Goal: Task Accomplishment & Management: Complete application form

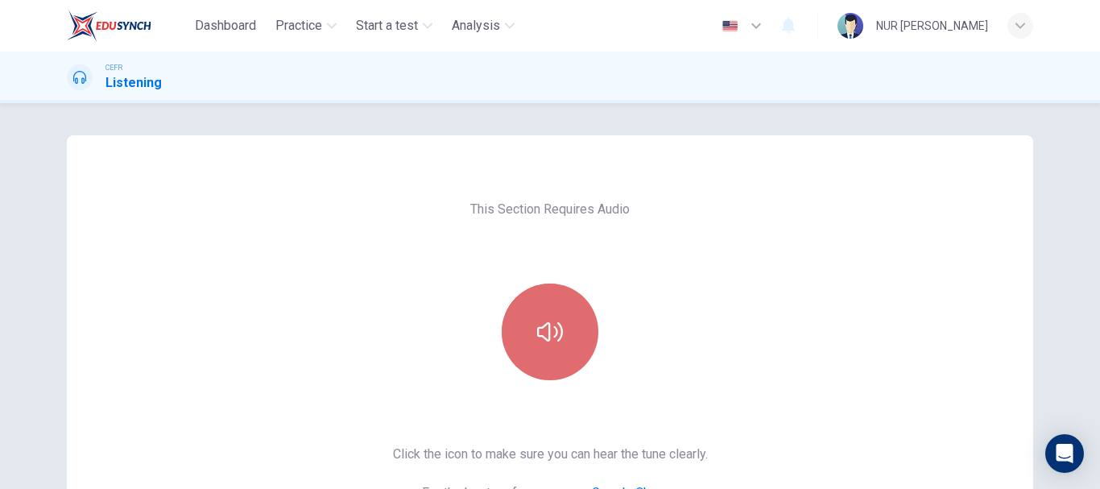
click at [552, 332] on icon "button" at bounding box center [550, 331] width 26 height 19
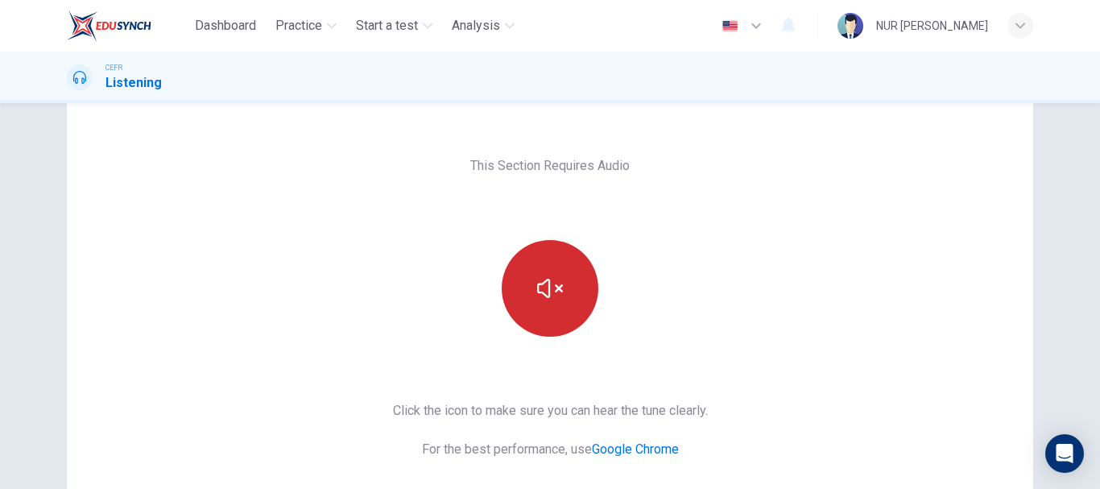
scroll to position [44, 0]
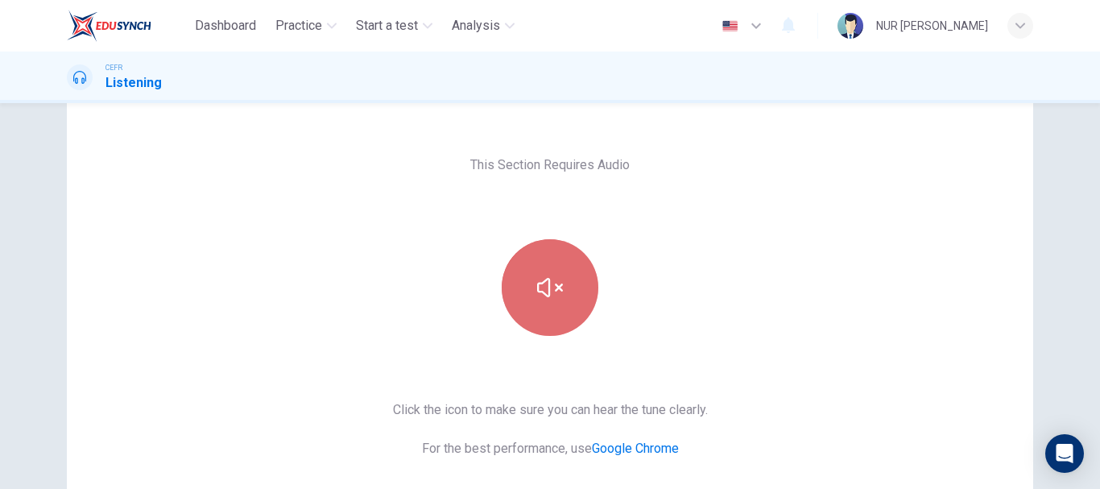
click at [557, 299] on icon "button" at bounding box center [550, 288] width 26 height 26
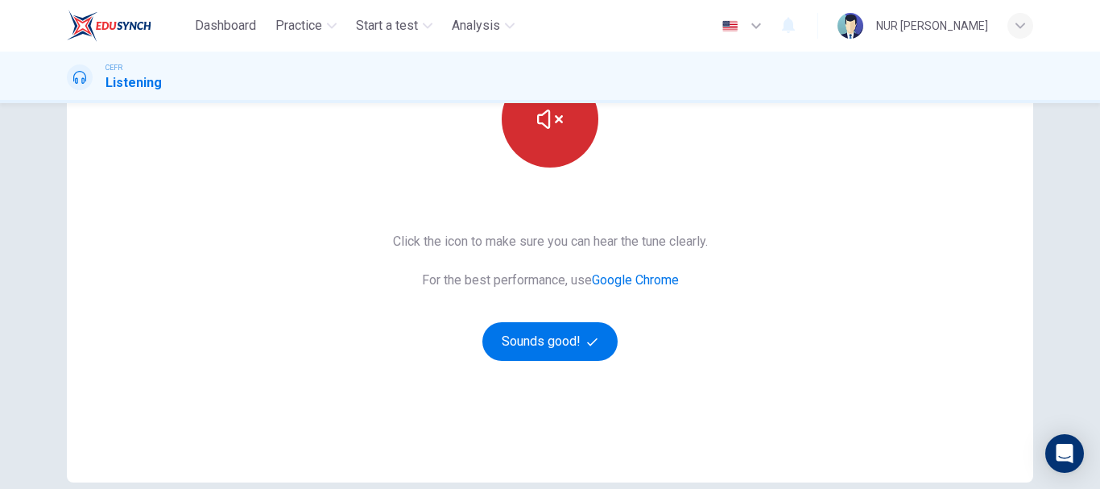
scroll to position [214, 0]
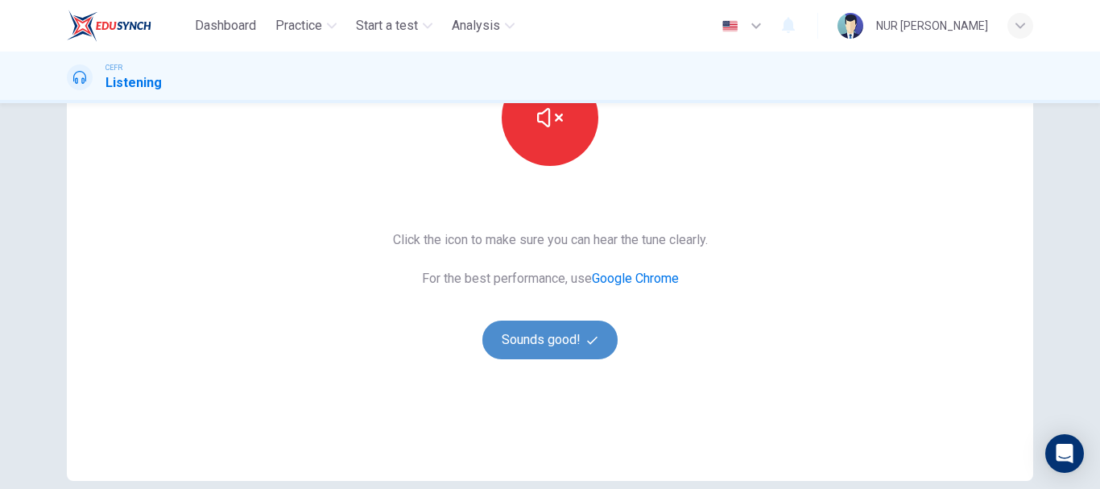
click at [573, 342] on button "Sounds good!" at bounding box center [549, 340] width 135 height 39
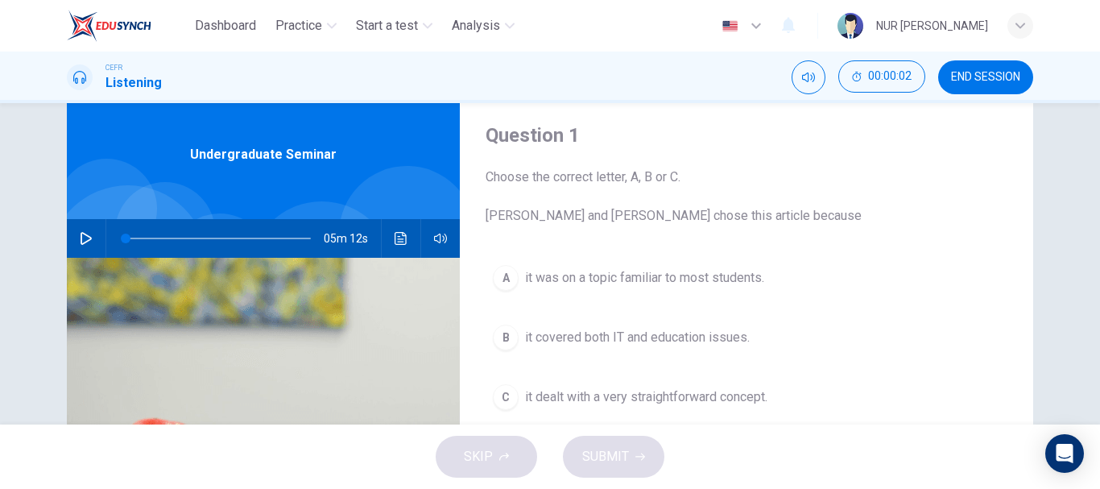
scroll to position [46, 0]
click at [80, 238] on icon "button" at bounding box center [86, 237] width 13 height 13
type input "0"
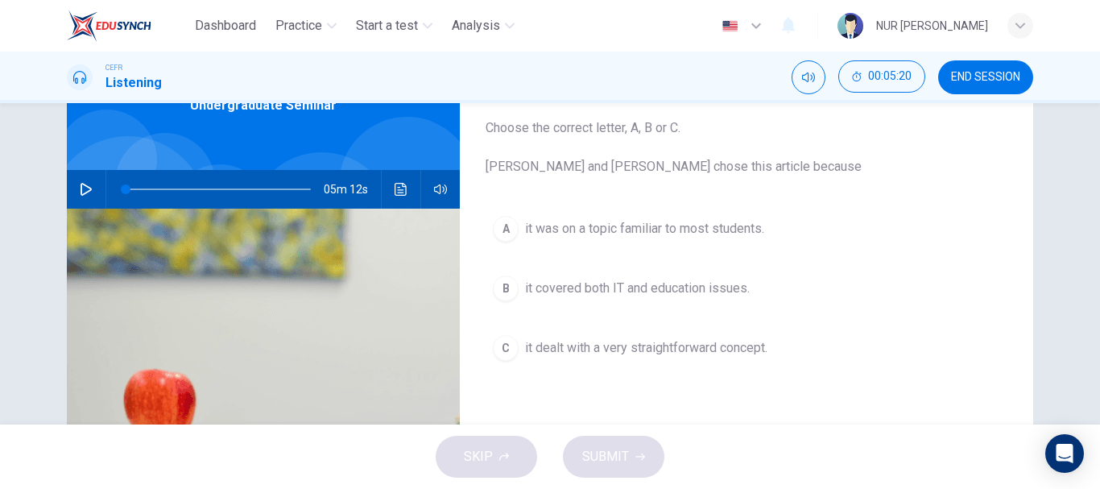
scroll to position [100, 0]
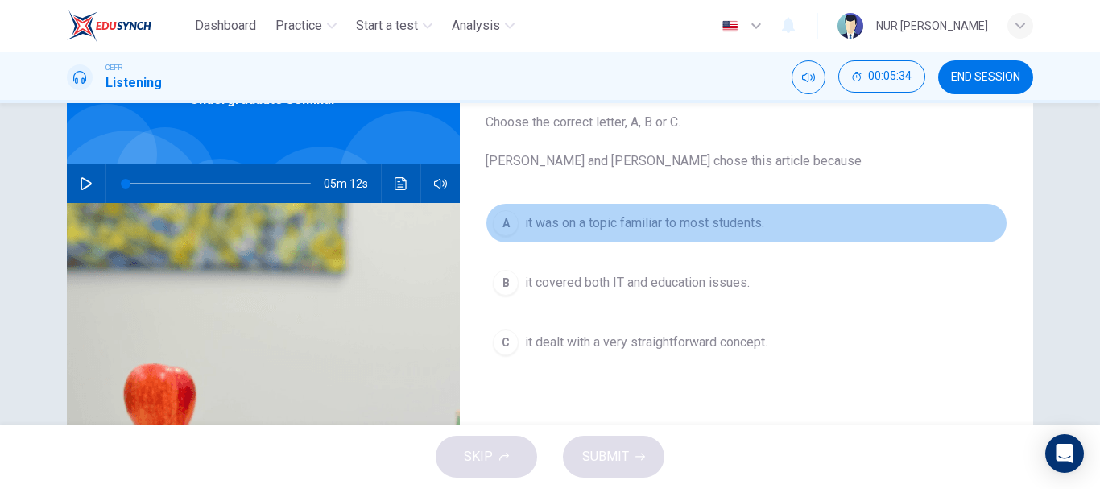
click at [589, 232] on span "it was on a topic familiar to most students." at bounding box center [644, 222] width 239 height 19
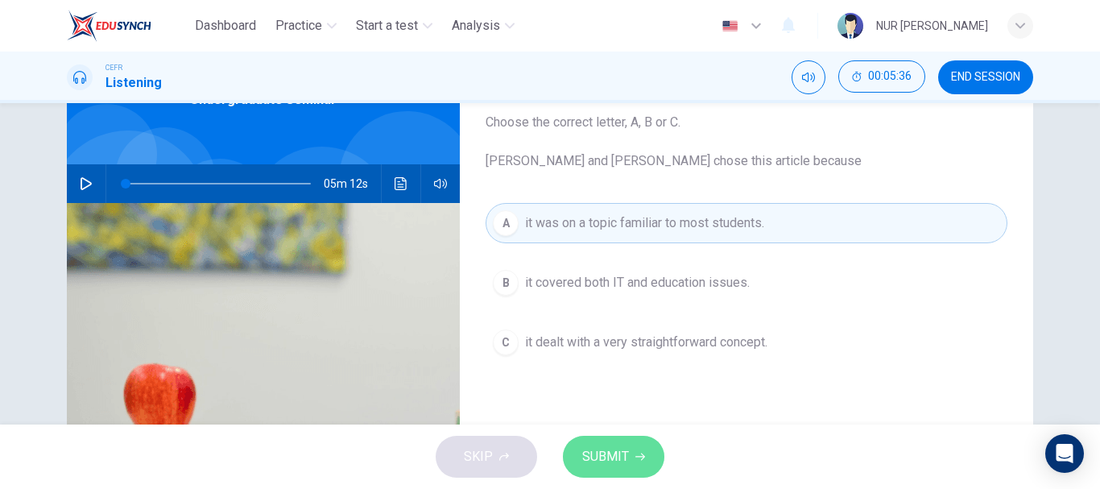
click at [602, 449] on span "SUBMIT" at bounding box center [605, 456] width 47 height 23
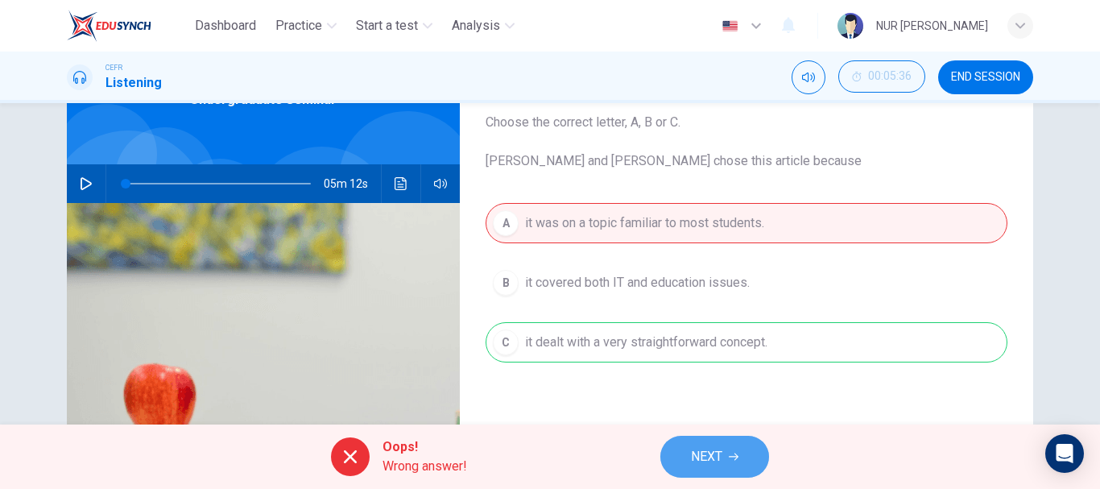
click at [715, 449] on span "NEXT" at bounding box center [706, 456] width 31 height 23
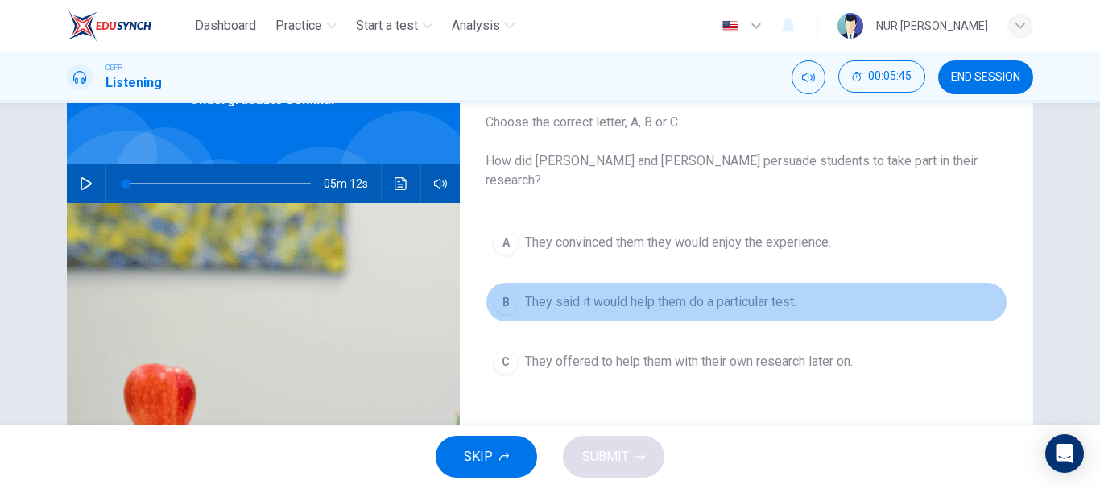
click at [680, 292] on span "They said it would help them do a particular test." at bounding box center [660, 301] width 271 height 19
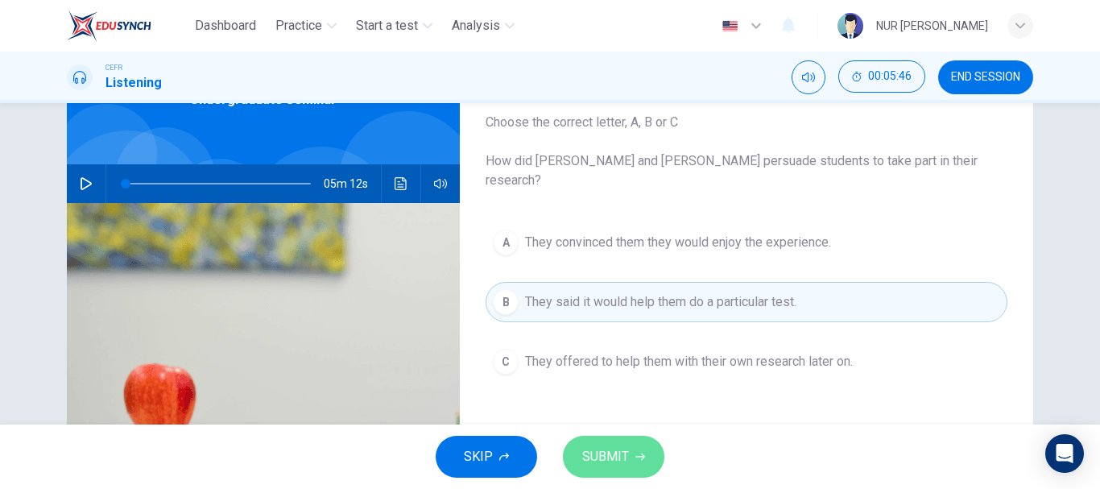
click at [623, 457] on span "SUBMIT" at bounding box center [605, 456] width 47 height 23
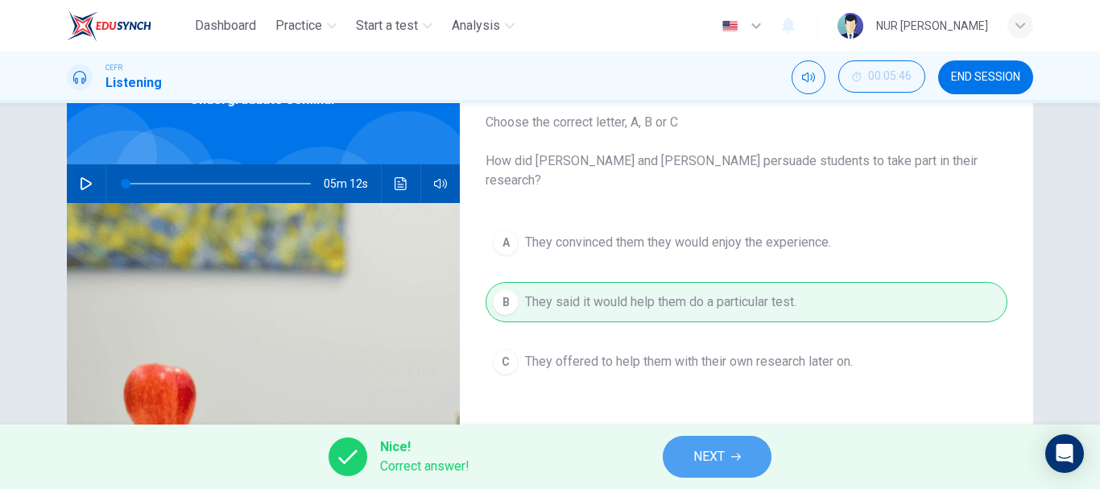
click at [717, 468] on button "NEXT" at bounding box center [717, 457] width 109 height 42
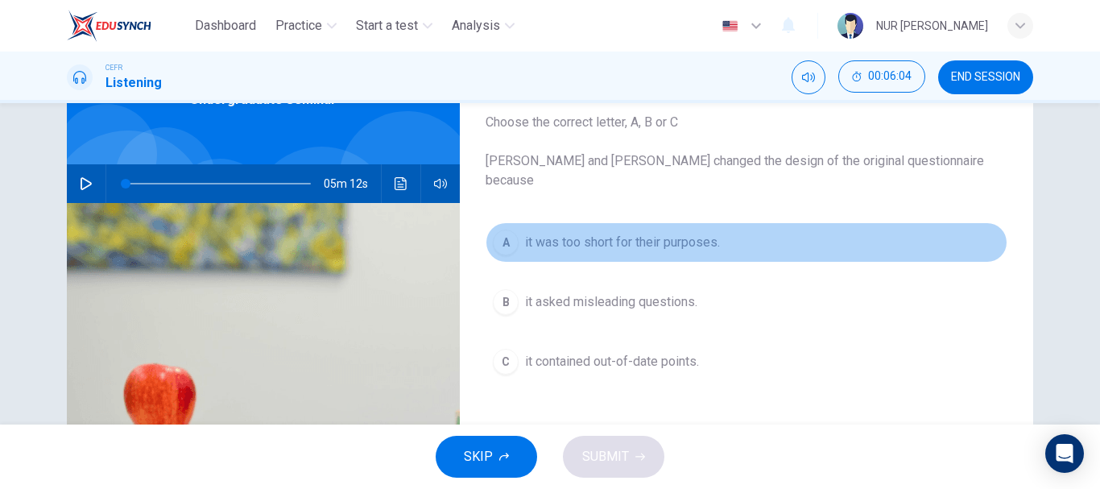
click at [627, 240] on button "A it was too short for their purposes." at bounding box center [747, 242] width 522 height 40
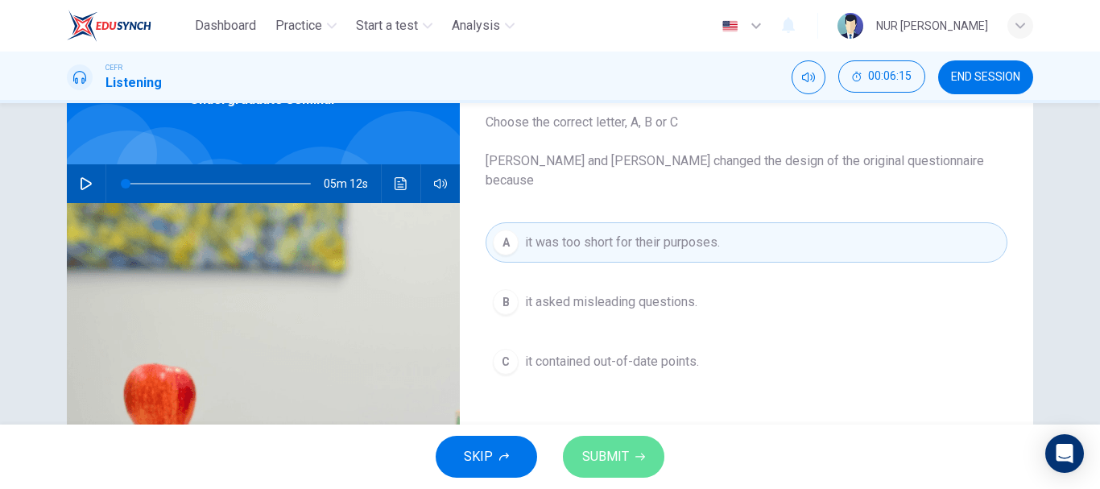
click at [624, 448] on span "SUBMIT" at bounding box center [605, 456] width 47 height 23
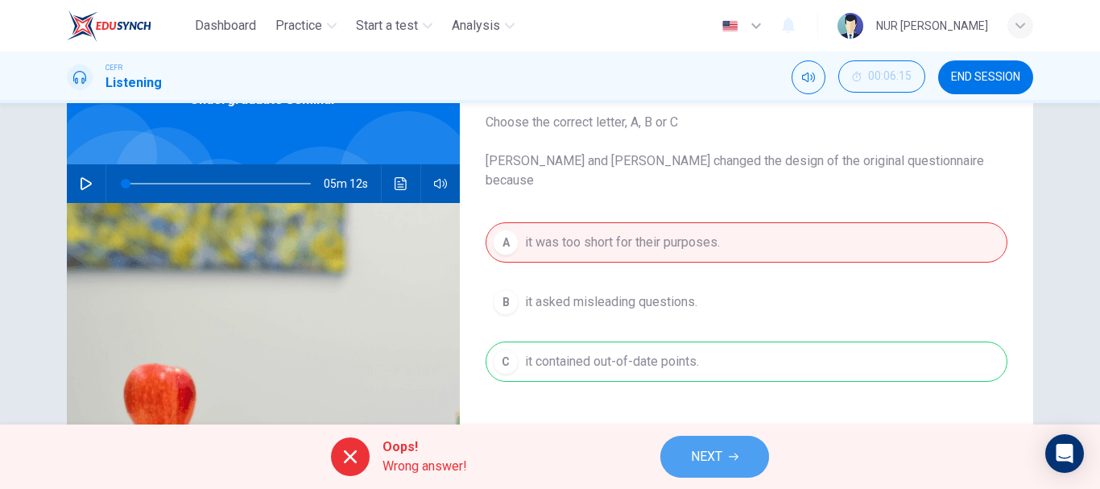
click at [717, 468] on button "NEXT" at bounding box center [714, 457] width 109 height 42
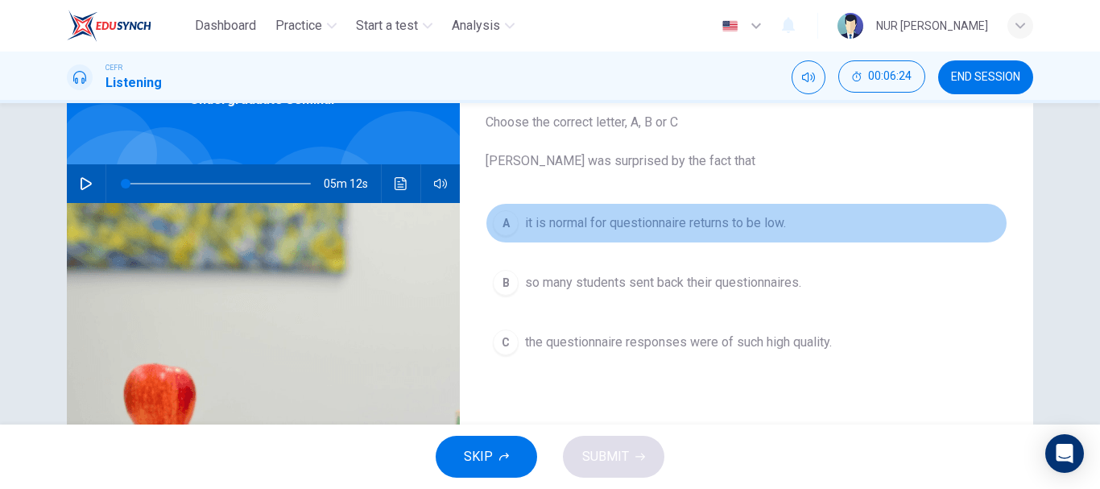
click at [620, 224] on span "it is normal for questionnaire returns to be low." at bounding box center [655, 222] width 261 height 19
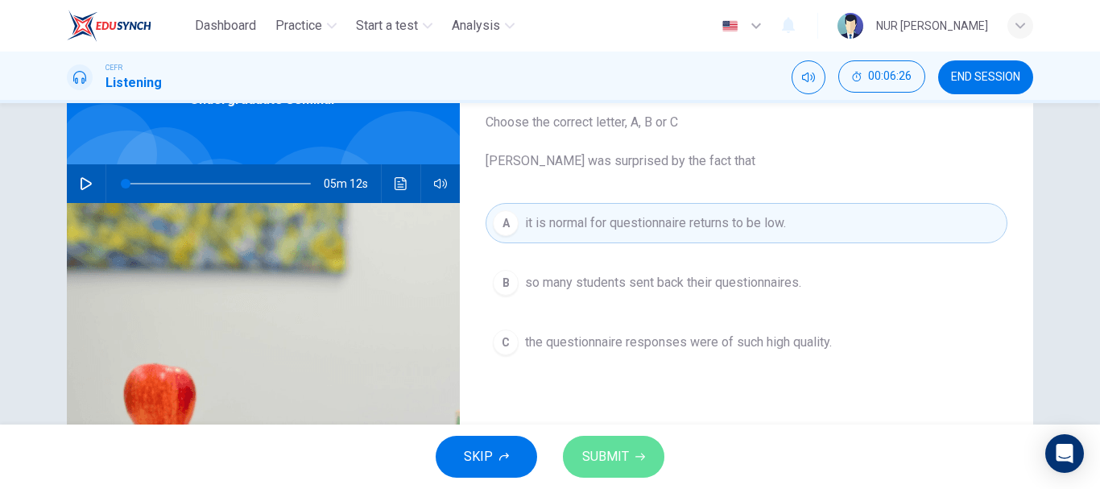
click at [623, 456] on span "SUBMIT" at bounding box center [605, 456] width 47 height 23
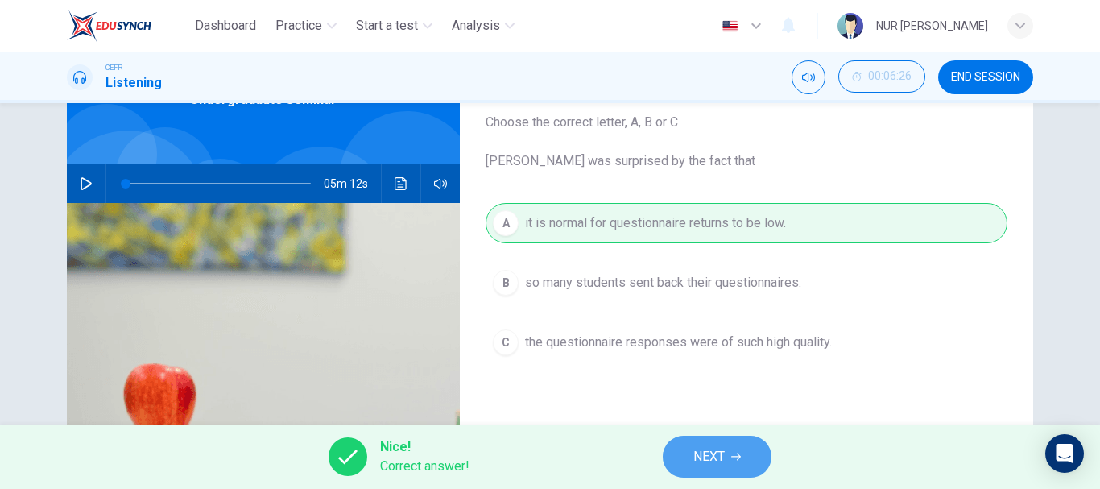
click at [698, 447] on span "NEXT" at bounding box center [708, 456] width 31 height 23
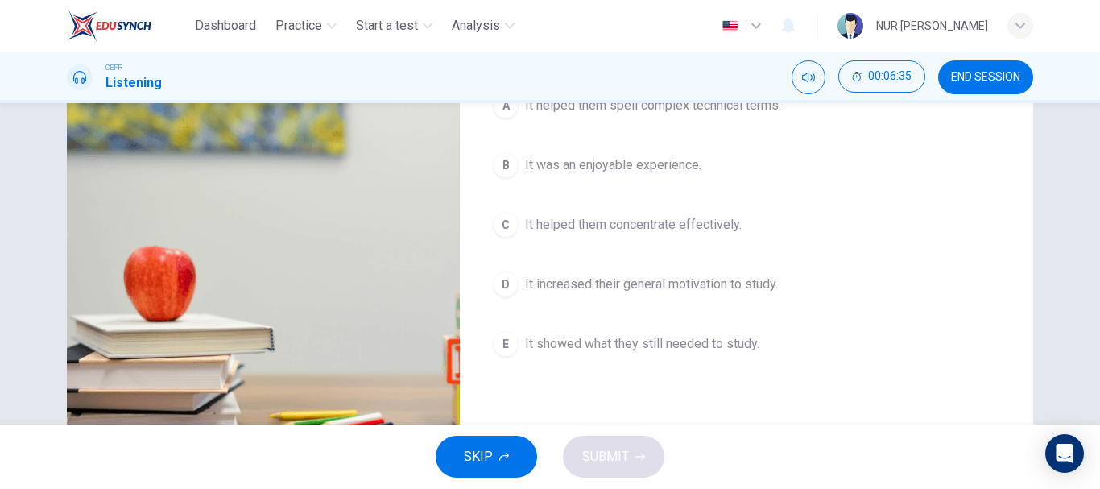
scroll to position [218, 0]
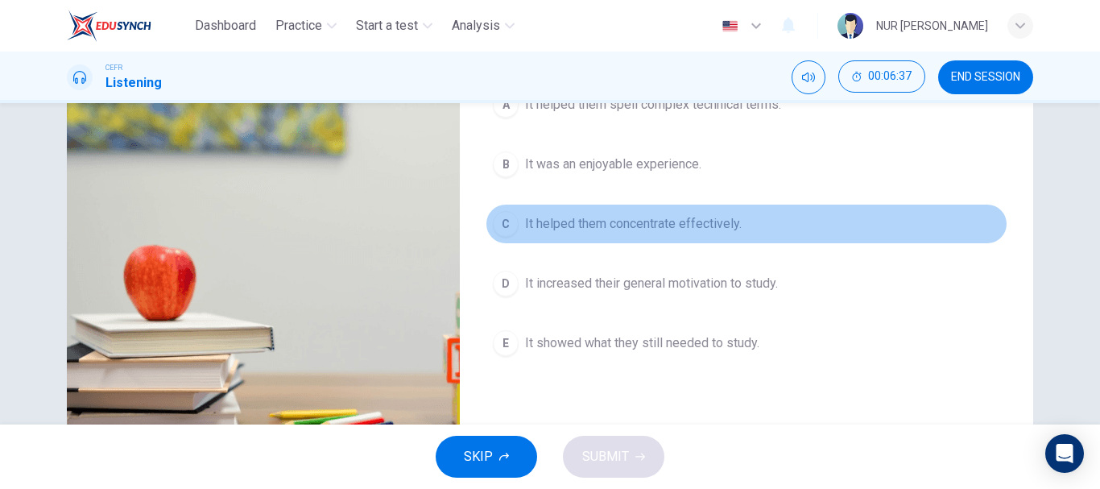
click at [583, 226] on span "It helped them concentrate effectively." at bounding box center [633, 223] width 217 height 19
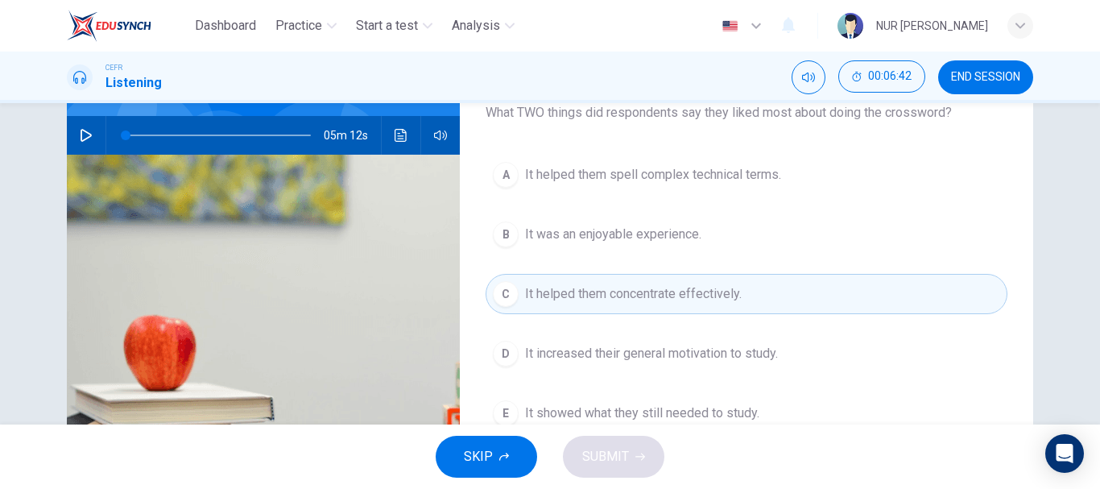
scroll to position [149, 0]
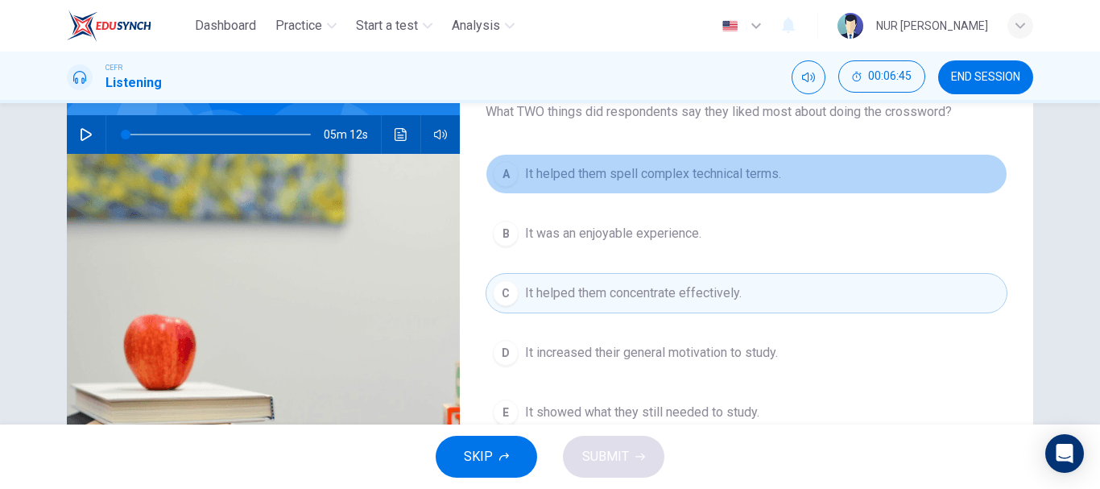
click at [627, 175] on span "It helped them spell complex technical terms." at bounding box center [653, 173] width 256 height 19
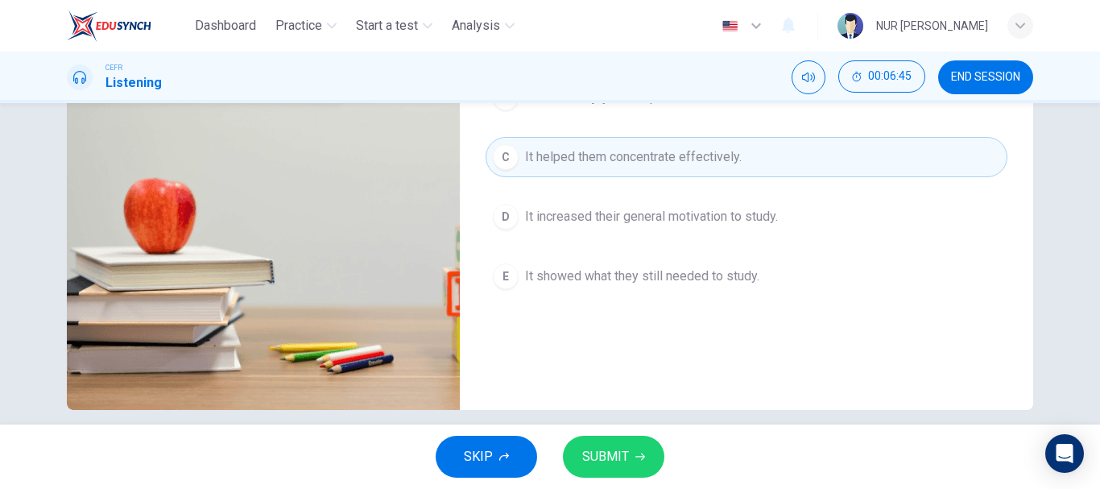
scroll to position [286, 0]
click at [604, 439] on button "SUBMIT" at bounding box center [613, 457] width 101 height 42
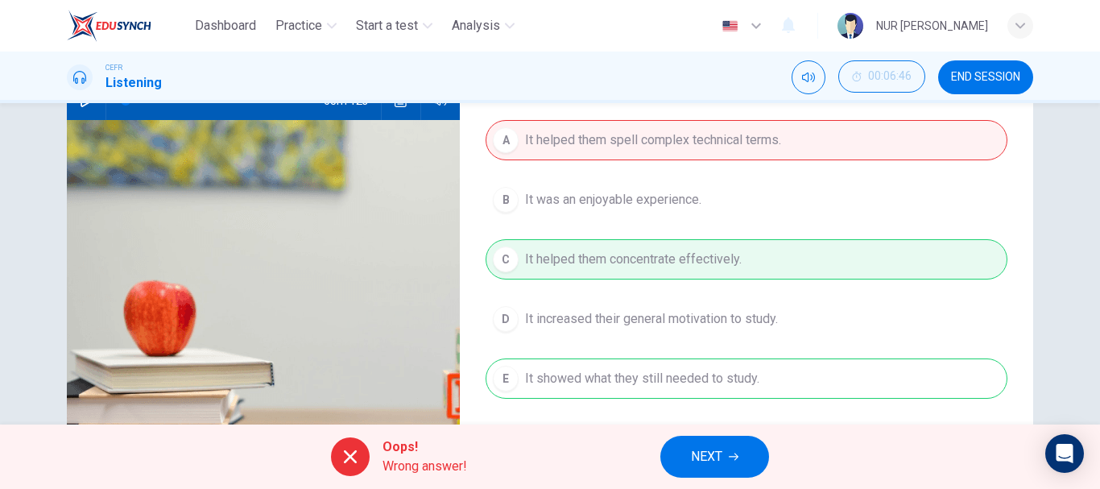
scroll to position [187, 0]
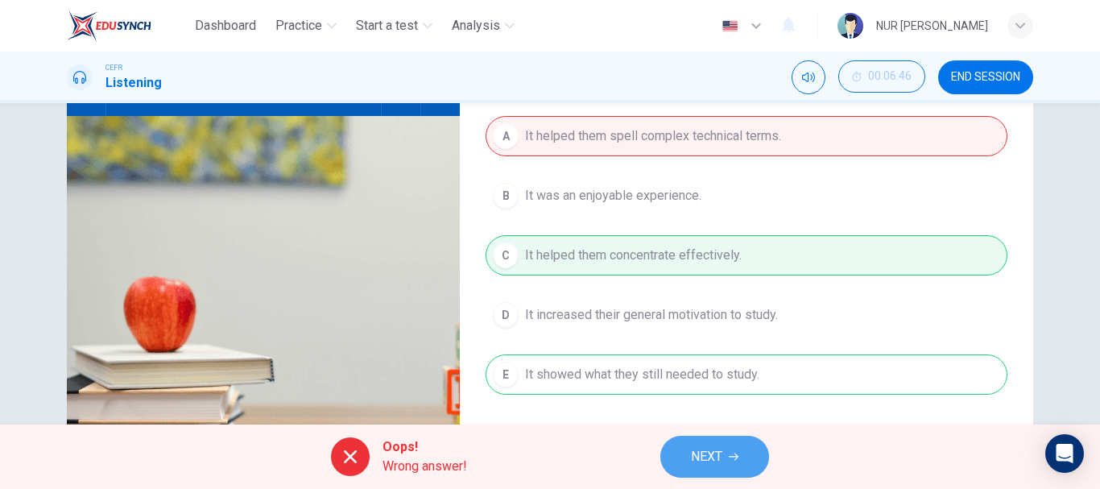
click at [703, 447] on span "NEXT" at bounding box center [706, 456] width 31 height 23
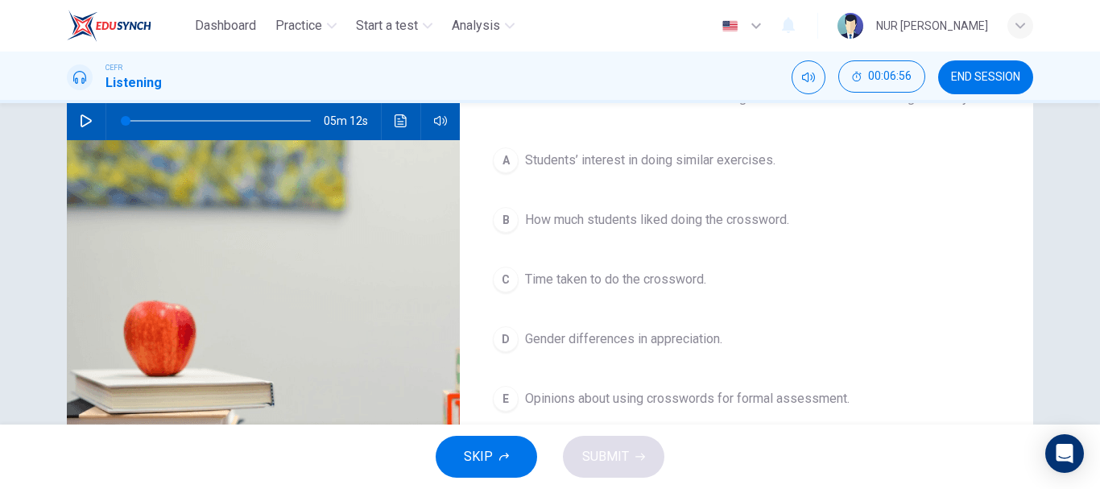
scroll to position [162, 0]
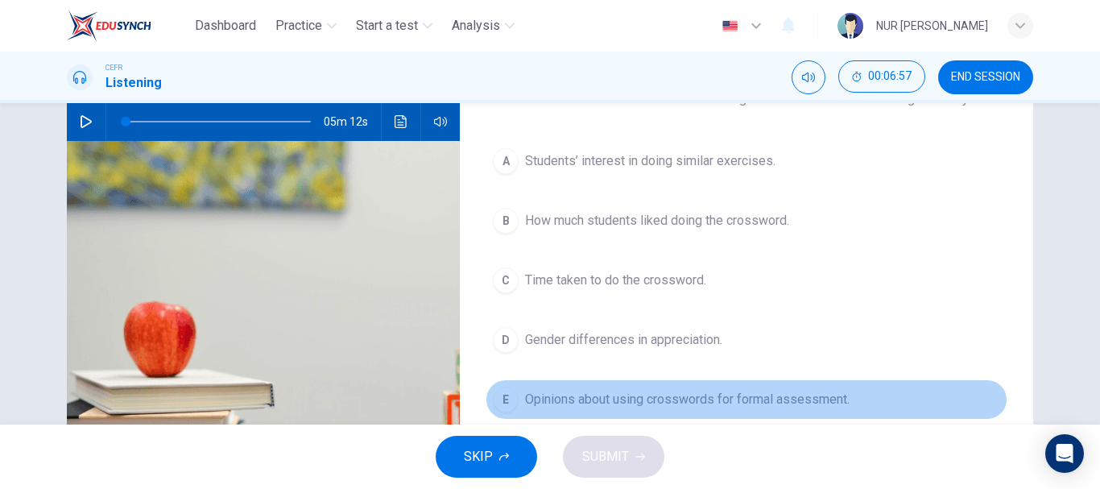
click at [685, 402] on span "Opinions about using crosswords for formal assessment." at bounding box center [687, 399] width 325 height 19
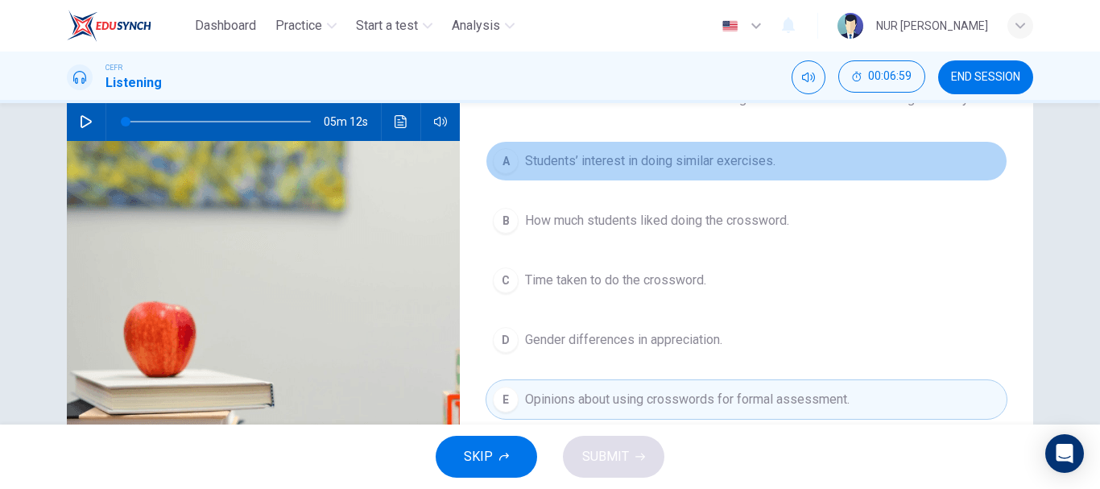
click at [663, 176] on button "A Students’ interest in doing similar exercises." at bounding box center [747, 161] width 522 height 40
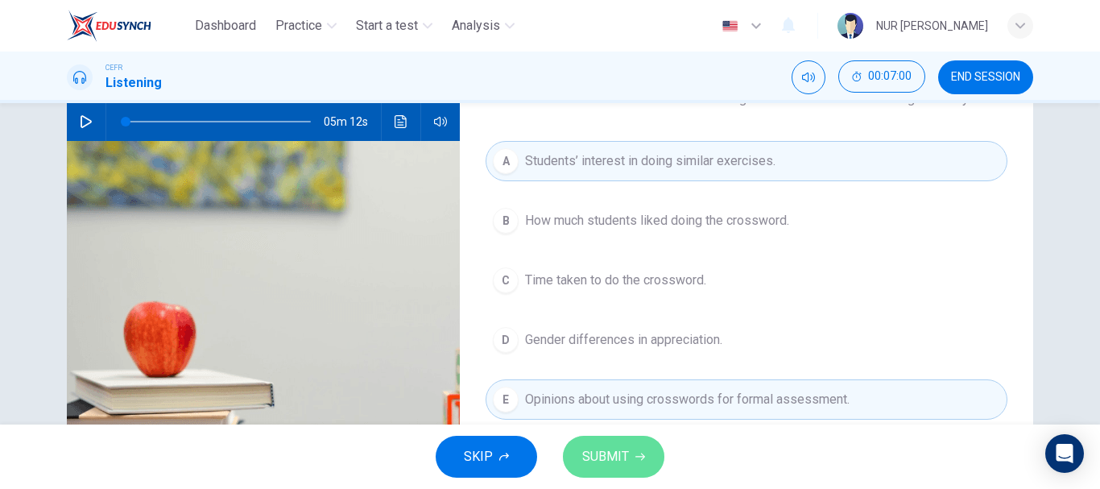
click at [622, 445] on button "SUBMIT" at bounding box center [613, 457] width 101 height 42
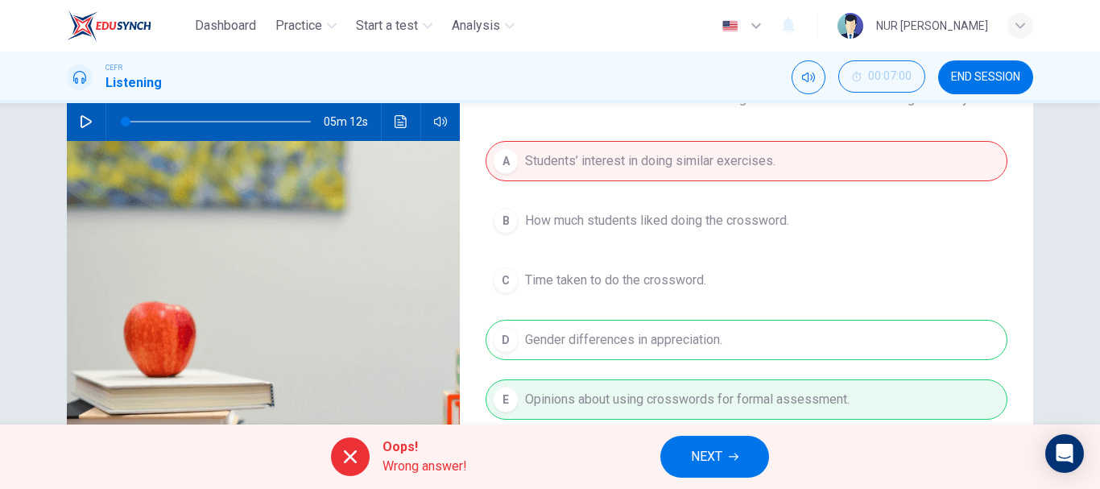
scroll to position [303, 0]
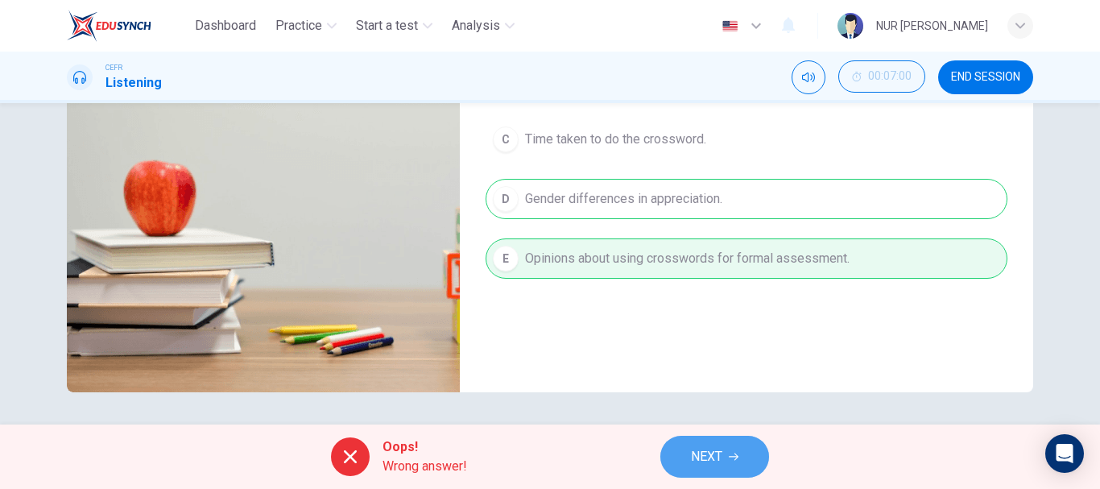
click at [697, 452] on span "NEXT" at bounding box center [706, 456] width 31 height 23
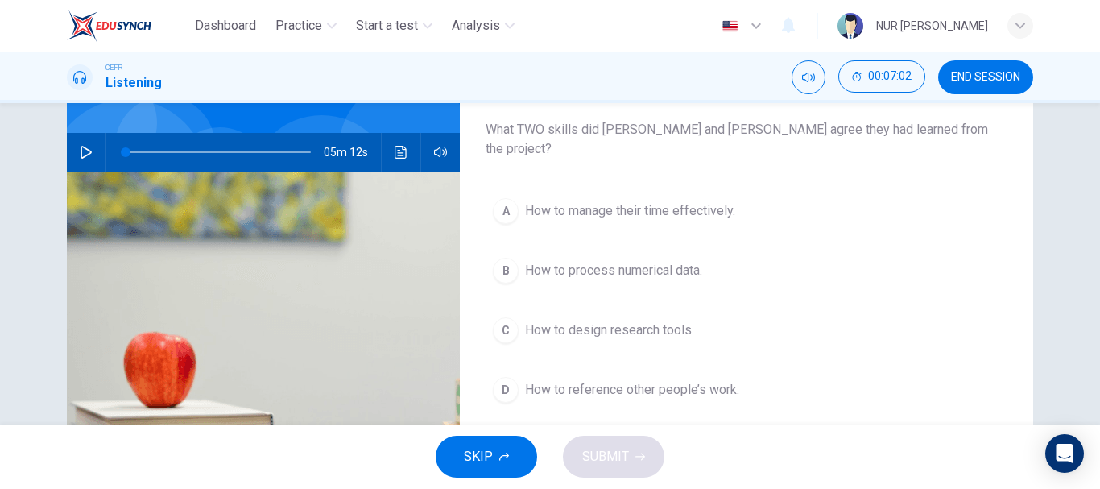
scroll to position [131, 0]
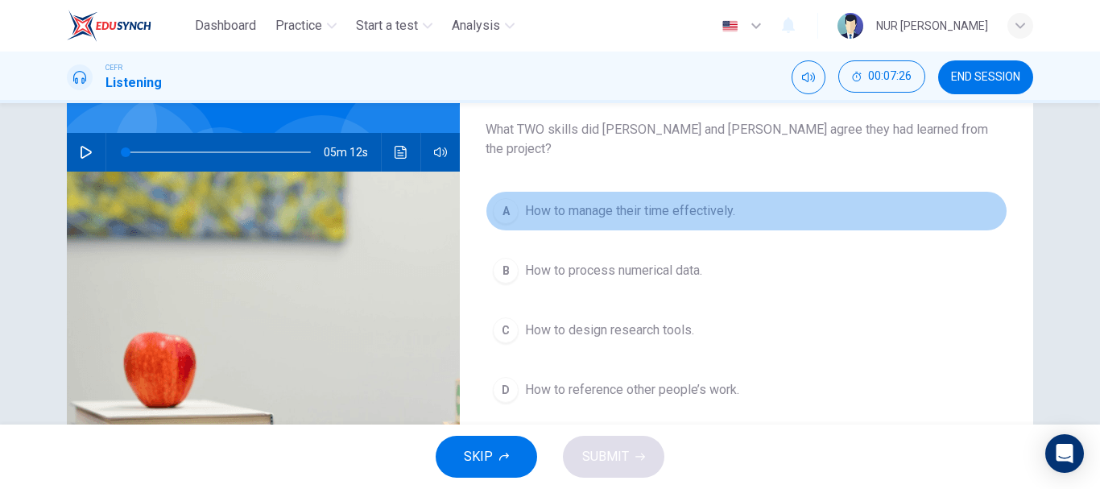
click at [650, 201] on span "How to manage their time effectively." at bounding box center [630, 210] width 210 height 19
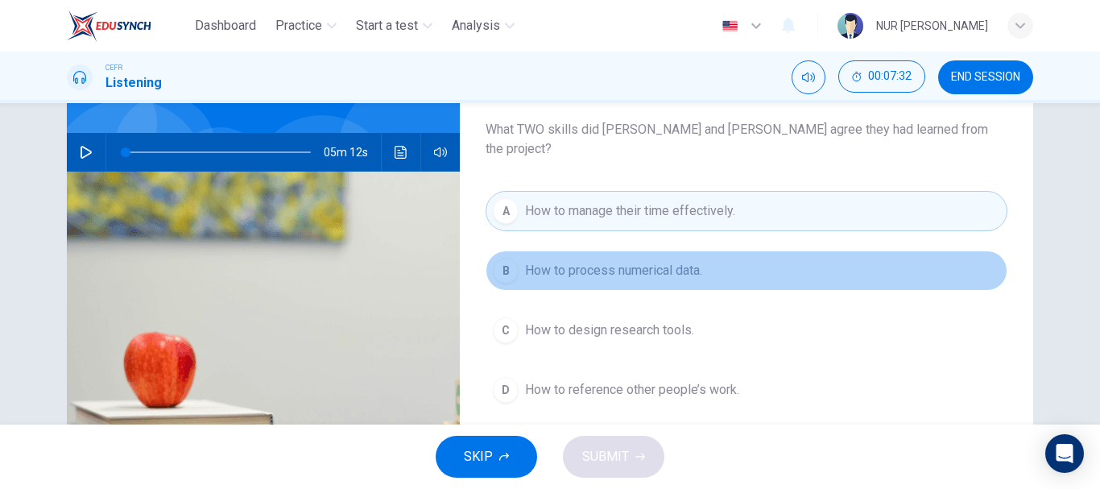
click at [614, 261] on button "B How to process numerical data." at bounding box center [747, 270] width 522 height 40
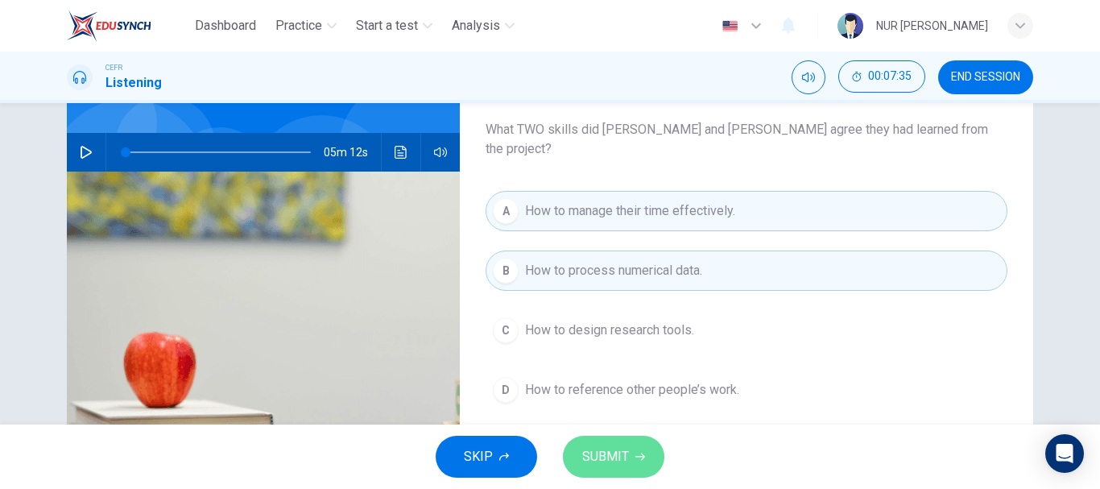
click at [619, 456] on span "SUBMIT" at bounding box center [605, 456] width 47 height 23
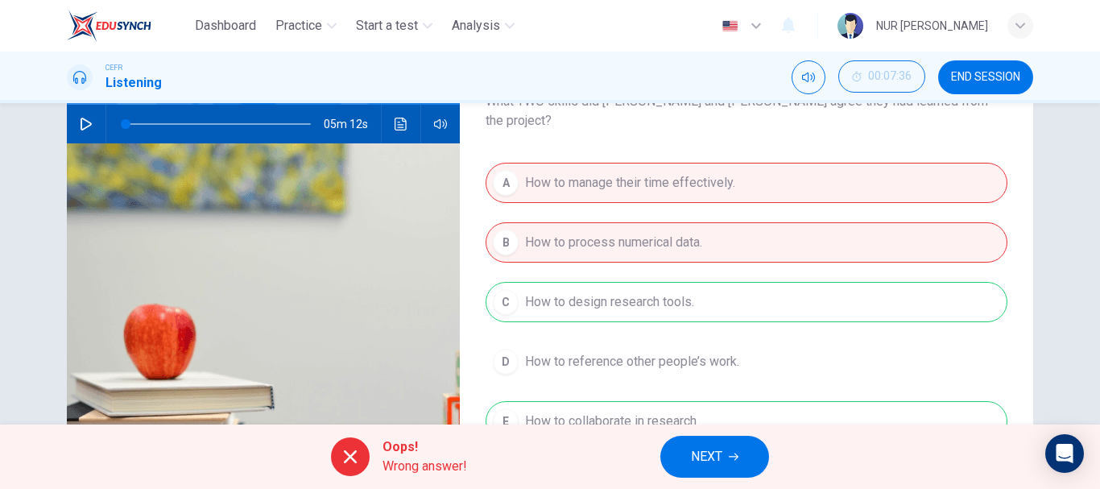
scroll to position [160, 0]
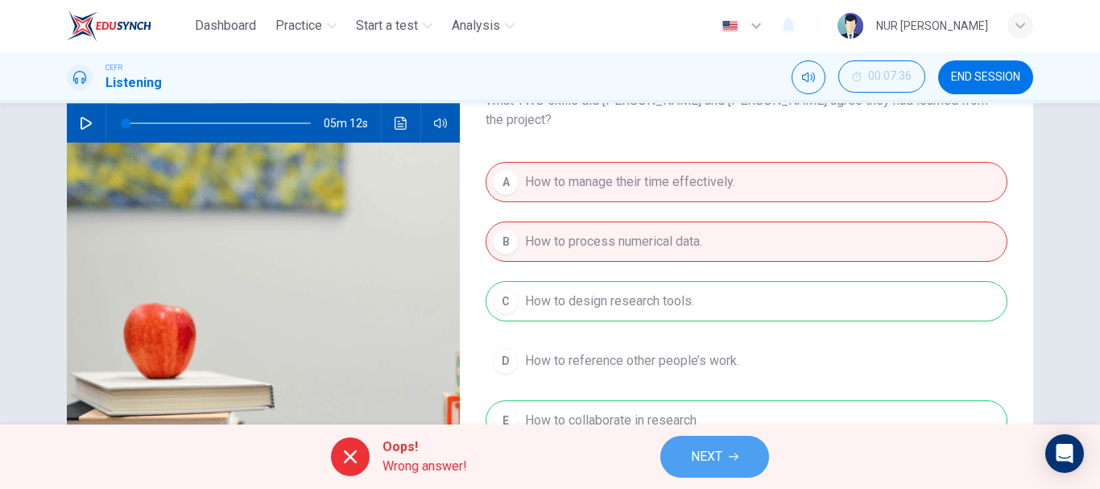
click at [707, 455] on span "NEXT" at bounding box center [706, 456] width 31 height 23
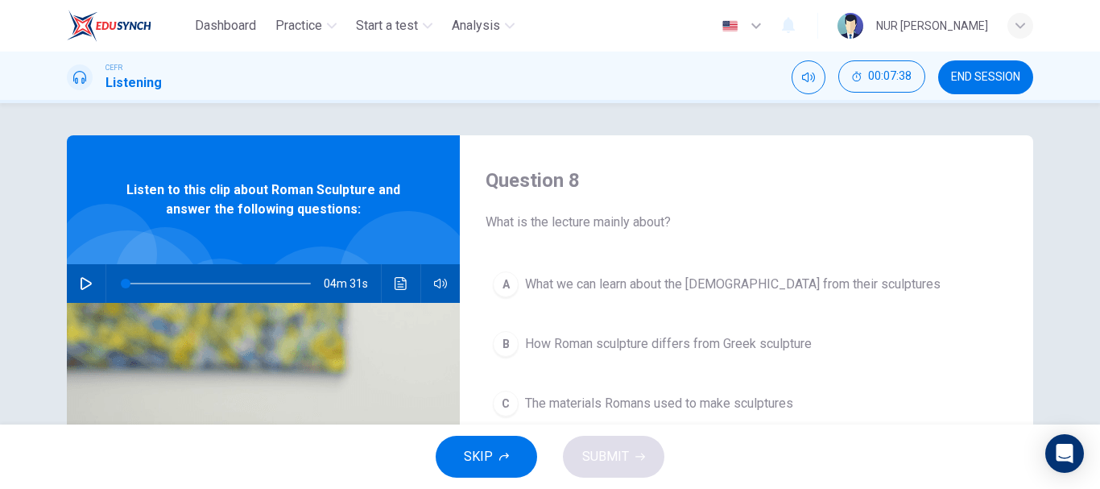
click at [964, 72] on span "END SESSION" at bounding box center [985, 77] width 69 height 13
click at [974, 85] on button "END SESSION" at bounding box center [985, 77] width 95 height 34
click at [507, 450] on button "SKIP" at bounding box center [486, 457] width 101 height 42
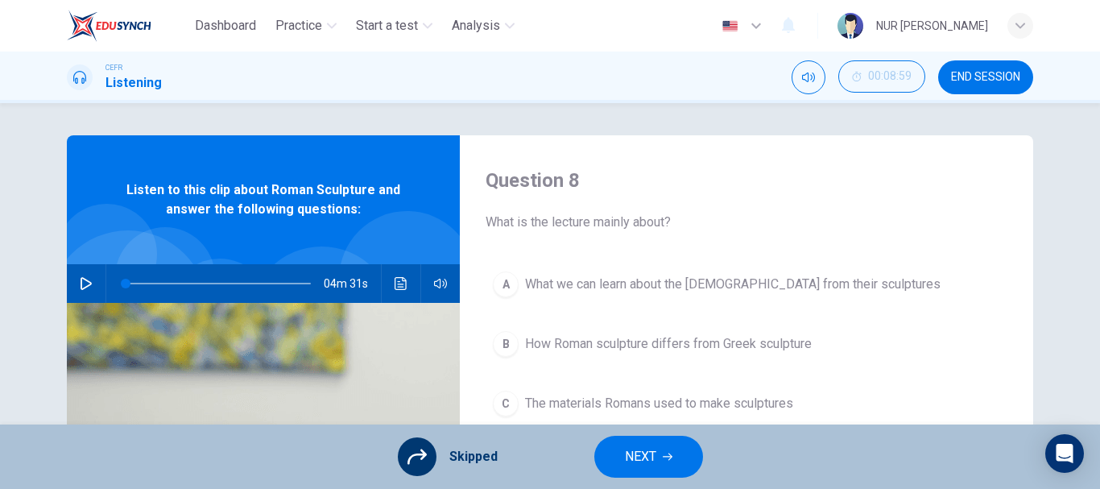
click at [646, 452] on span "NEXT" at bounding box center [640, 456] width 31 height 23
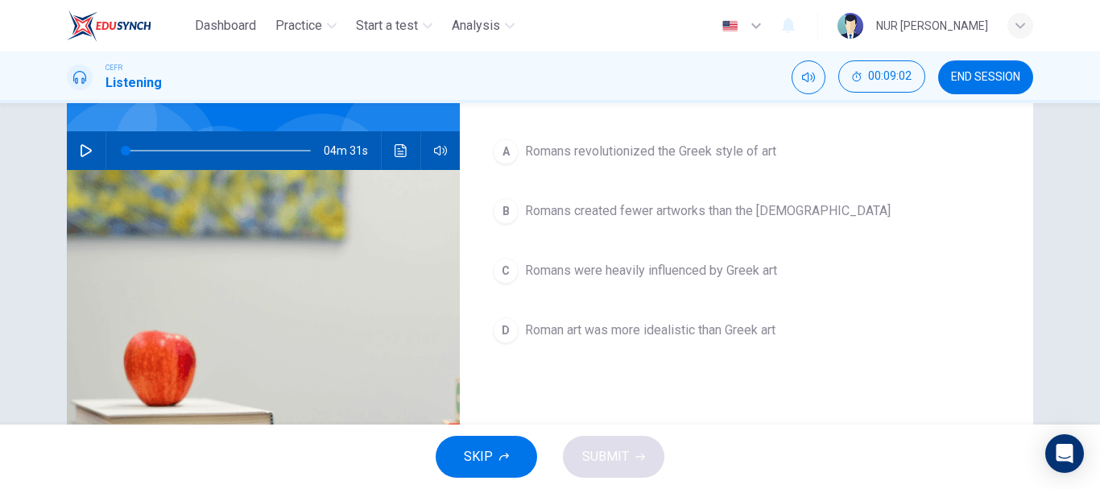
scroll to position [134, 0]
click at [974, 64] on button "END SESSION" at bounding box center [985, 77] width 95 height 34
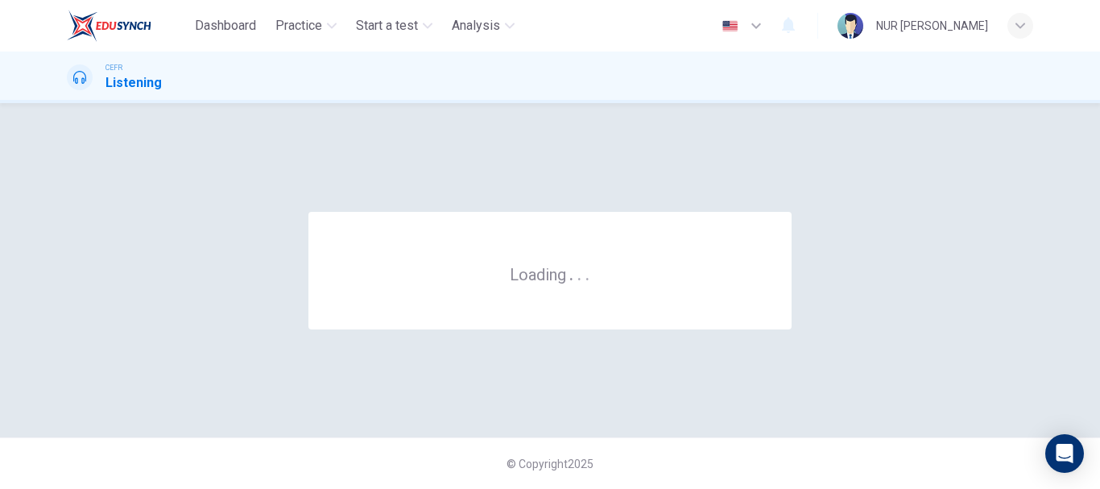
scroll to position [0, 0]
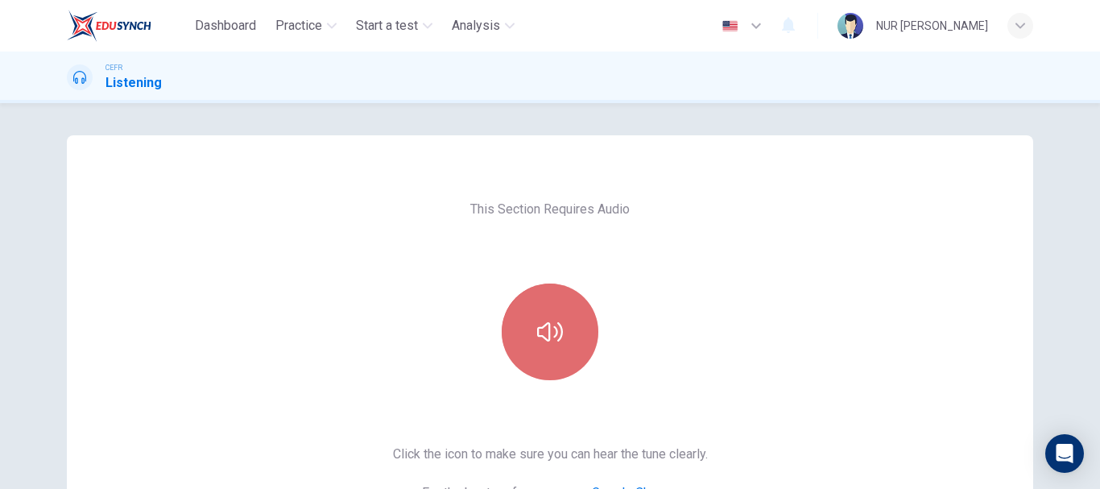
click at [548, 345] on button "button" at bounding box center [550, 331] width 97 height 97
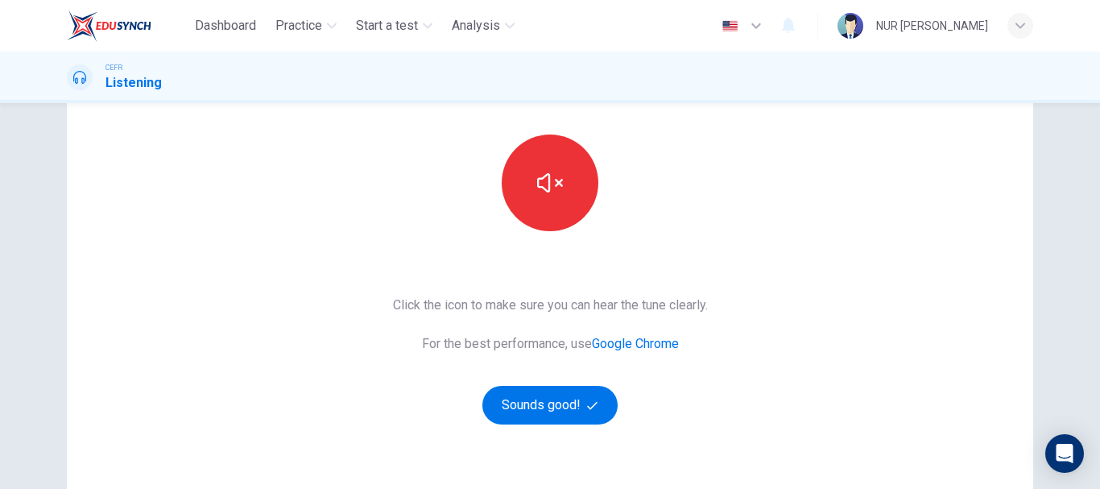
scroll to position [153, 0]
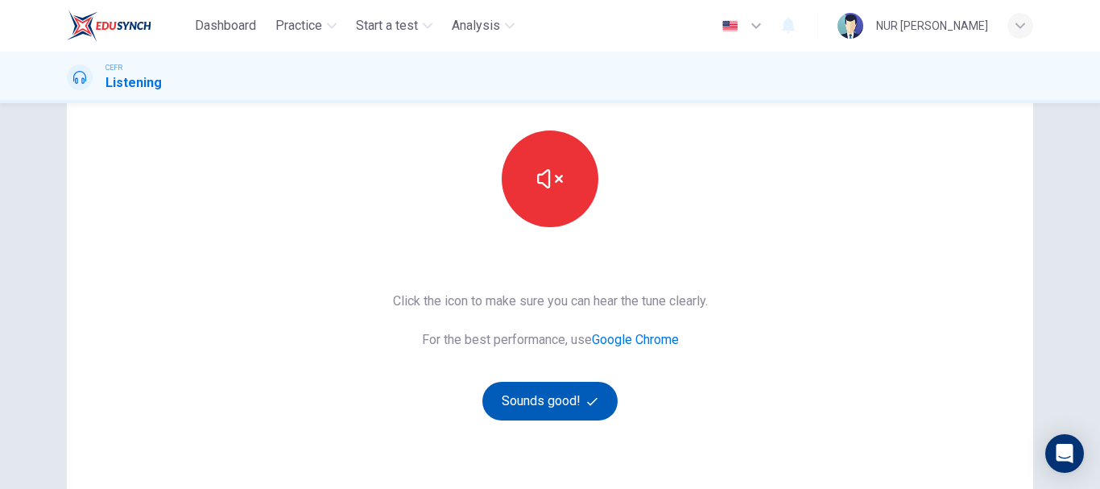
click at [557, 393] on button "Sounds good!" at bounding box center [549, 401] width 135 height 39
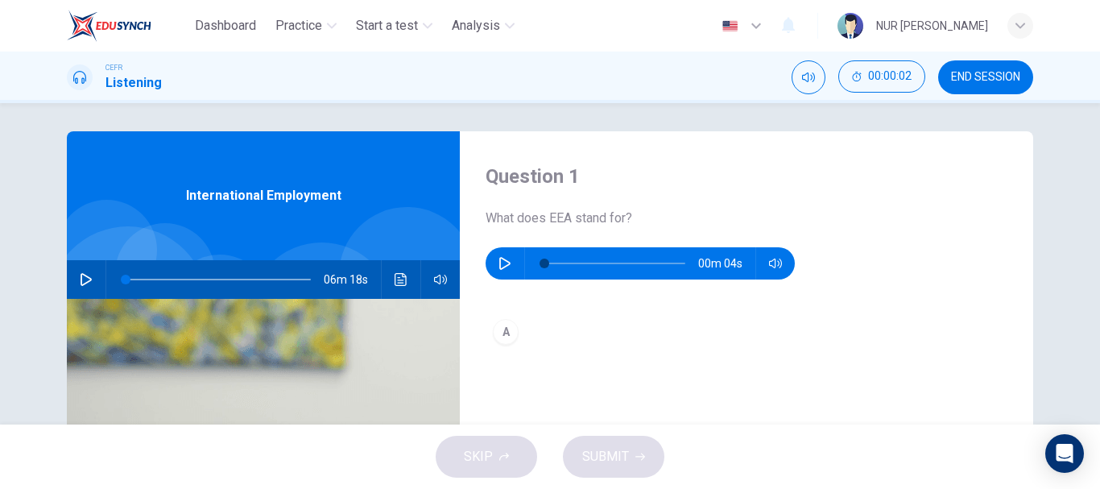
scroll to position [0, 0]
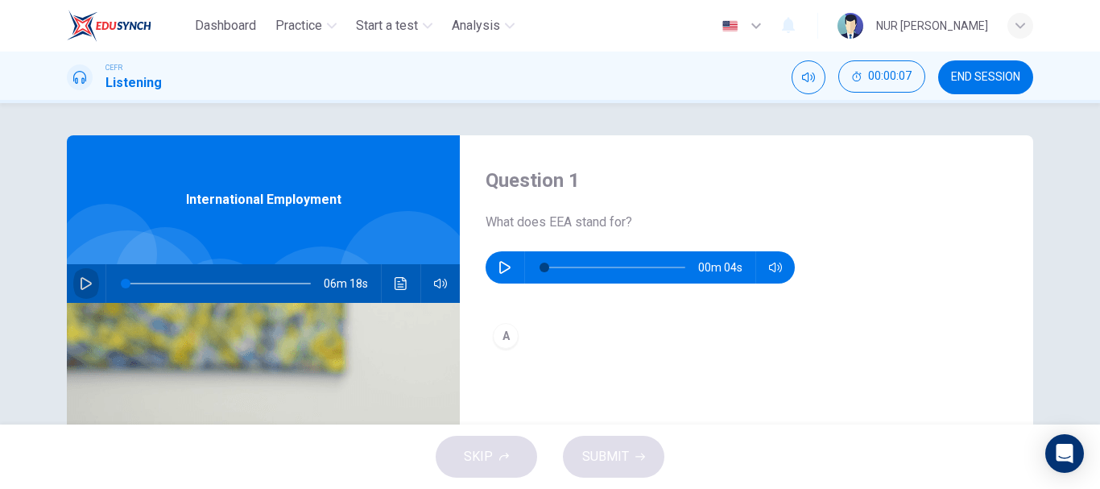
click at [85, 283] on icon "button" at bounding box center [86, 283] width 13 height 13
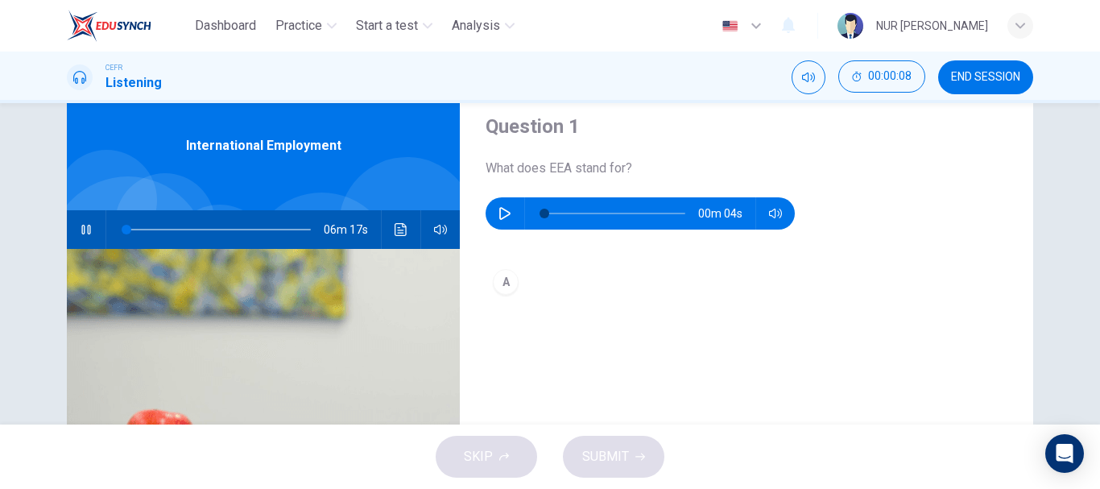
scroll to position [53, 0]
type input "1"
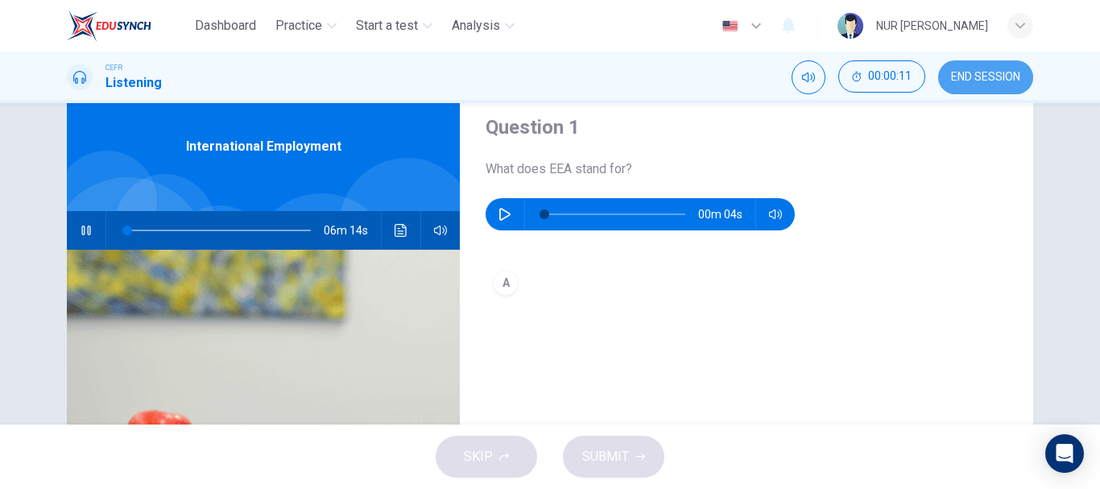
click at [1006, 79] on span "END SESSION" at bounding box center [985, 77] width 69 height 13
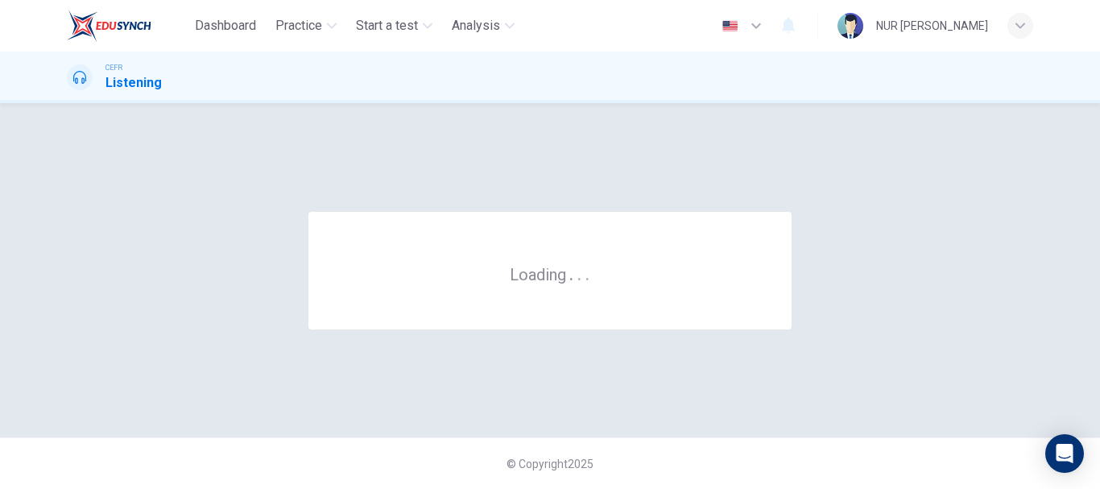
scroll to position [0, 0]
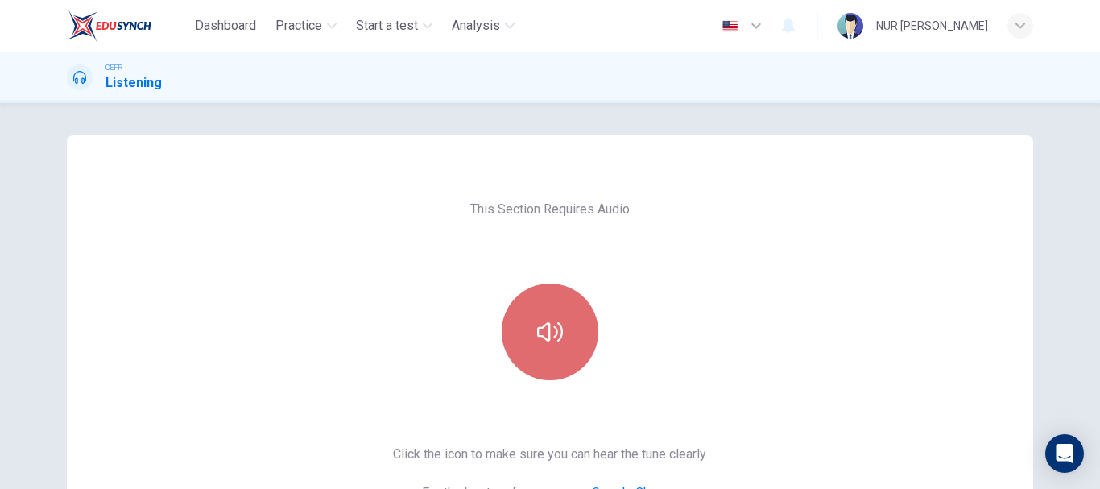
click at [545, 339] on icon "button" at bounding box center [550, 331] width 26 height 19
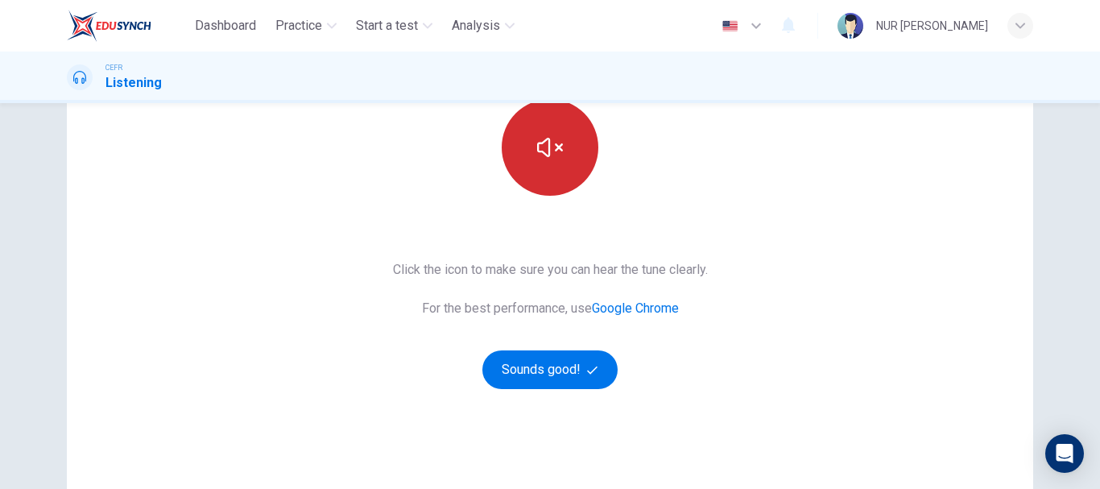
scroll to position [192, 0]
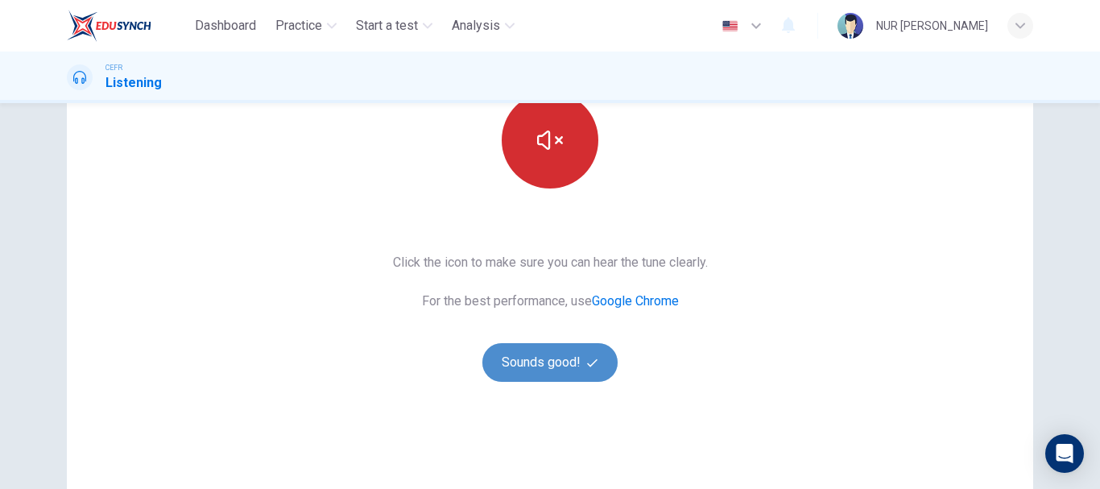
click at [545, 361] on button "Sounds good!" at bounding box center [549, 362] width 135 height 39
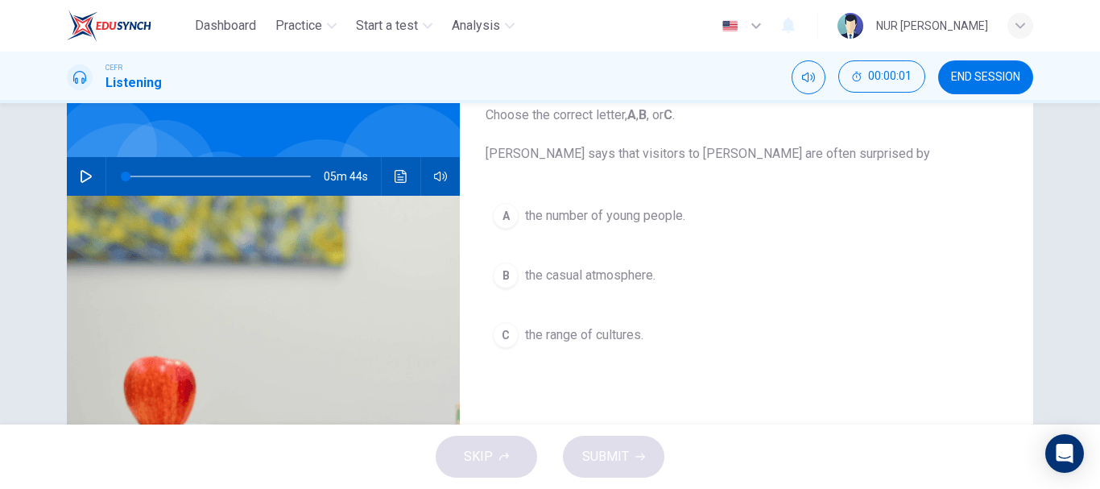
scroll to position [0, 0]
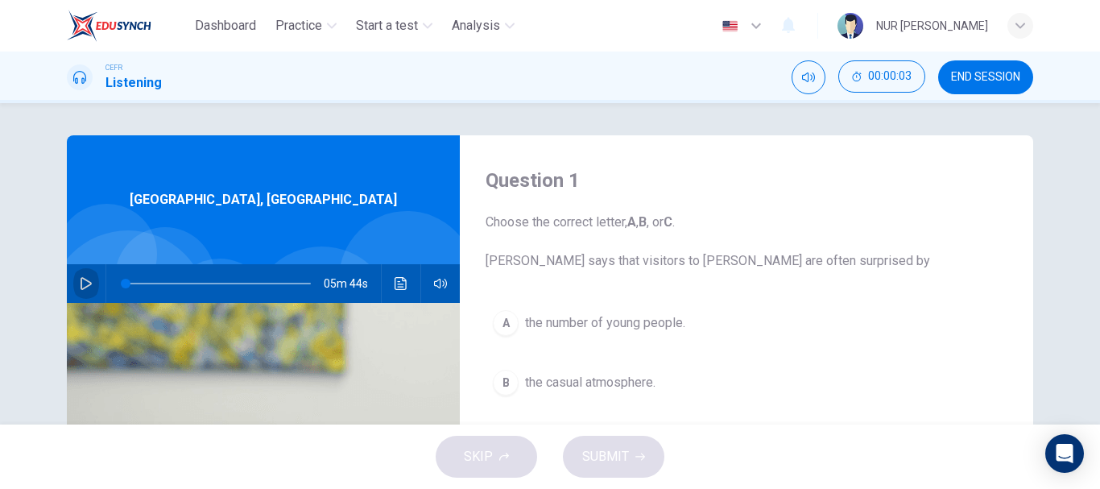
click at [81, 293] on button "button" at bounding box center [86, 283] width 26 height 39
type input "0"
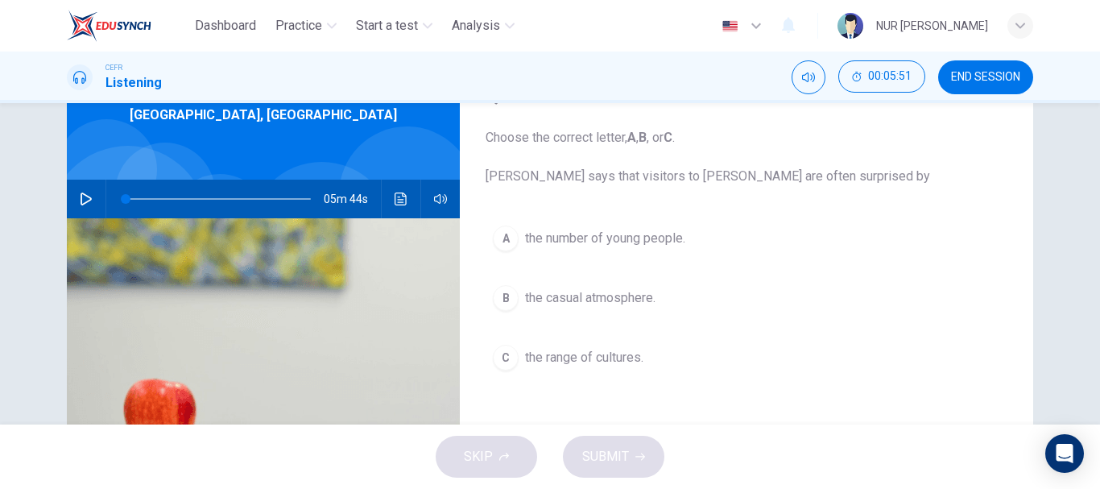
scroll to position [87, 0]
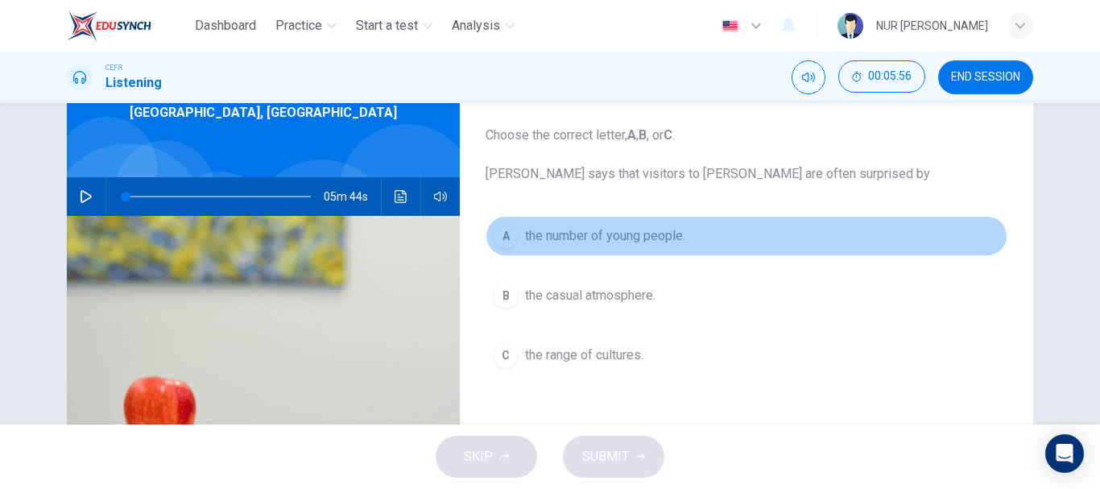
click at [584, 234] on span "the number of young people." at bounding box center [605, 235] width 160 height 19
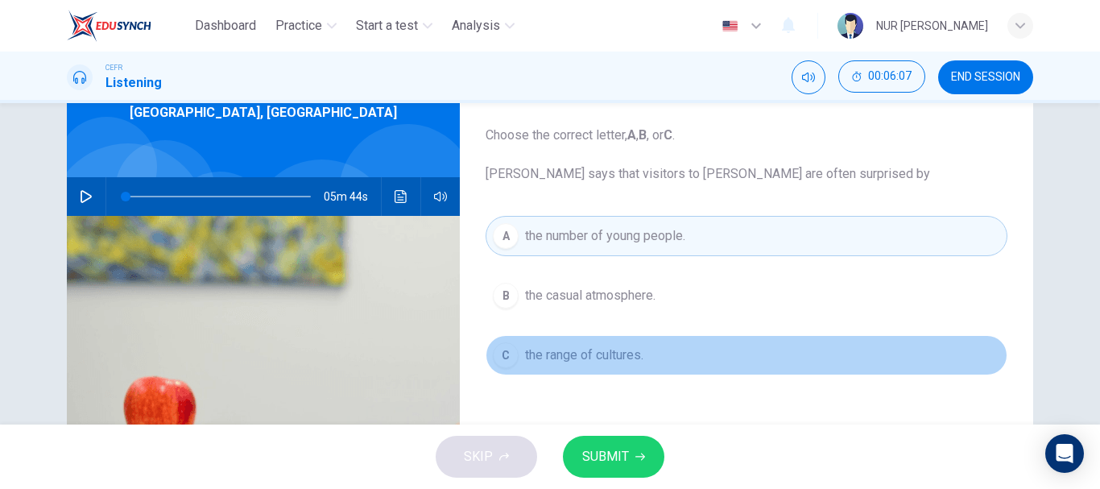
click at [638, 351] on span "the range of cultures." at bounding box center [584, 354] width 118 height 19
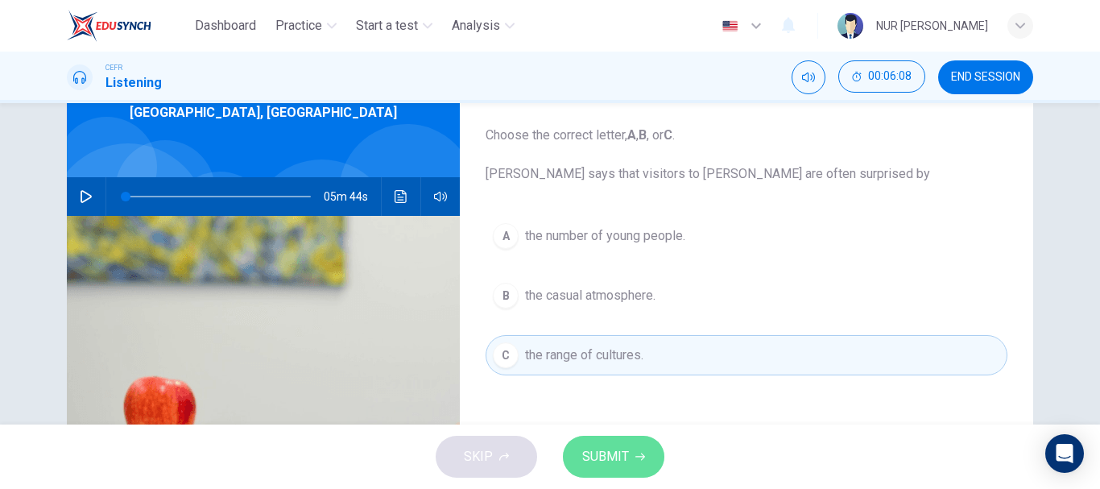
click at [617, 449] on span "SUBMIT" at bounding box center [605, 456] width 47 height 23
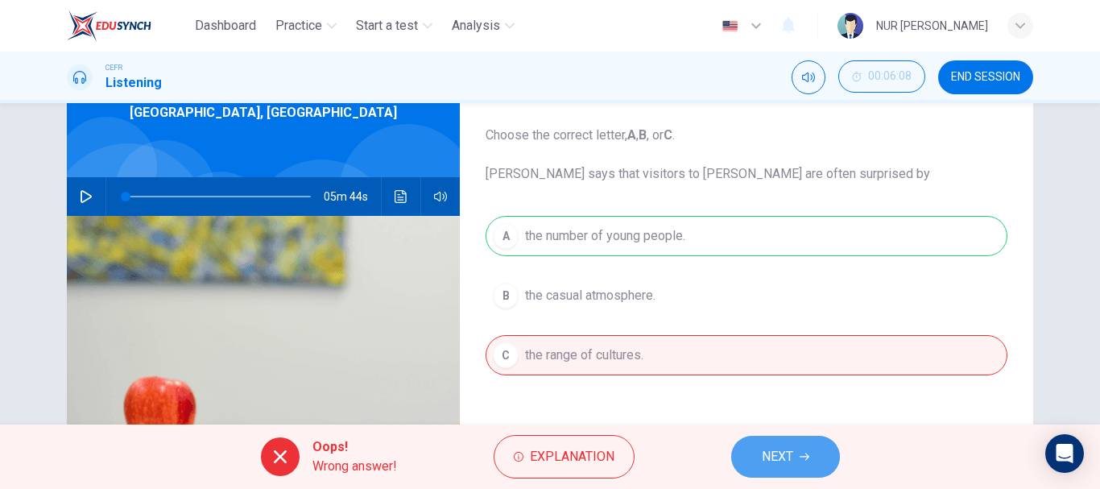
click at [767, 445] on button "NEXT" at bounding box center [785, 457] width 109 height 42
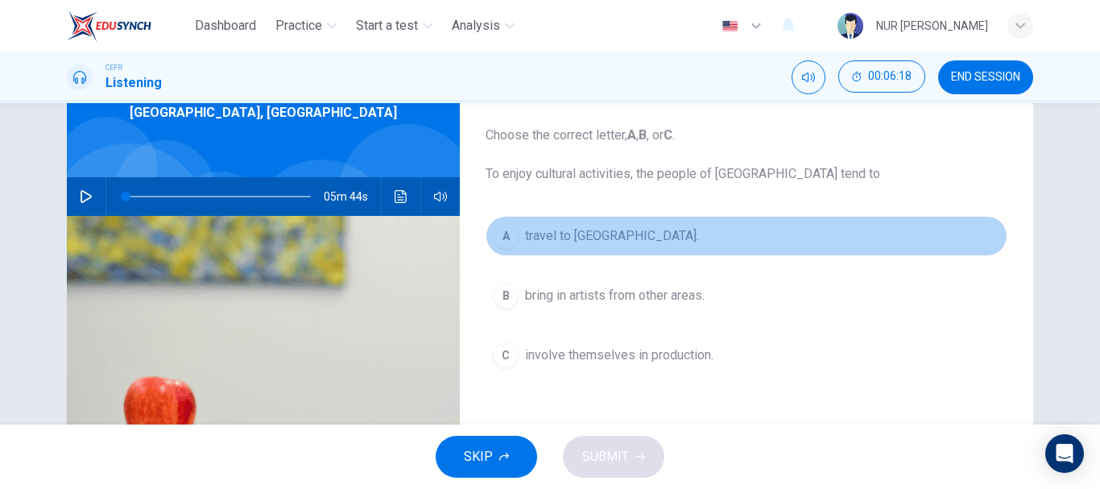
click at [622, 228] on span "travel to southern Australia." at bounding box center [612, 235] width 174 height 19
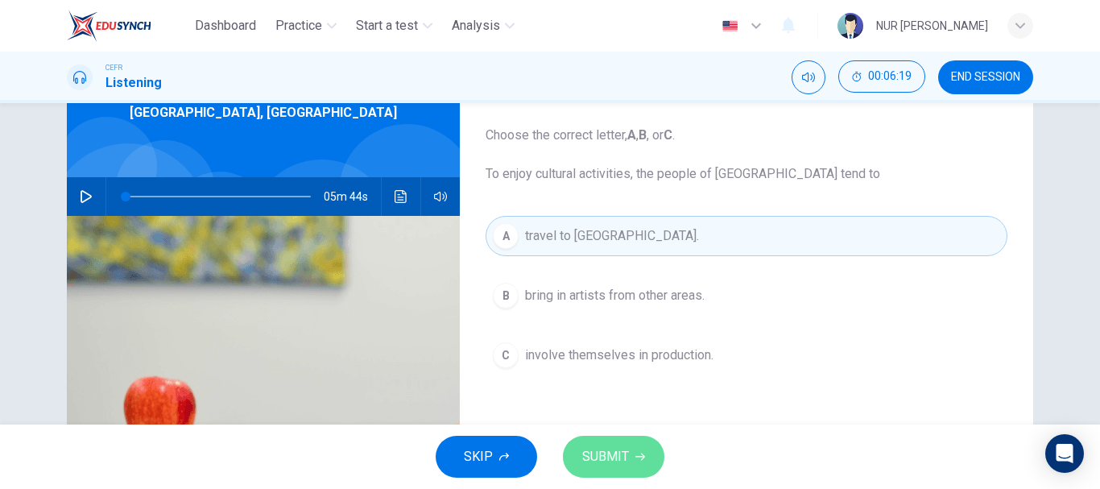
click at [631, 454] on button "SUBMIT" at bounding box center [613, 457] width 101 height 42
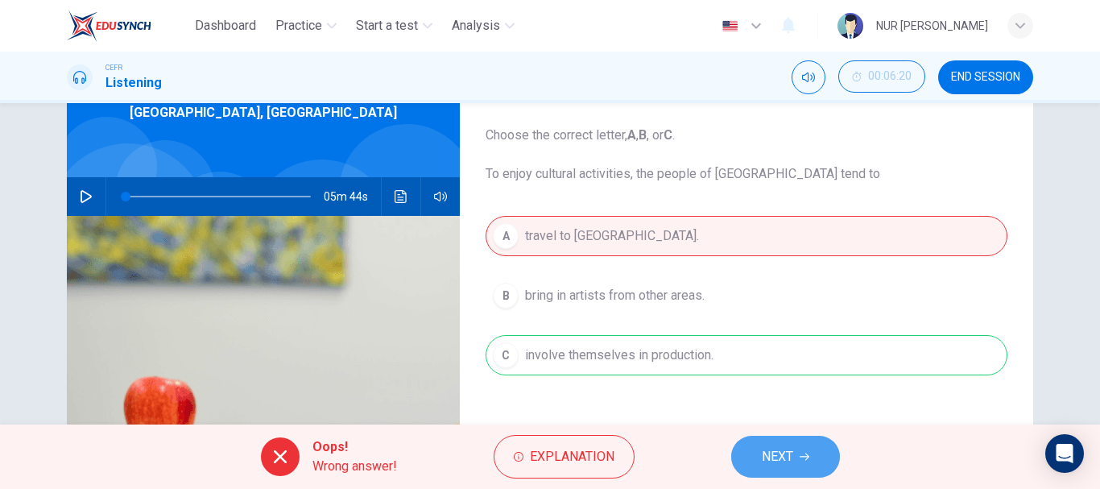
click at [779, 463] on span "NEXT" at bounding box center [777, 456] width 31 height 23
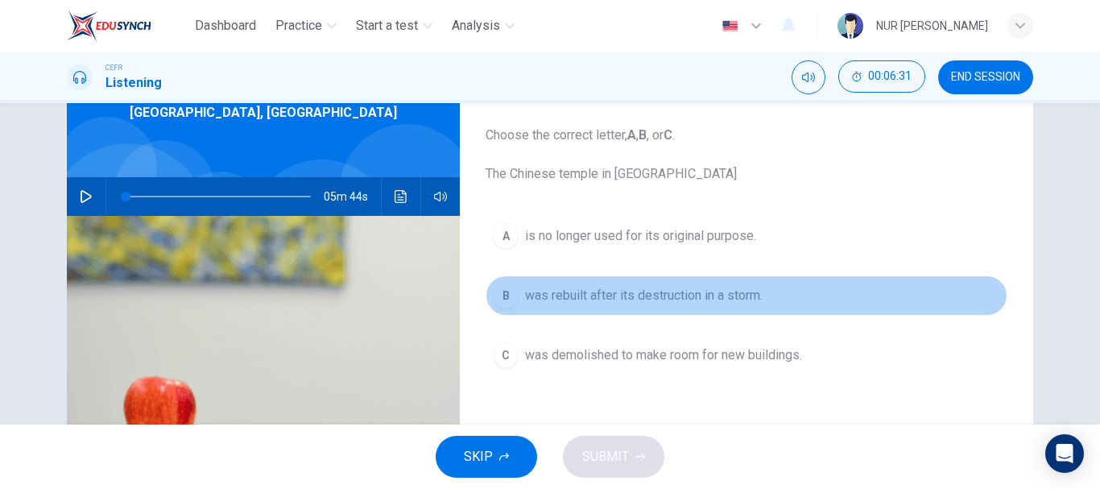
click at [668, 299] on span "was rebuilt after its destruction in a storm." at bounding box center [644, 295] width 238 height 19
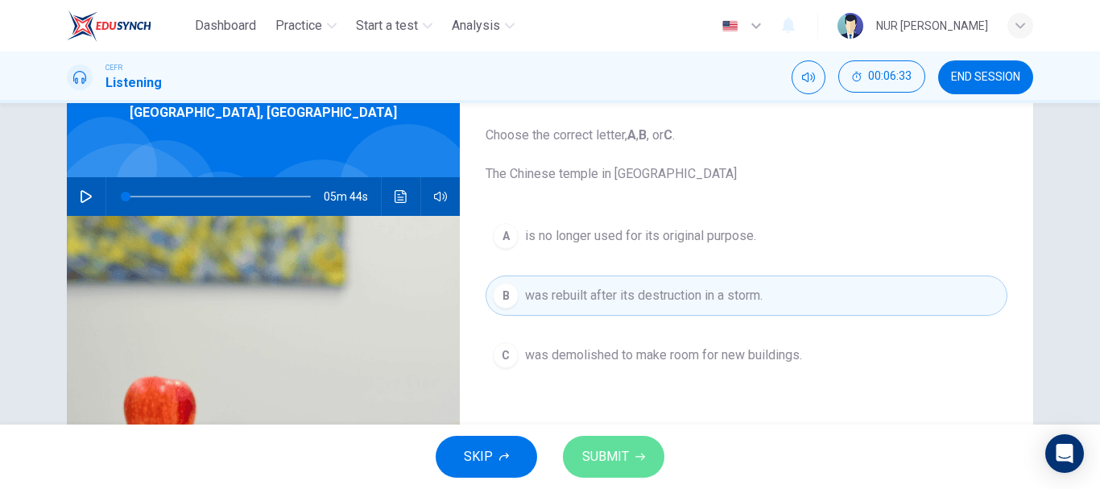
click at [615, 451] on span "SUBMIT" at bounding box center [605, 456] width 47 height 23
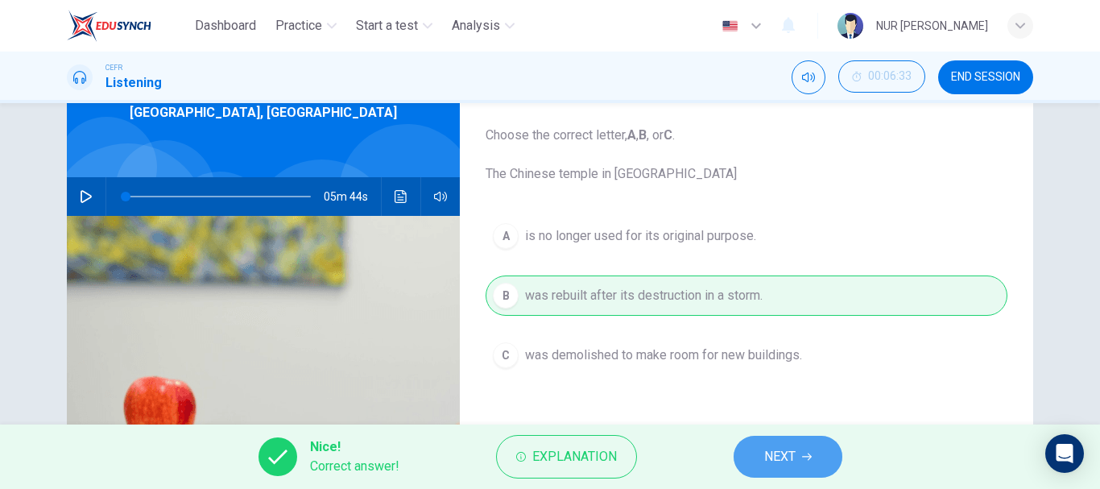
click at [782, 449] on span "NEXT" at bounding box center [779, 456] width 31 height 23
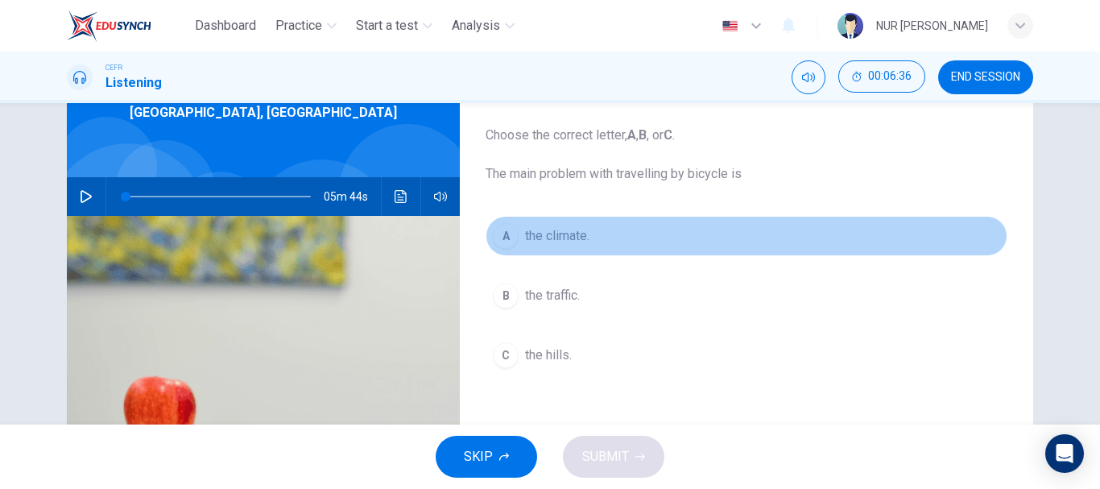
click at [555, 236] on span "the climate." at bounding box center [557, 235] width 64 height 19
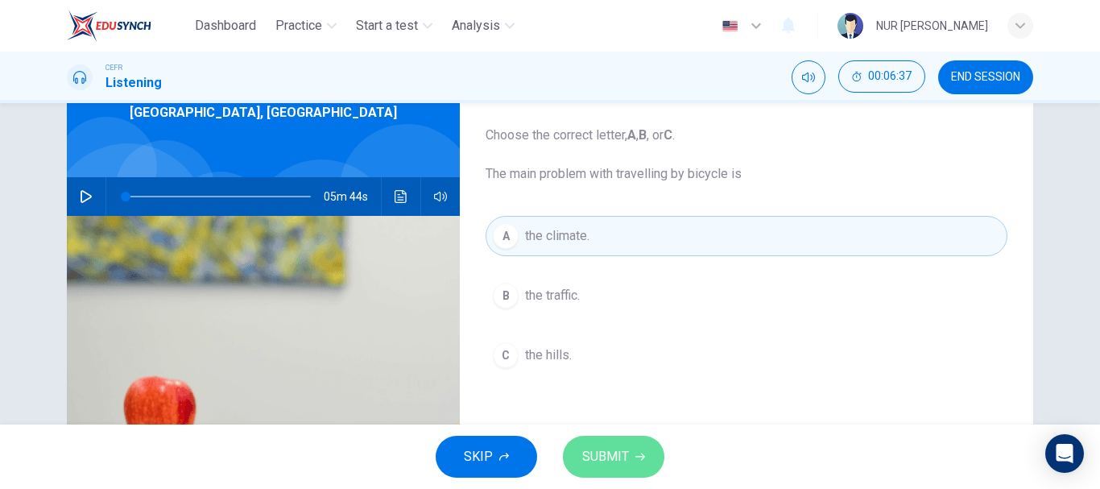
click at [639, 449] on button "SUBMIT" at bounding box center [613, 457] width 101 height 42
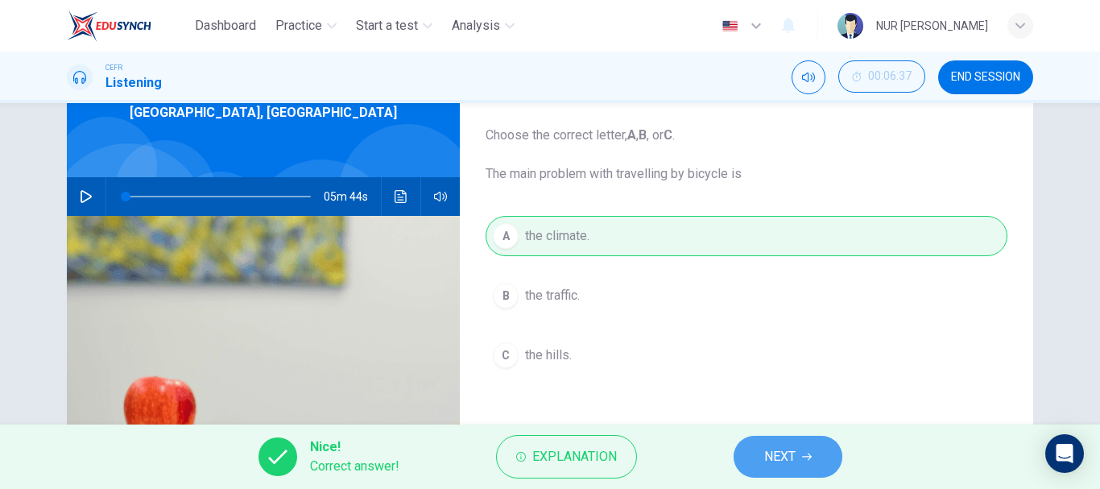
click at [818, 464] on button "NEXT" at bounding box center [788, 457] width 109 height 42
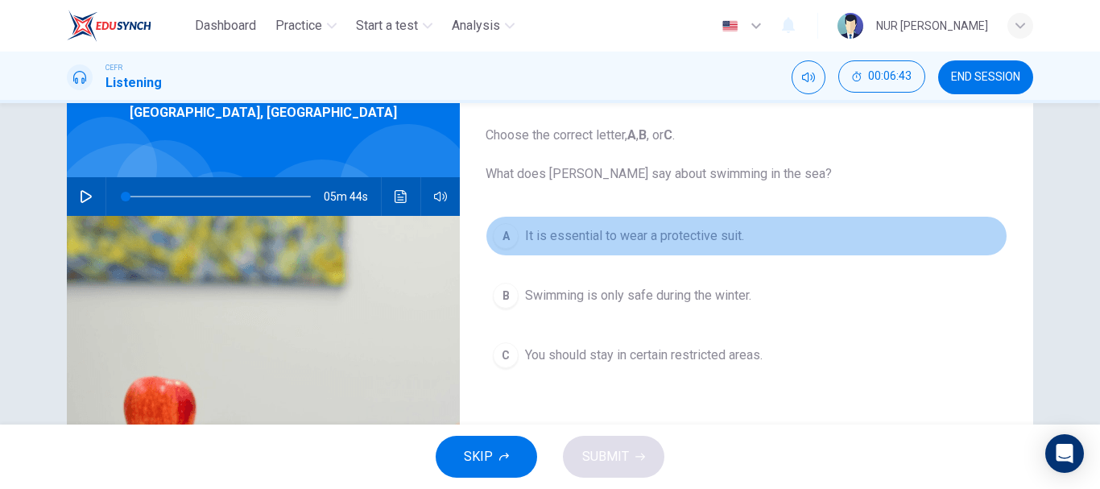
click at [658, 230] on span "It is essential to wear a protective suit." at bounding box center [634, 235] width 219 height 19
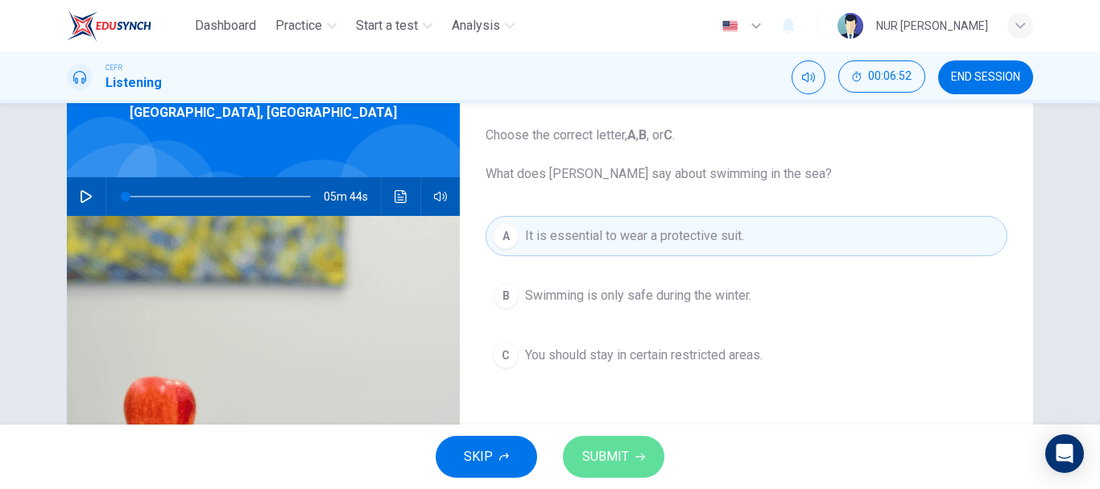
click at [610, 455] on span "SUBMIT" at bounding box center [605, 456] width 47 height 23
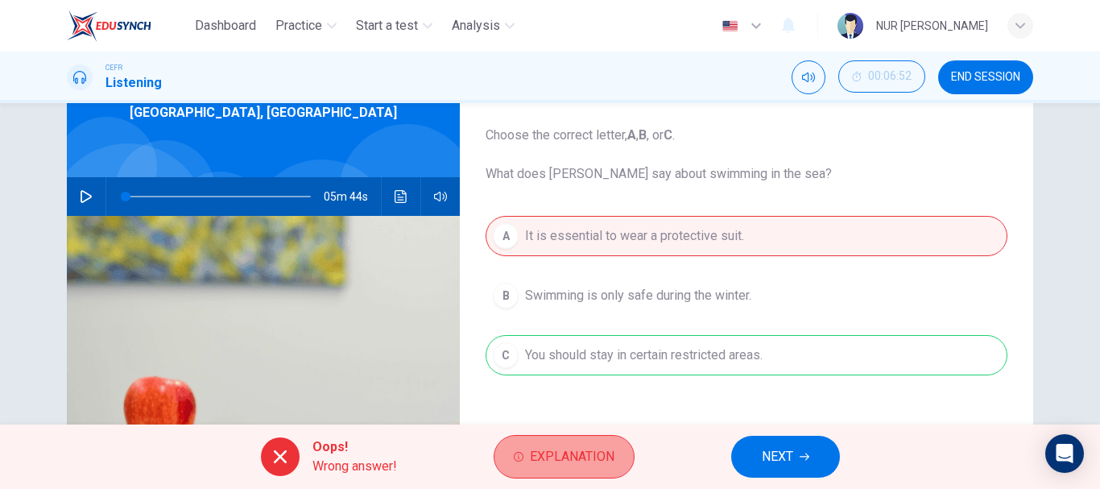
click at [533, 453] on span "Explanation" at bounding box center [572, 456] width 85 height 23
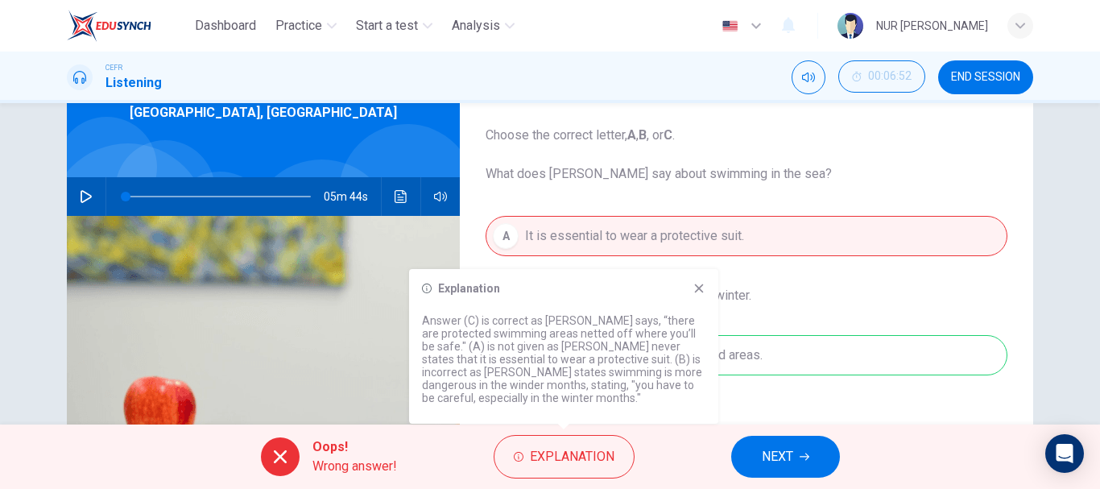
click at [702, 283] on icon at bounding box center [699, 288] width 13 height 13
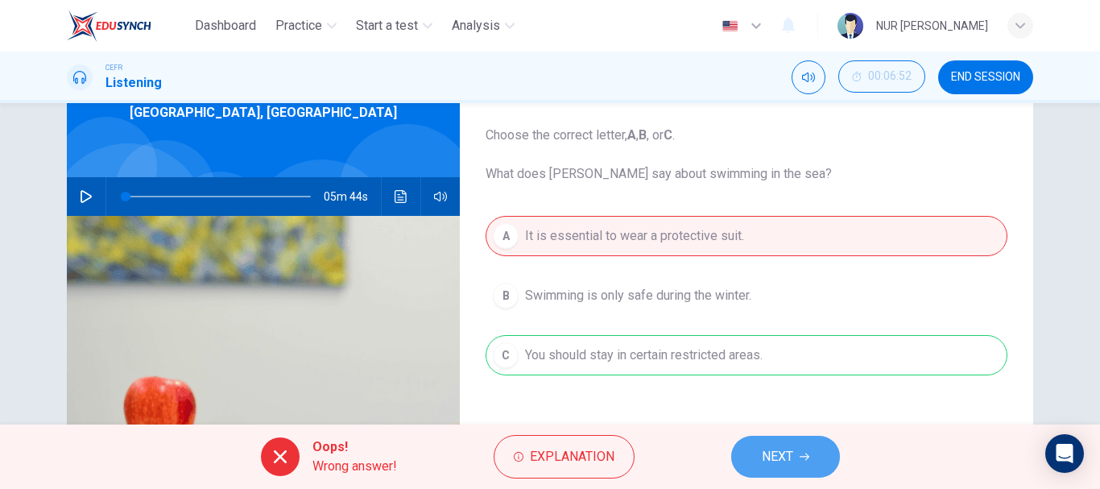
click at [809, 458] on icon "button" at bounding box center [805, 457] width 10 height 10
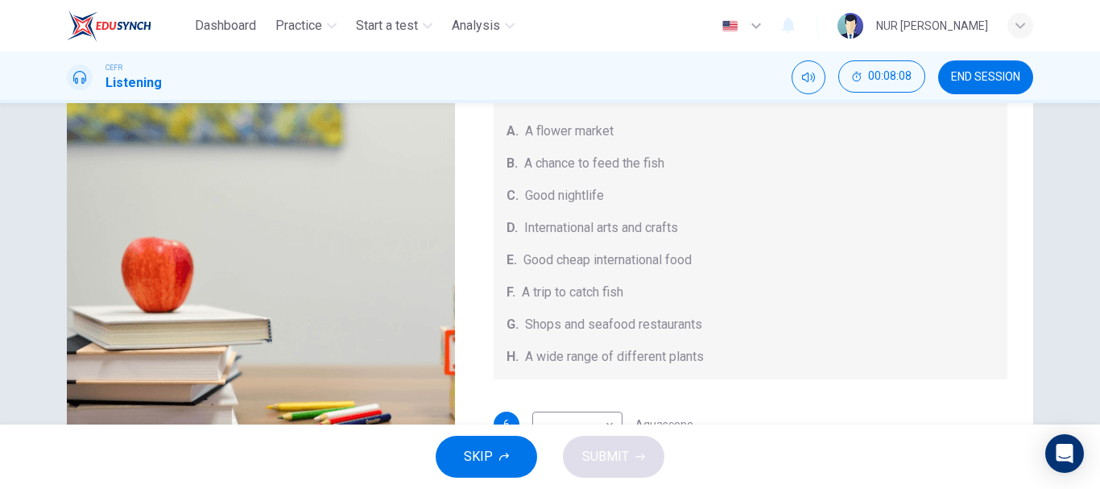
scroll to position [181, 0]
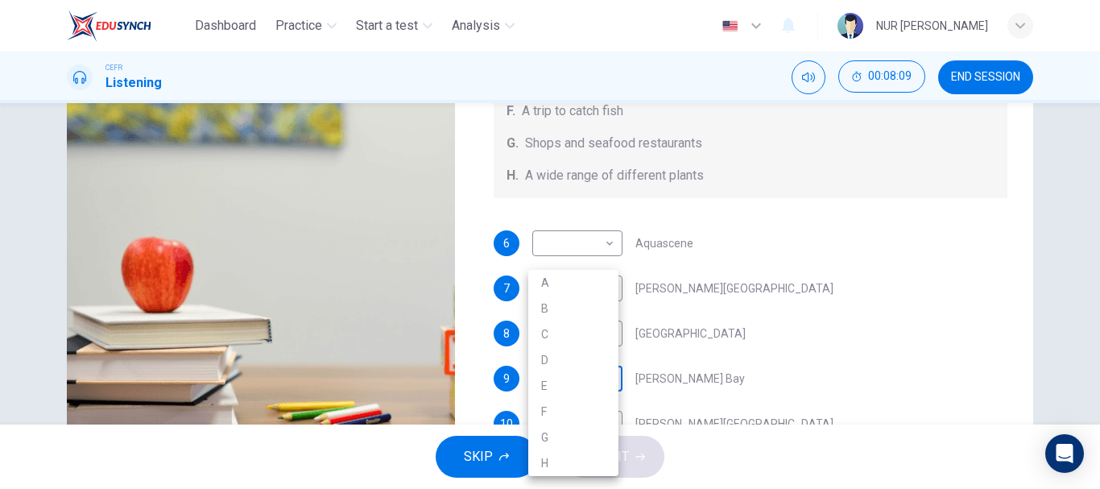
click at [580, 376] on body "Dashboard Practice Start a test Analysis English en ​ NUR ALIAA MAISARAH BINTI …" at bounding box center [550, 244] width 1100 height 489
click at [550, 454] on li "H" at bounding box center [573, 463] width 90 height 26
type input "H"
click at [573, 329] on body "Dashboard Practice Start a test Analysis English en ​ NUR ALIAA MAISARAH BINTI …" at bounding box center [550, 244] width 1100 height 489
click at [561, 446] on li "G" at bounding box center [573, 437] width 90 height 26
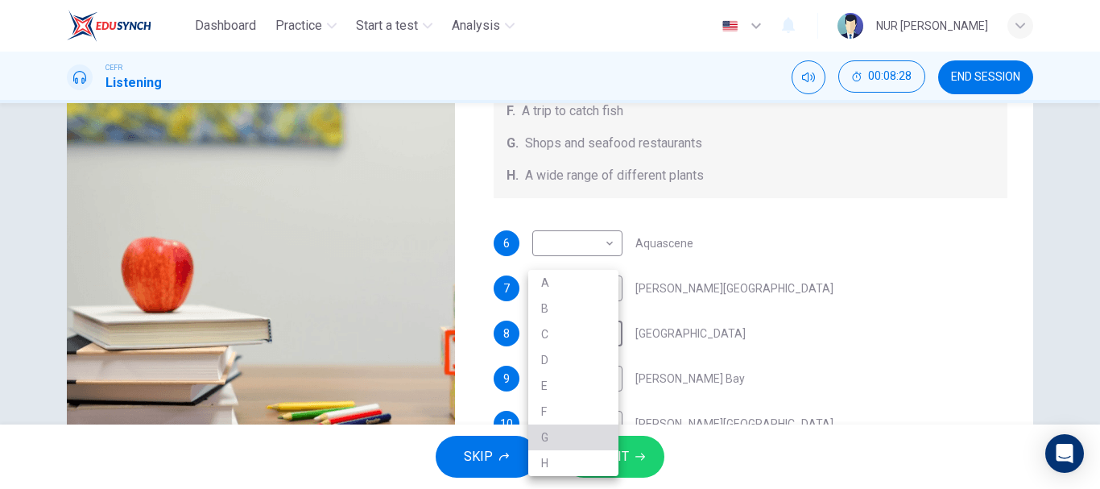
type input "G"
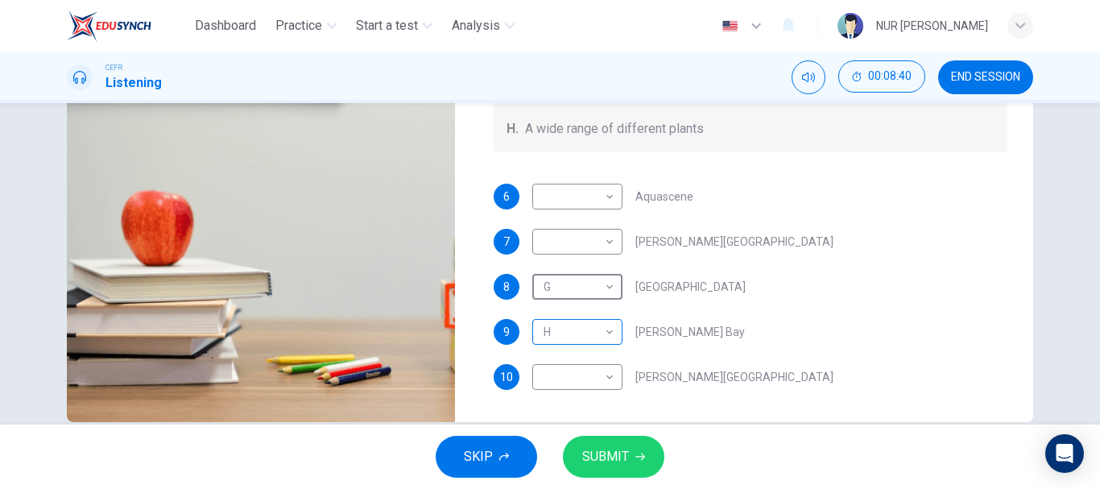
scroll to position [274, 0]
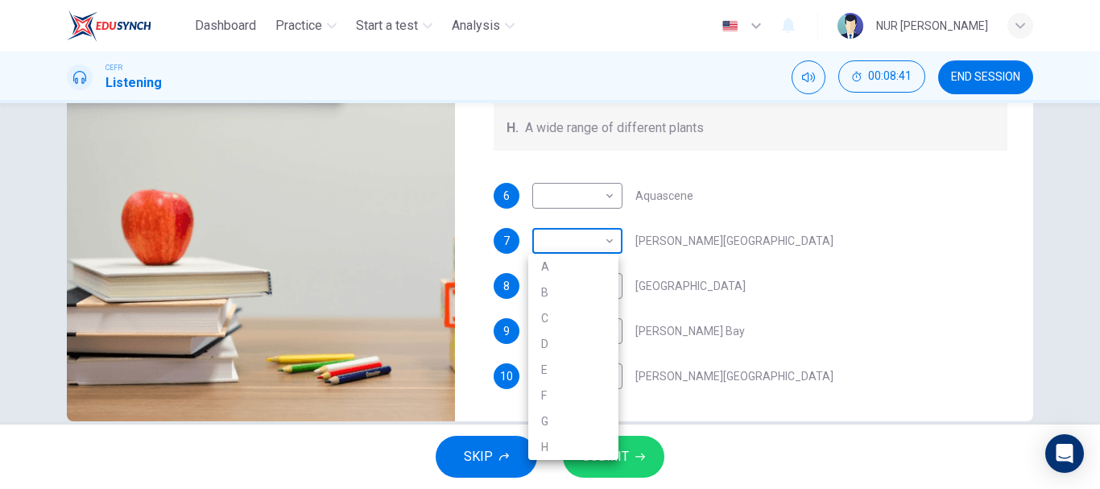
click at [588, 242] on body "Dashboard Practice Start a test Analysis English en ​ NUR ALIAA MAISARAH BINTI …" at bounding box center [550, 244] width 1100 height 489
click at [557, 375] on li "E" at bounding box center [573, 370] width 90 height 26
type input "E"
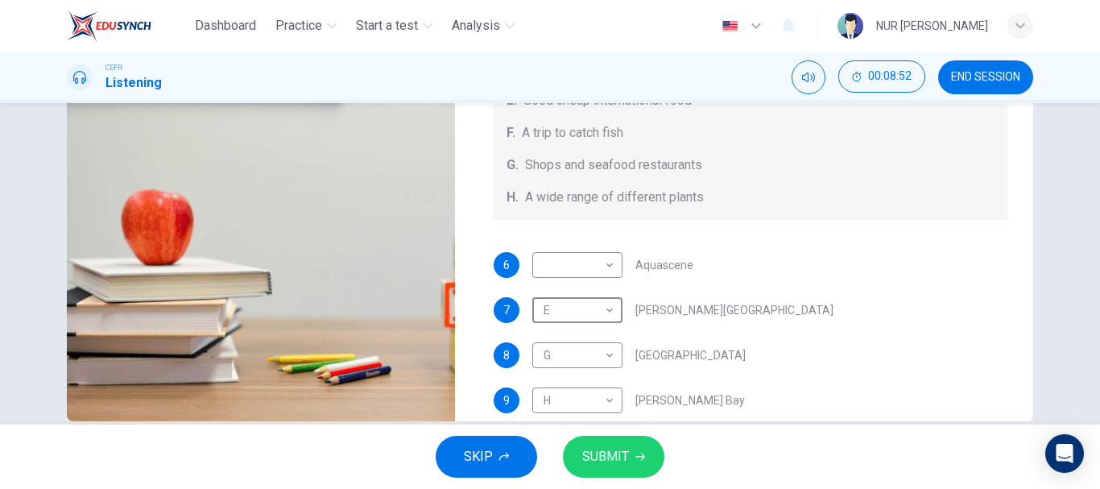
scroll to position [121, 0]
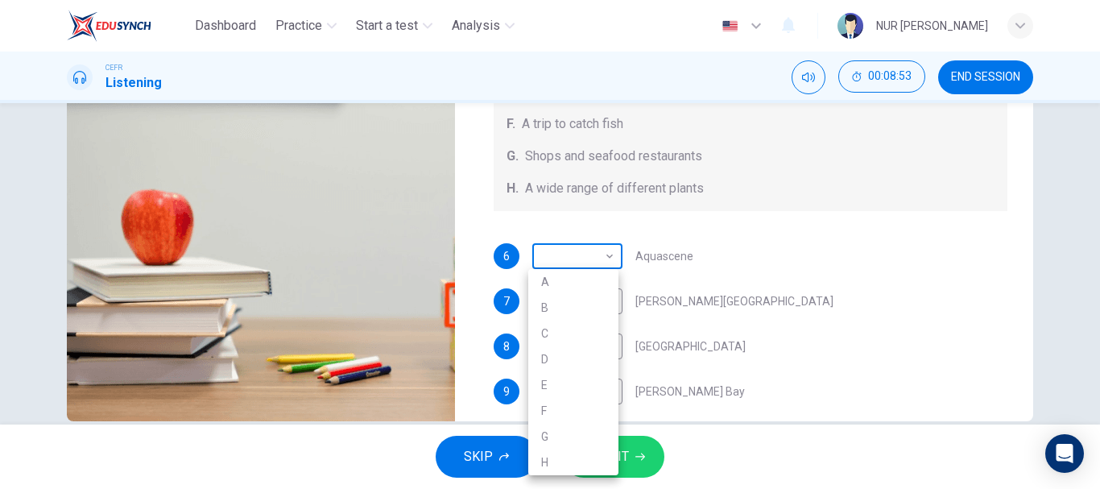
click at [594, 264] on body "Dashboard Practice Start a test Analysis English en ​ NUR ALIAA MAISARAH BINTI …" at bounding box center [550, 244] width 1100 height 489
click at [566, 408] on li "F" at bounding box center [573, 411] width 90 height 26
type input "F"
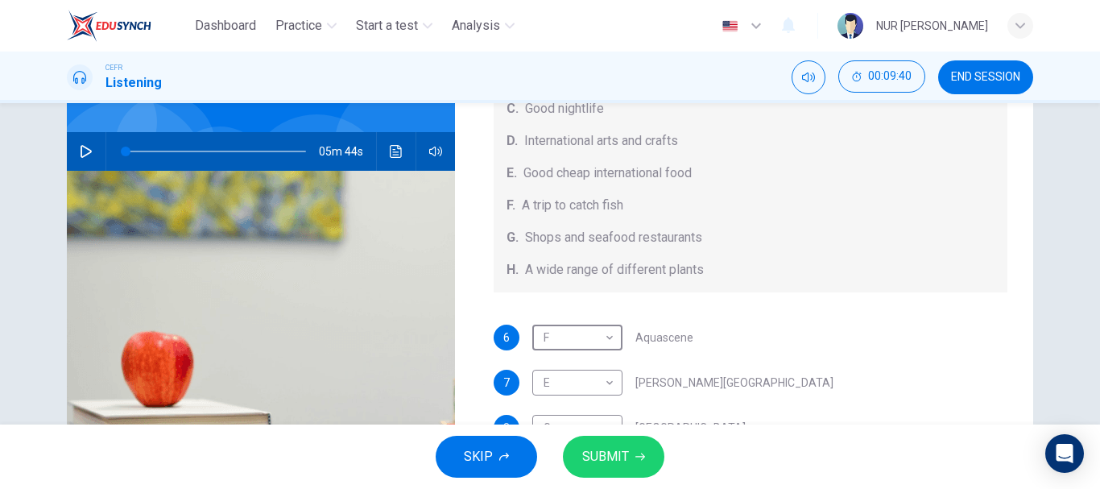
scroll to position [303, 0]
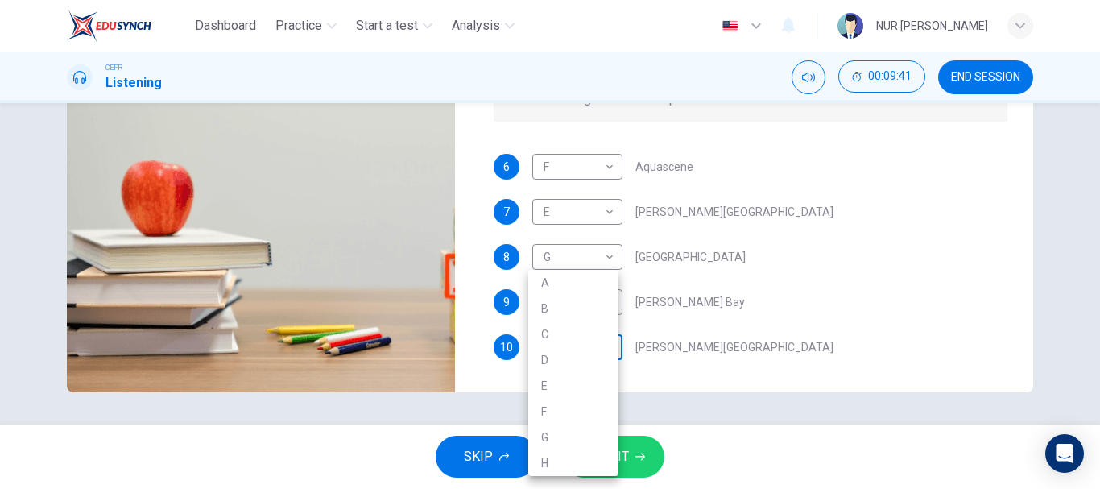
click at [594, 337] on body "Dashboard Practice Start a test Analysis English en ​ NUR ALIAA MAISARAH BINTI …" at bounding box center [550, 244] width 1100 height 489
click at [547, 343] on li "C" at bounding box center [573, 334] width 90 height 26
type input "C"
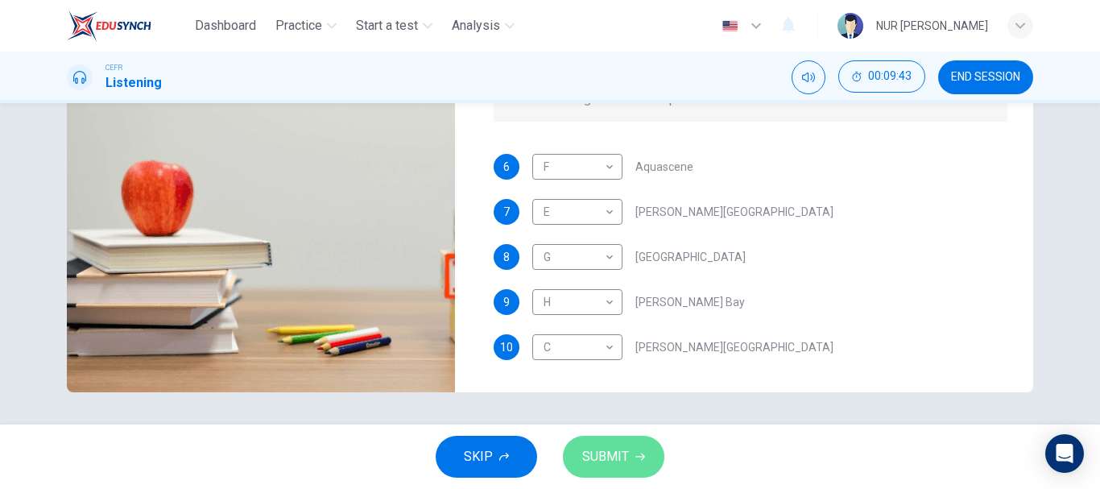
click at [603, 442] on button "SUBMIT" at bounding box center [613, 457] width 101 height 42
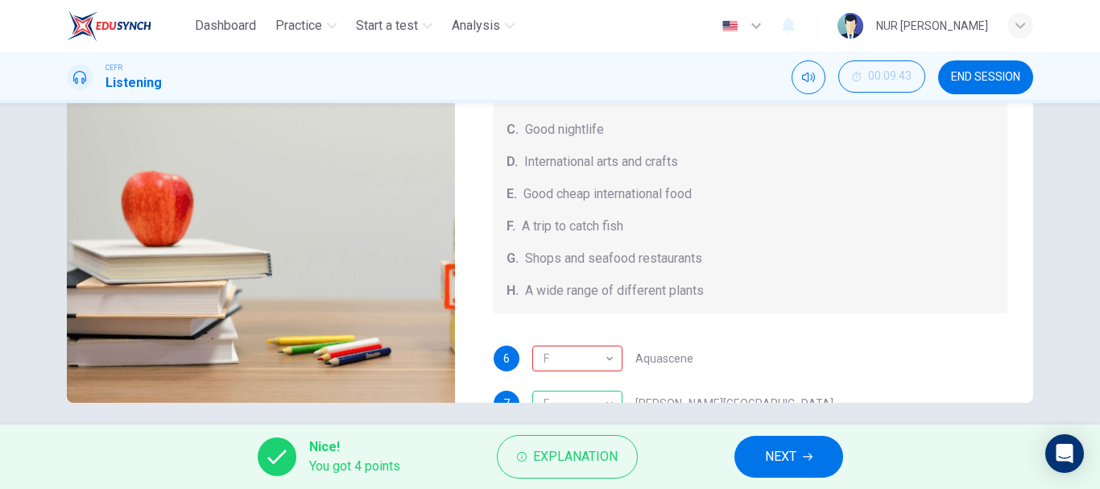
scroll to position [296, 0]
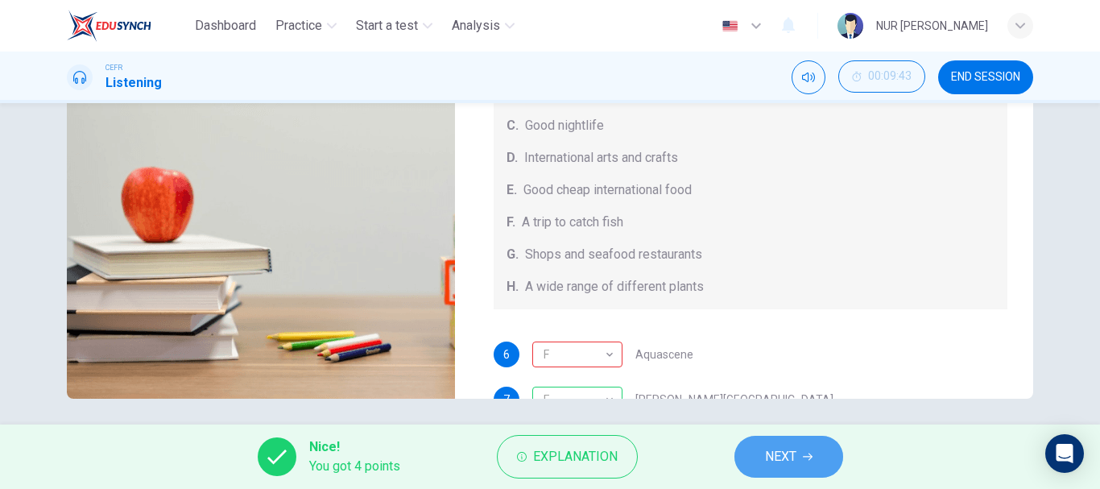
click at [791, 441] on button "NEXT" at bounding box center [788, 457] width 109 height 42
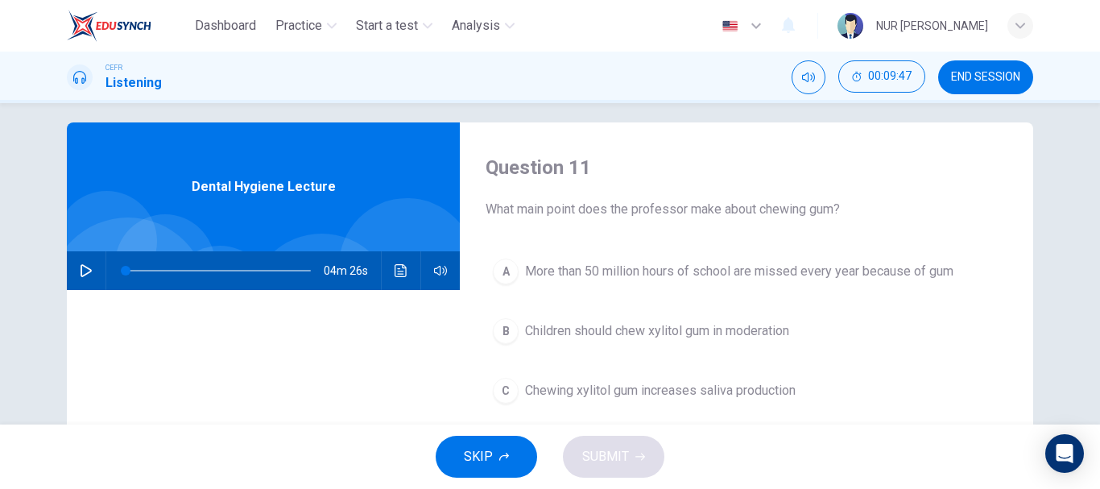
scroll to position [14, 0]
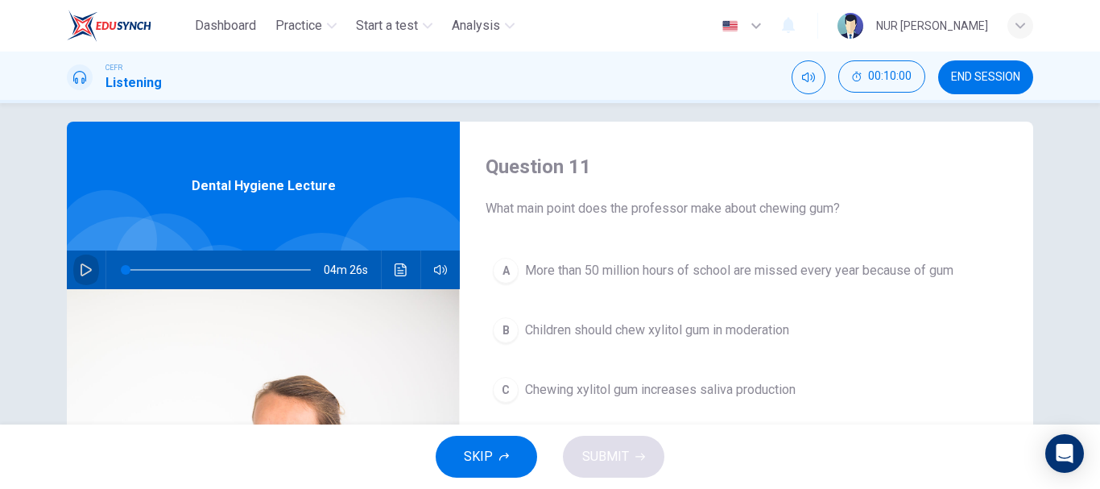
click at [78, 261] on button "button" at bounding box center [86, 269] width 26 height 39
type input "0"
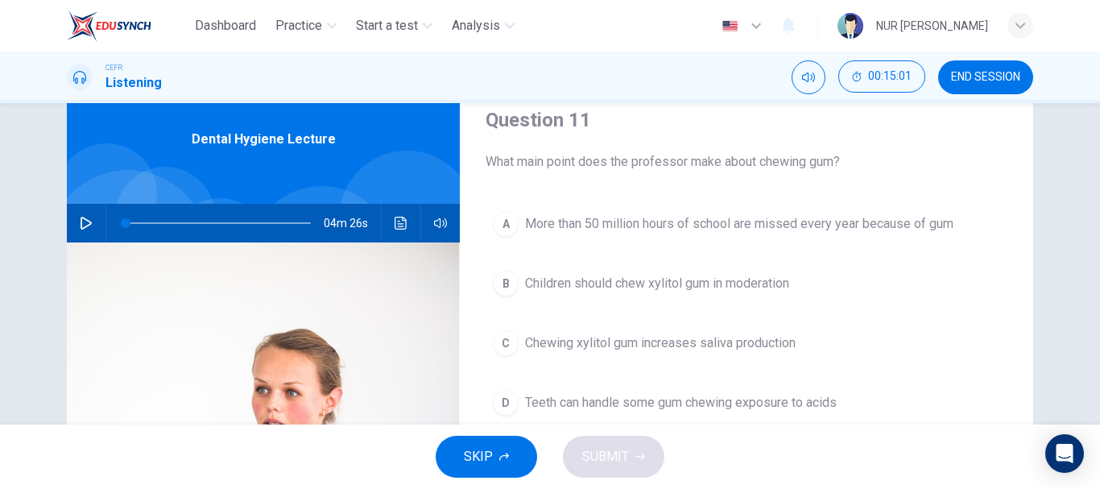
scroll to position [60, 0]
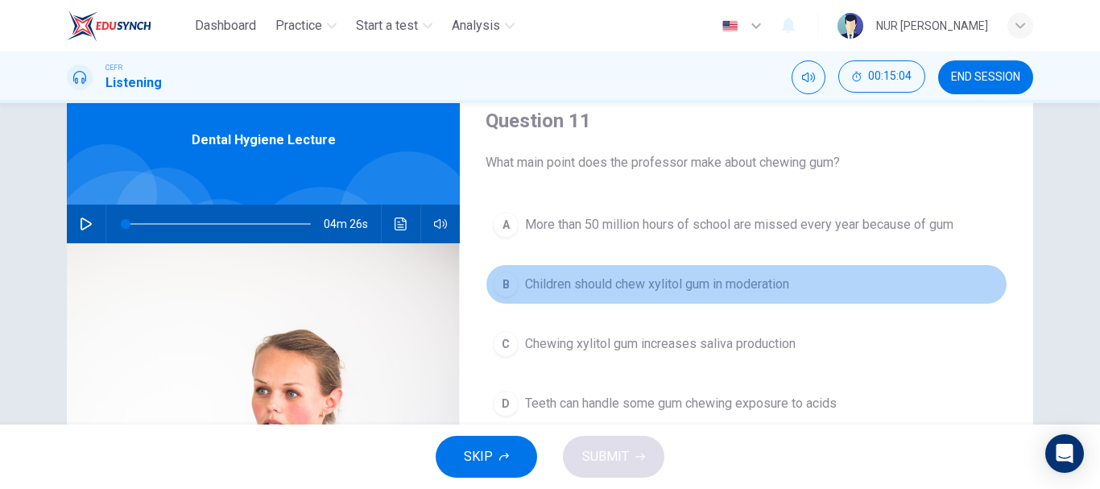
click at [631, 297] on button "B Children should chew xylitol gum in moderation" at bounding box center [747, 284] width 522 height 40
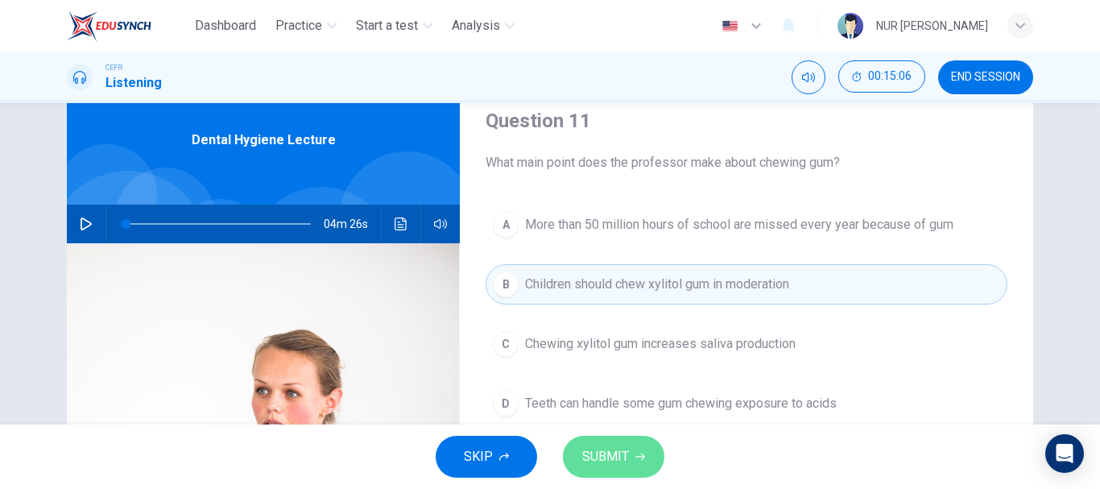
click at [617, 453] on span "SUBMIT" at bounding box center [605, 456] width 47 height 23
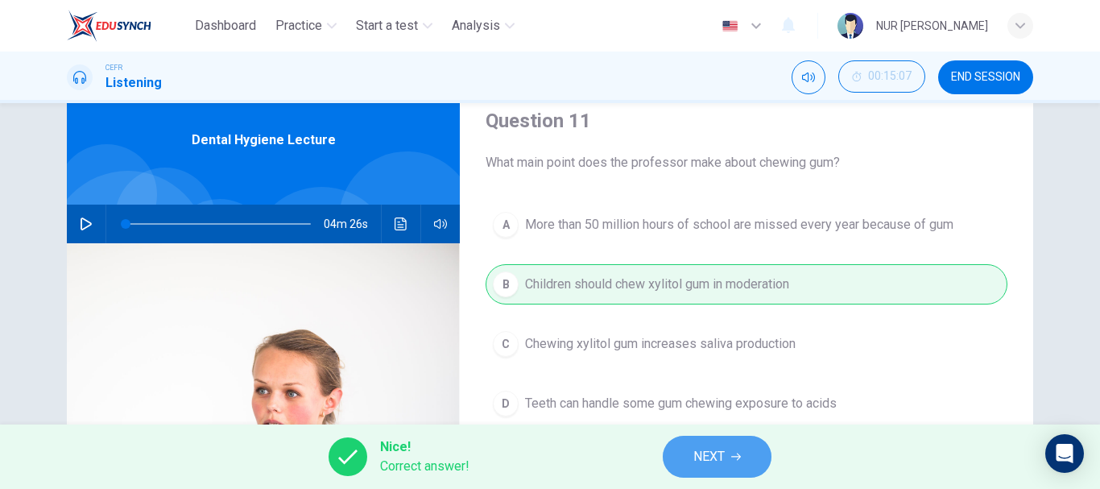
click at [698, 451] on span "NEXT" at bounding box center [708, 456] width 31 height 23
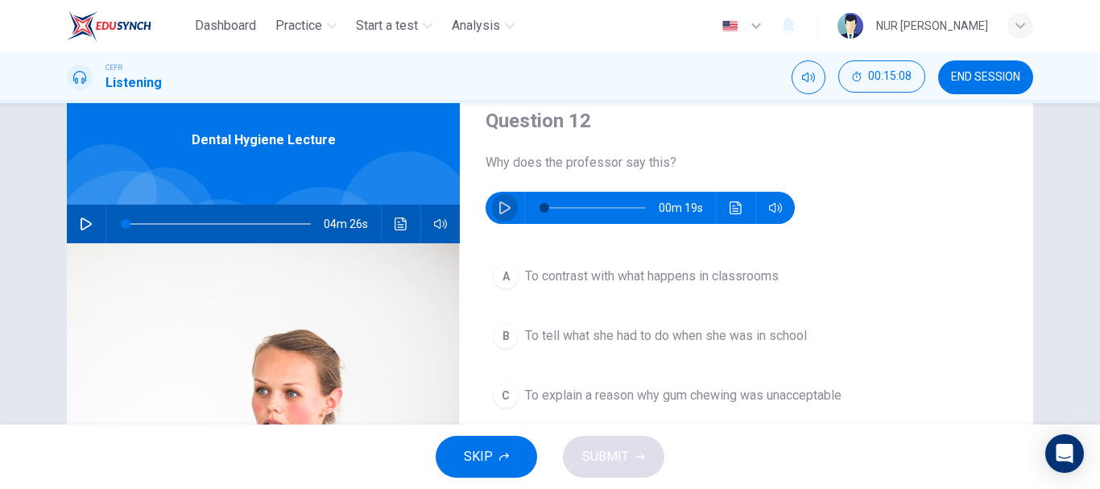
click at [500, 207] on icon "button" at bounding box center [505, 207] width 13 height 13
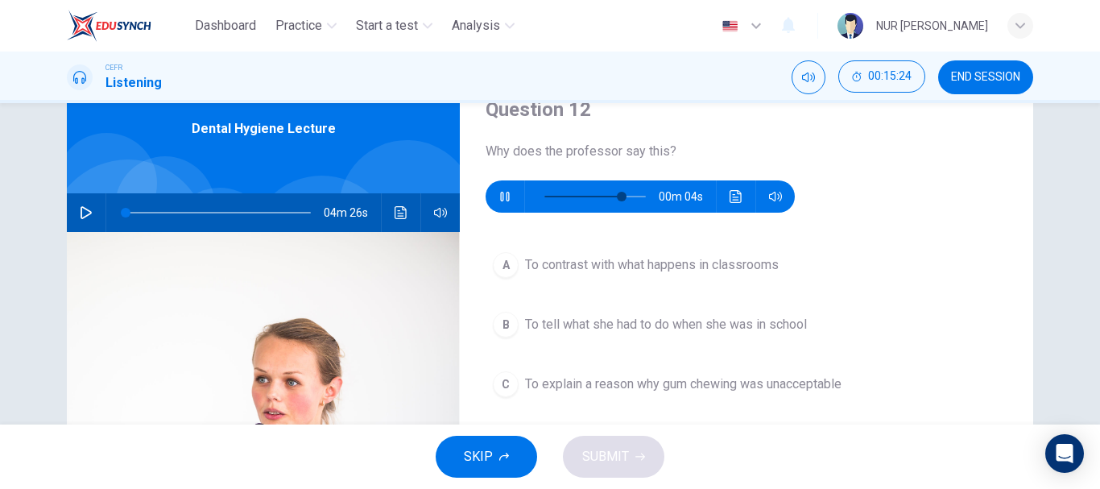
scroll to position [70, 0]
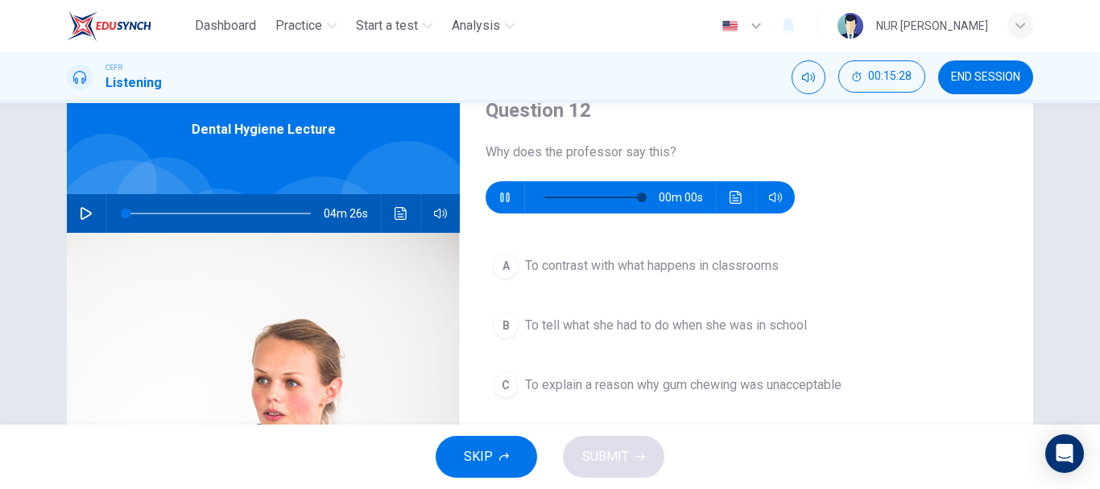
type input "0"
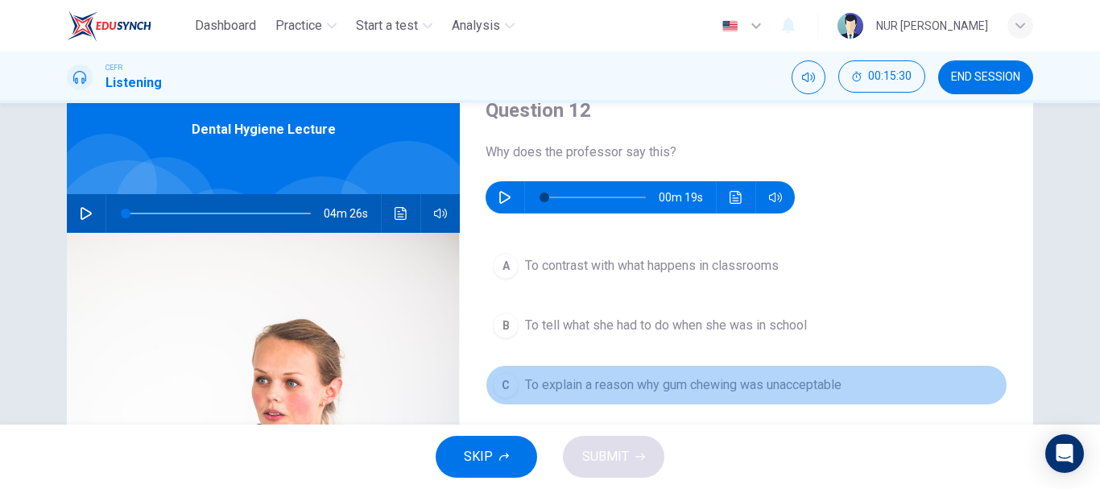
click at [635, 390] on span "To explain a reason why gum chewing was unacceptable" at bounding box center [683, 384] width 317 height 19
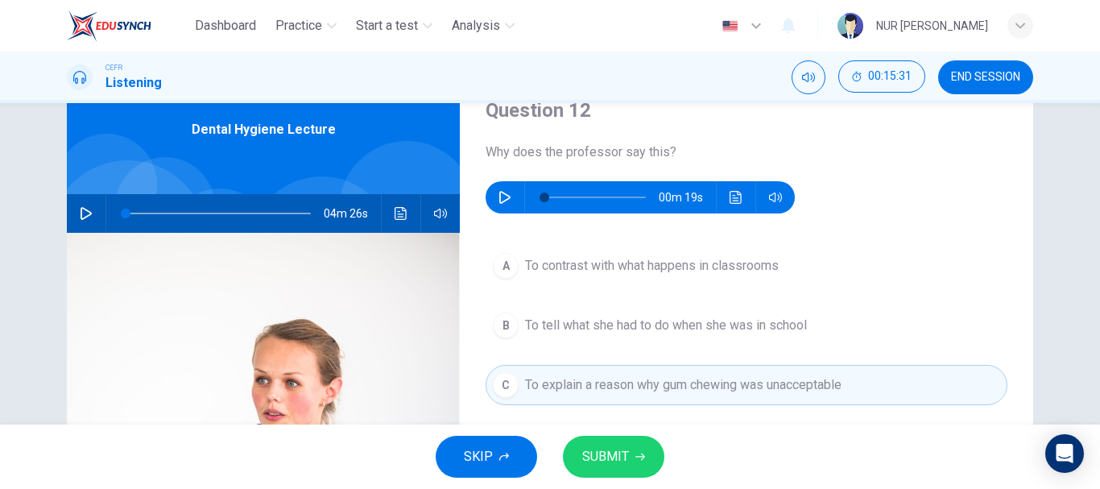
click at [617, 449] on span "SUBMIT" at bounding box center [605, 456] width 47 height 23
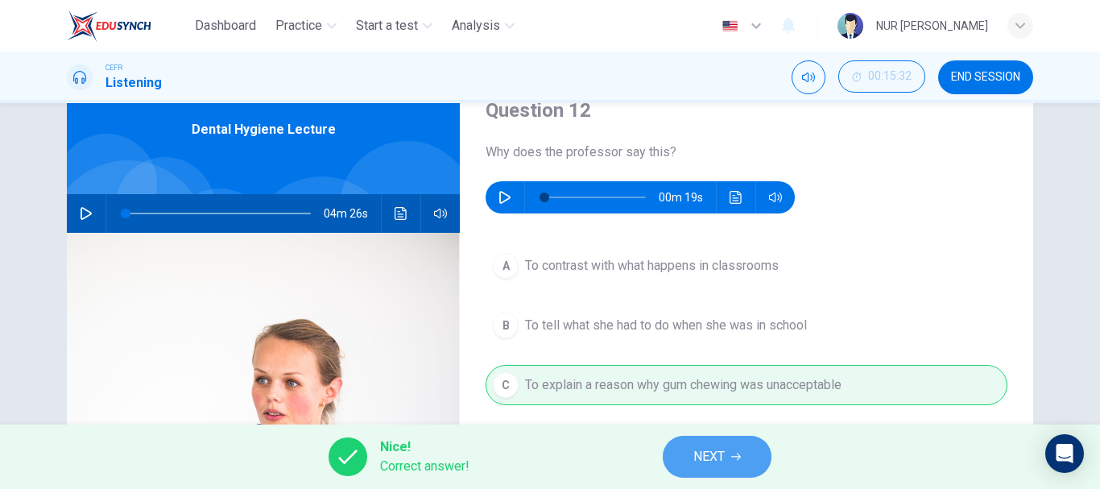
click at [704, 445] on button "NEXT" at bounding box center [717, 457] width 109 height 42
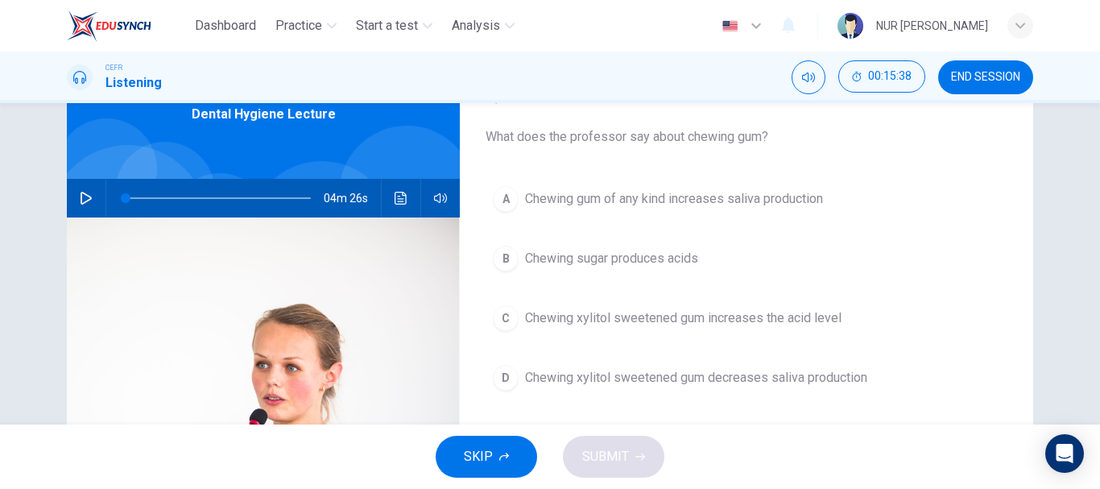
scroll to position [84, 0]
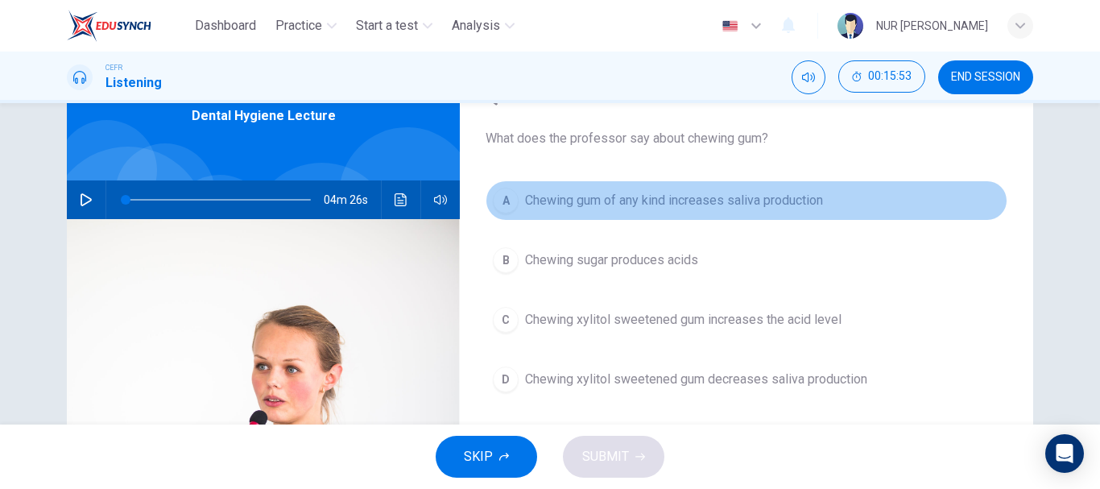
click at [581, 215] on button "A Chewing gum of any kind increases saliva production" at bounding box center [747, 200] width 522 height 40
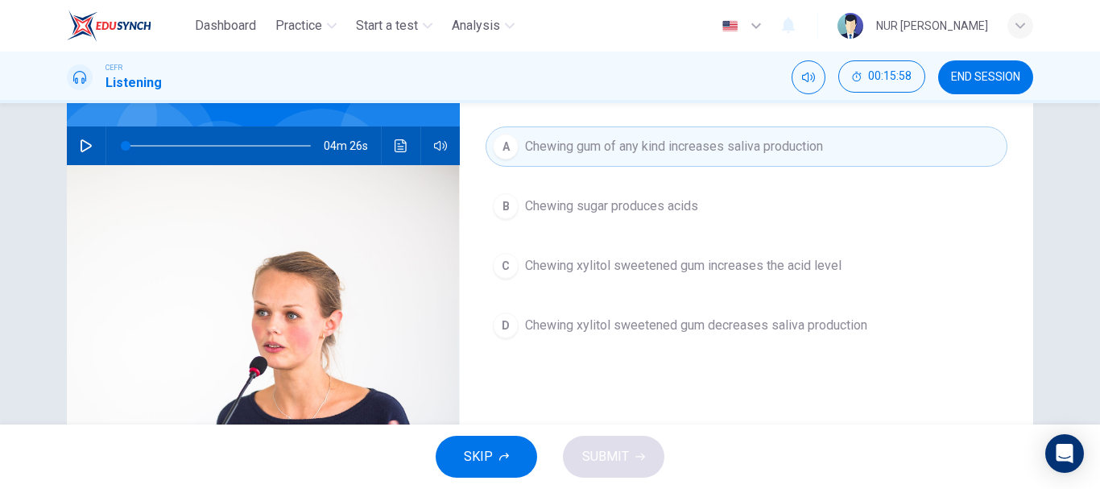
scroll to position [139, 0]
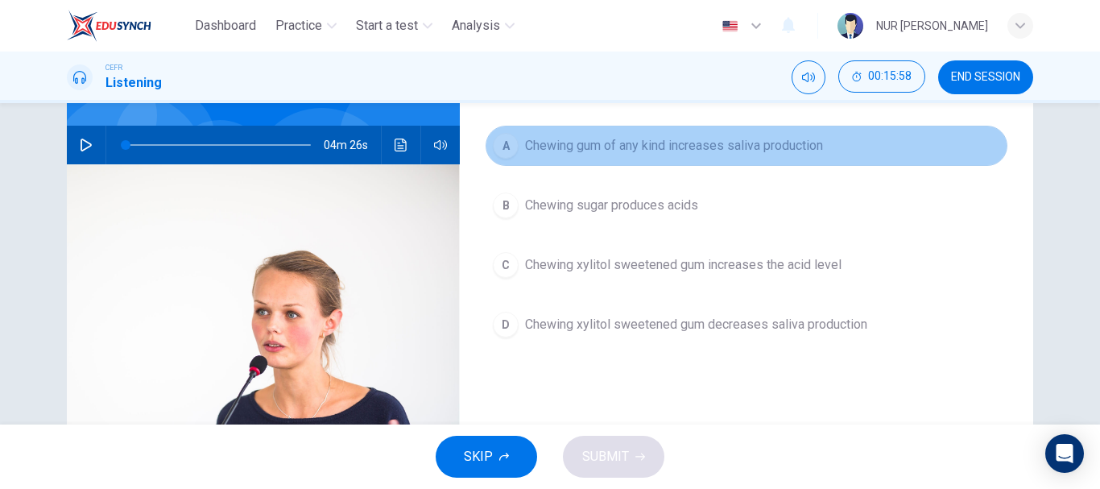
click at [608, 139] on span "Chewing gum of any kind increases saliva production" at bounding box center [674, 145] width 298 height 19
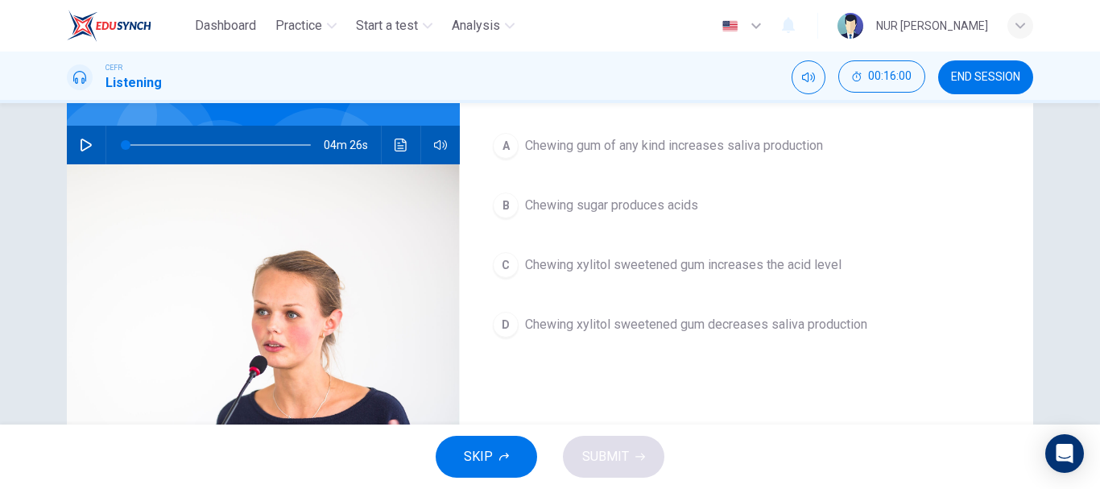
click at [604, 207] on span "Chewing sugar produces acids" at bounding box center [611, 205] width 173 height 19
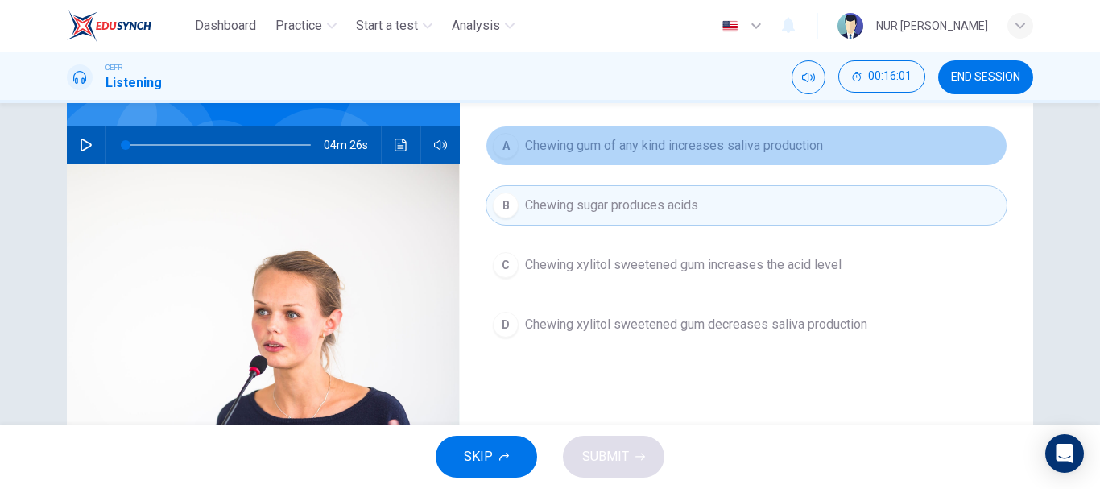
click at [615, 164] on button "A Chewing gum of any kind increases saliva production" at bounding box center [747, 146] width 522 height 40
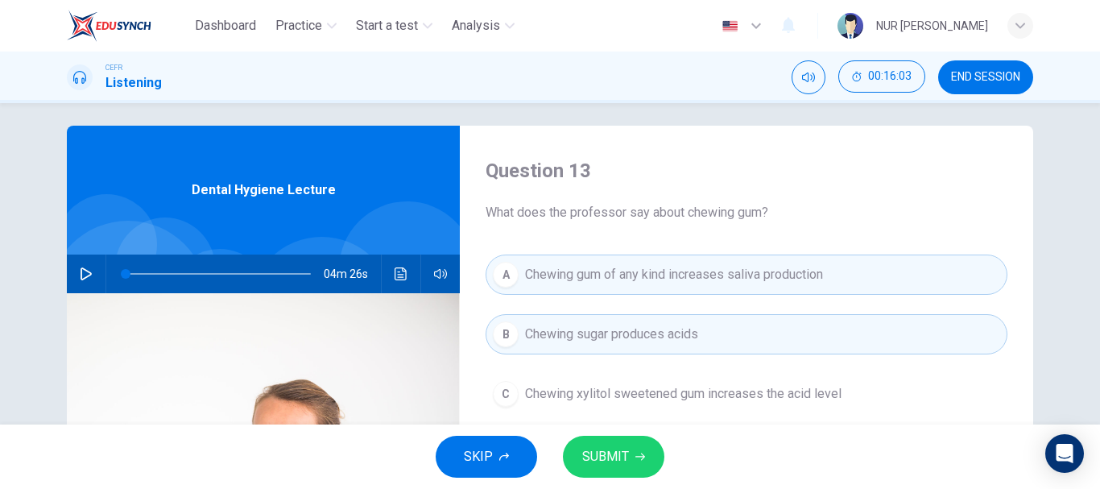
scroll to position [9, 0]
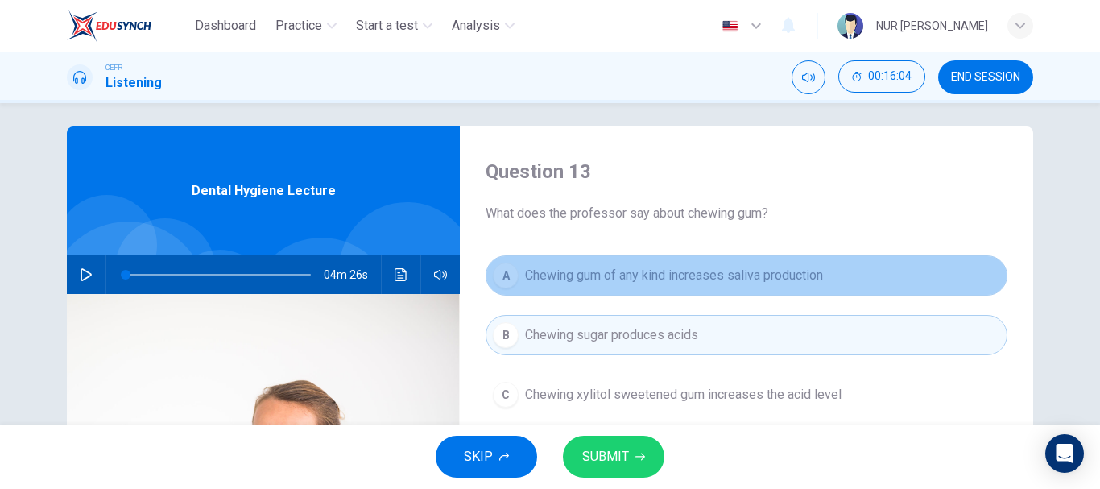
click at [593, 275] on span "Chewing gum of any kind increases saliva production" at bounding box center [674, 275] width 298 height 19
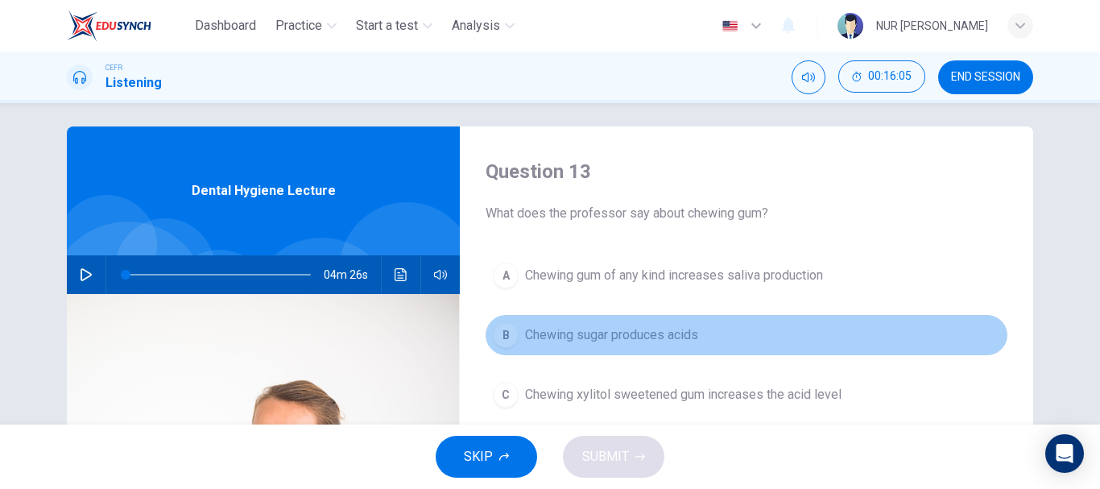
click at [604, 338] on span "Chewing sugar produces acids" at bounding box center [611, 334] width 173 height 19
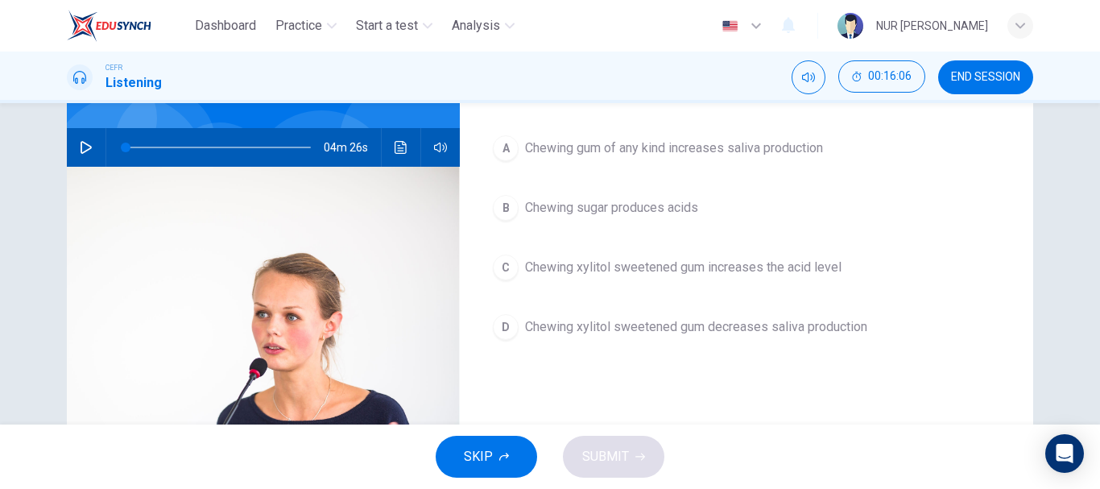
scroll to position [137, 0]
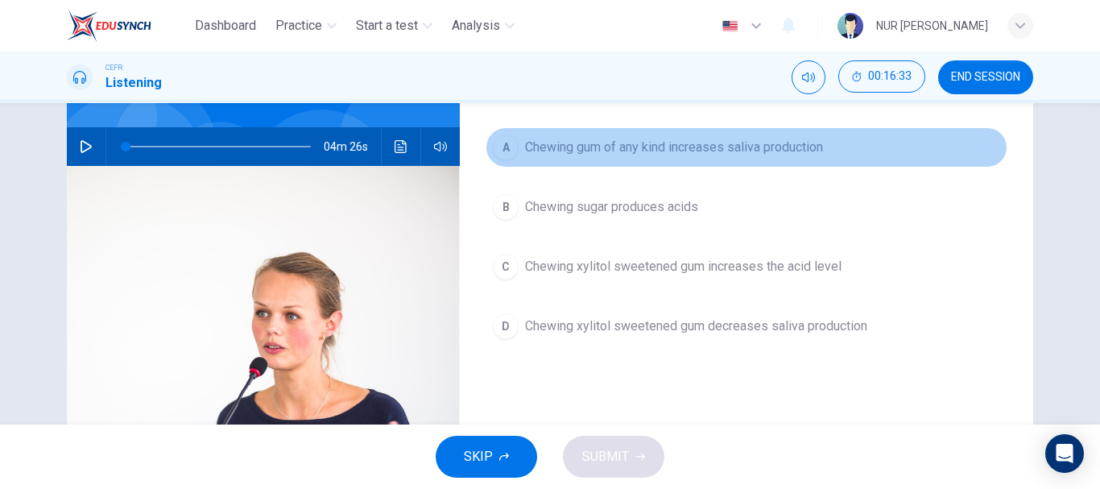
click at [633, 151] on span "Chewing gum of any kind increases saliva production" at bounding box center [674, 147] width 298 height 19
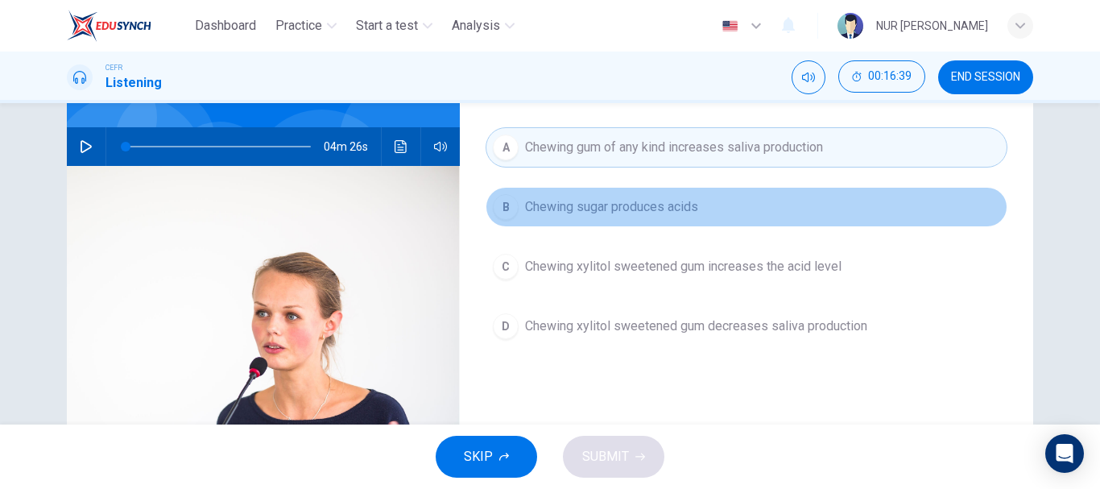
click at [638, 217] on button "B Chewing sugar produces acids" at bounding box center [747, 207] width 522 height 40
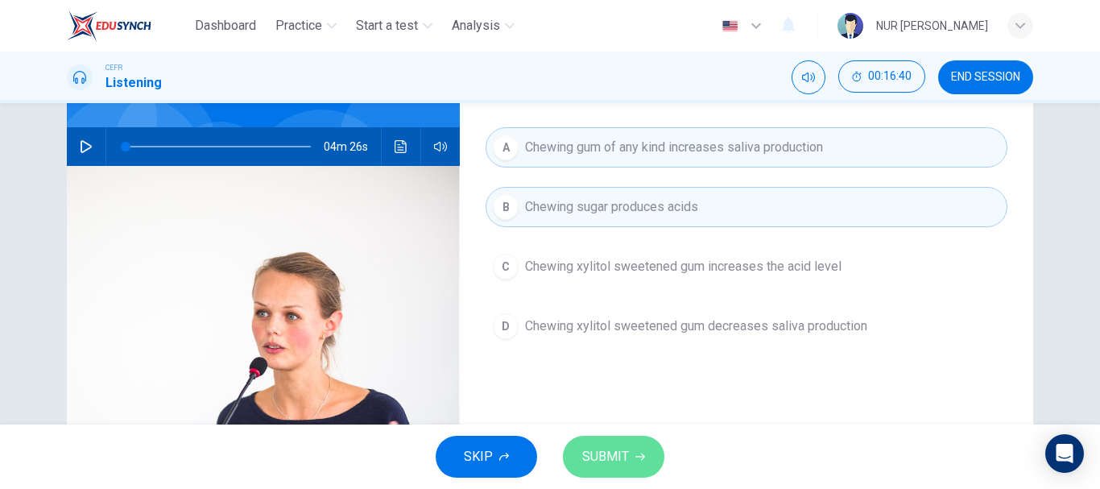
click at [622, 436] on button "SUBMIT" at bounding box center [613, 457] width 101 height 42
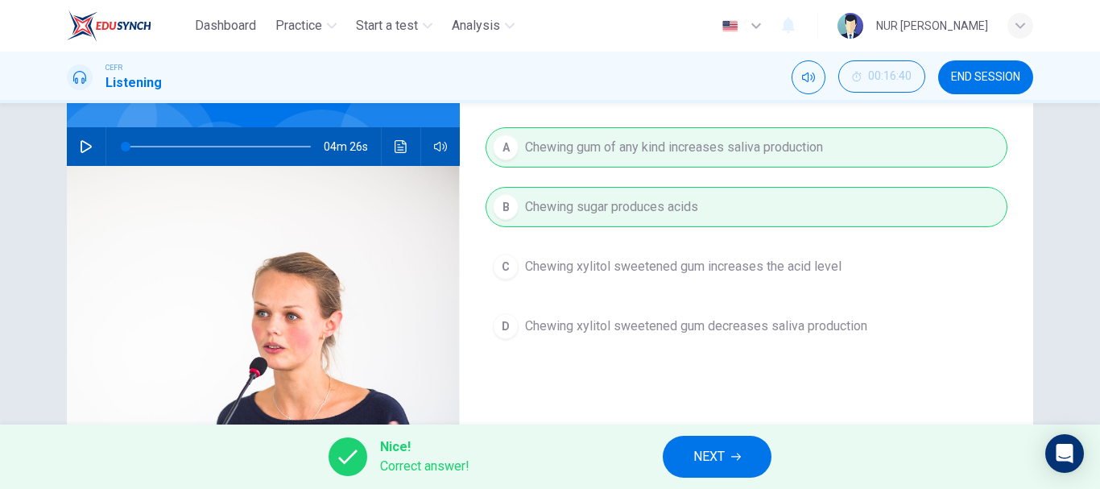
click at [725, 466] on span "NEXT" at bounding box center [708, 456] width 31 height 23
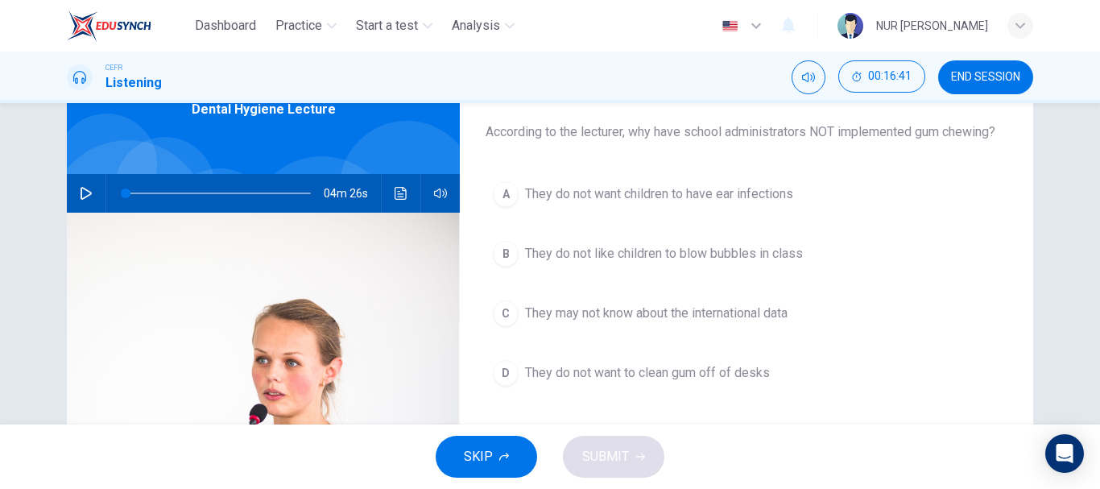
scroll to position [93, 0]
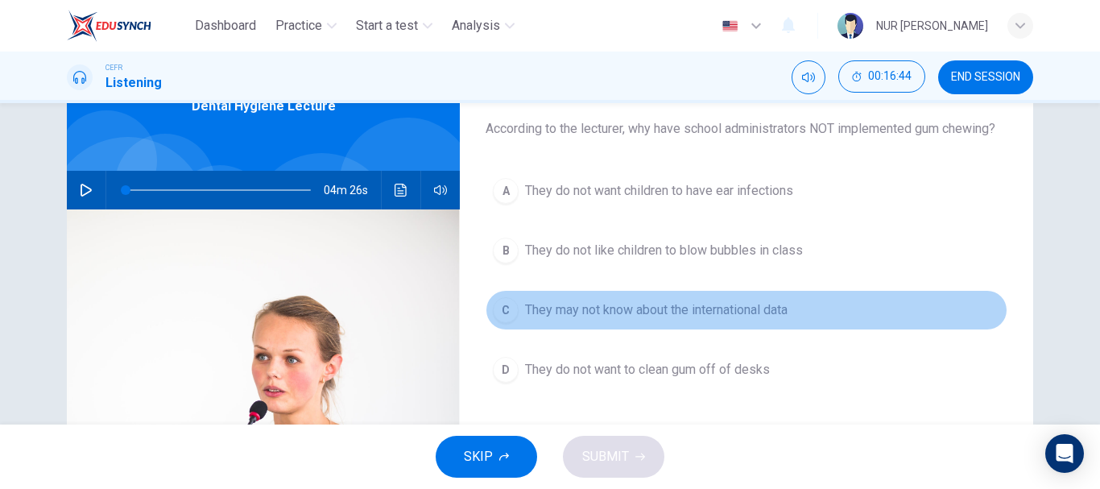
click at [668, 308] on span "They may not know about the international data" at bounding box center [656, 309] width 263 height 19
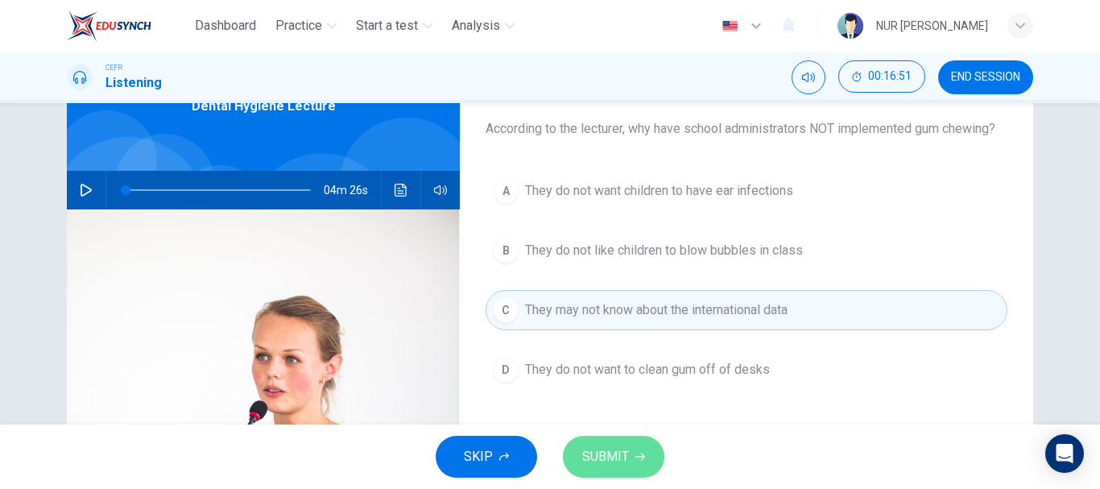
click at [625, 457] on span "SUBMIT" at bounding box center [605, 456] width 47 height 23
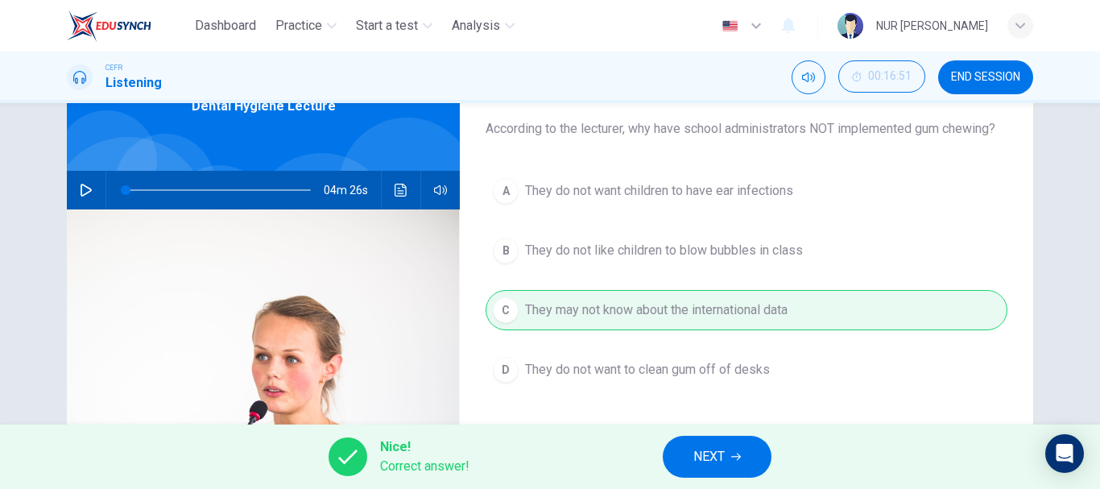
click at [711, 457] on span "NEXT" at bounding box center [708, 456] width 31 height 23
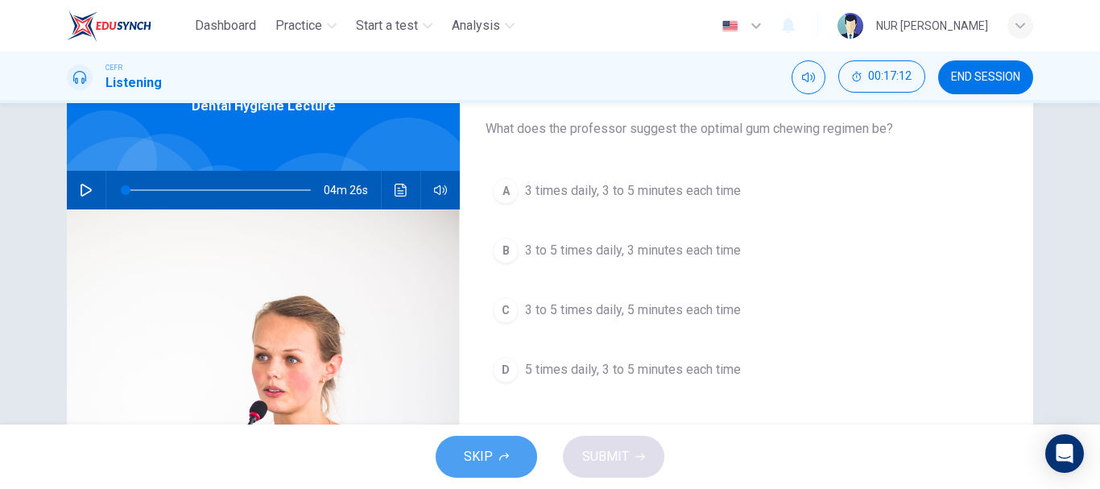
click at [476, 440] on button "SKIP" at bounding box center [486, 457] width 101 height 42
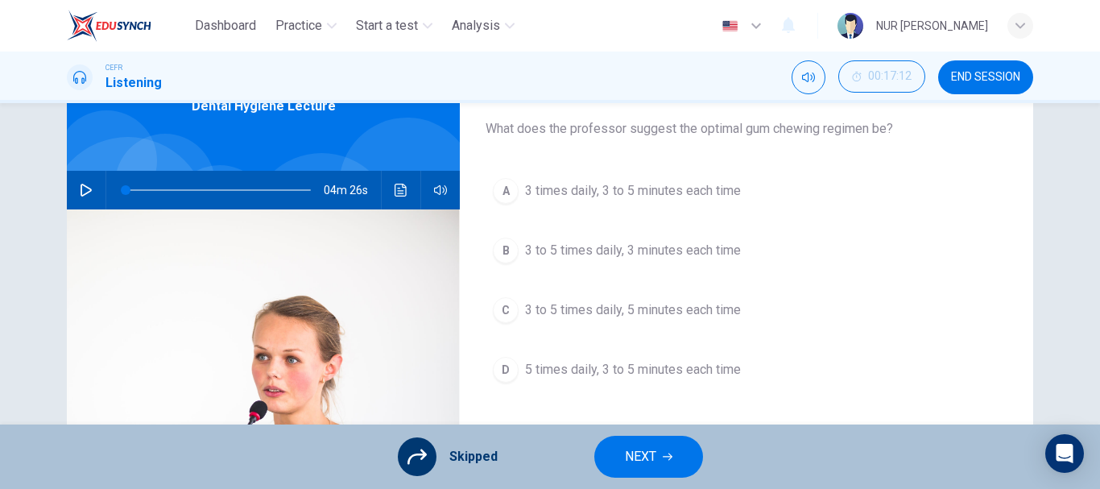
click at [649, 447] on span "NEXT" at bounding box center [640, 456] width 31 height 23
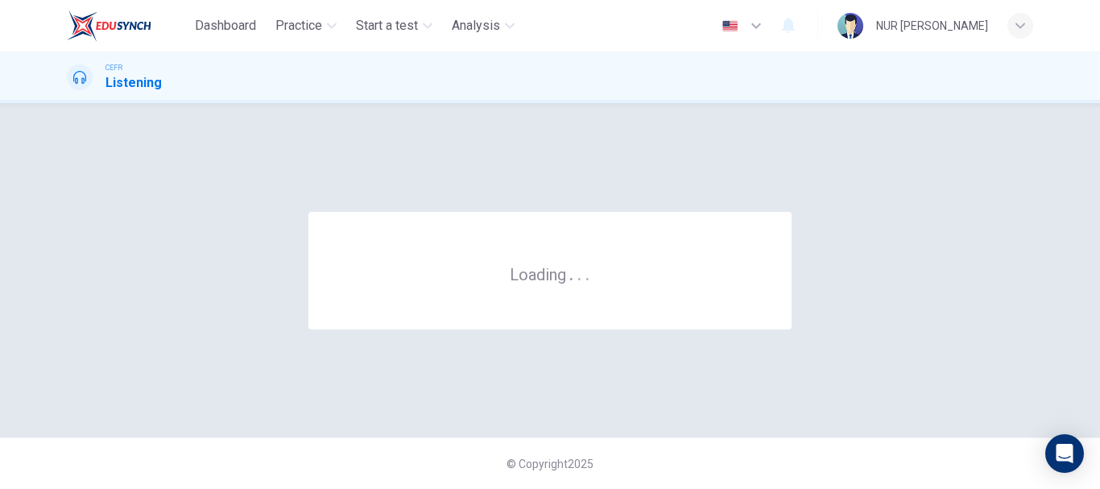
scroll to position [0, 0]
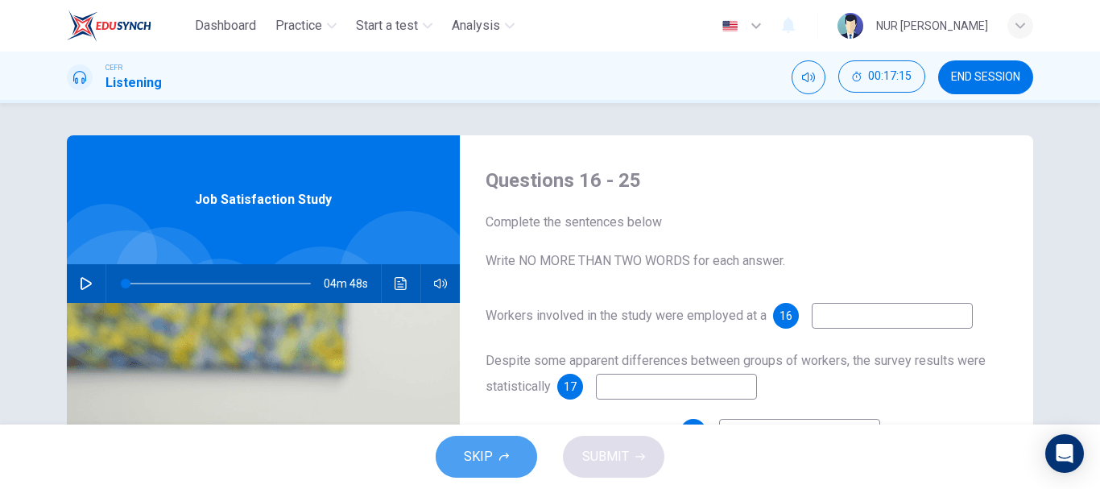
click at [503, 470] on button "SKIP" at bounding box center [486, 457] width 101 height 42
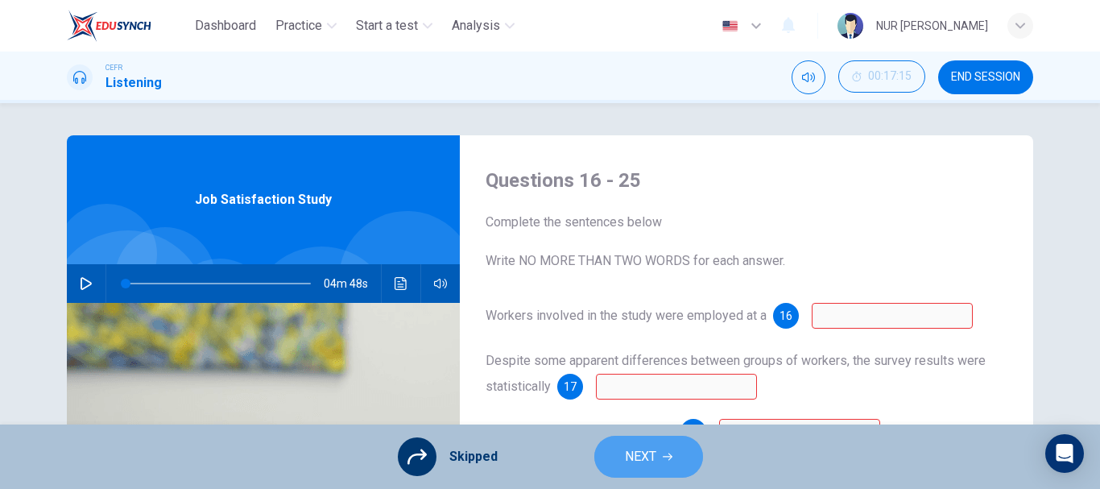
click at [650, 453] on span "NEXT" at bounding box center [640, 456] width 31 height 23
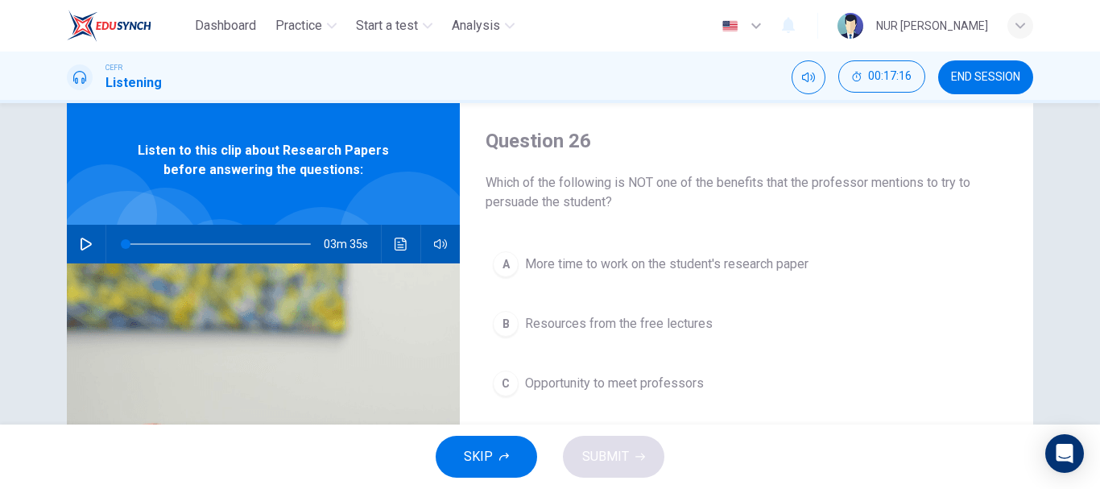
scroll to position [40, 0]
click at [962, 71] on span "END SESSION" at bounding box center [985, 77] width 69 height 13
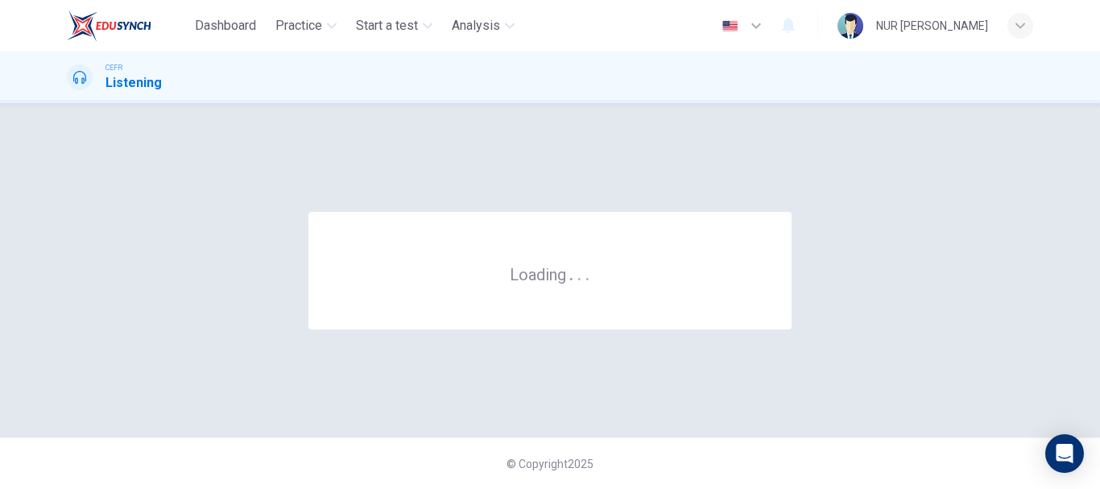
scroll to position [0, 0]
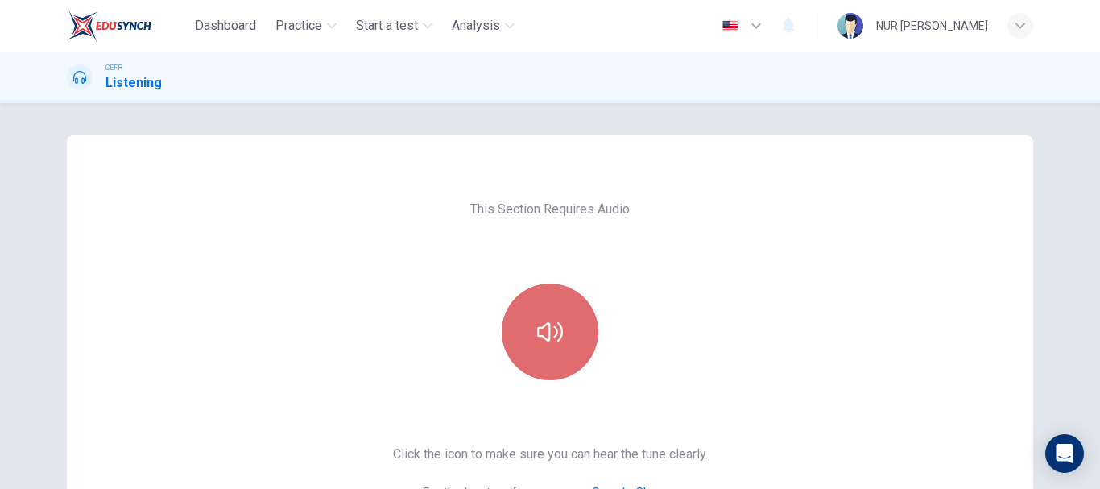
click at [548, 321] on icon "button" at bounding box center [550, 332] width 26 height 26
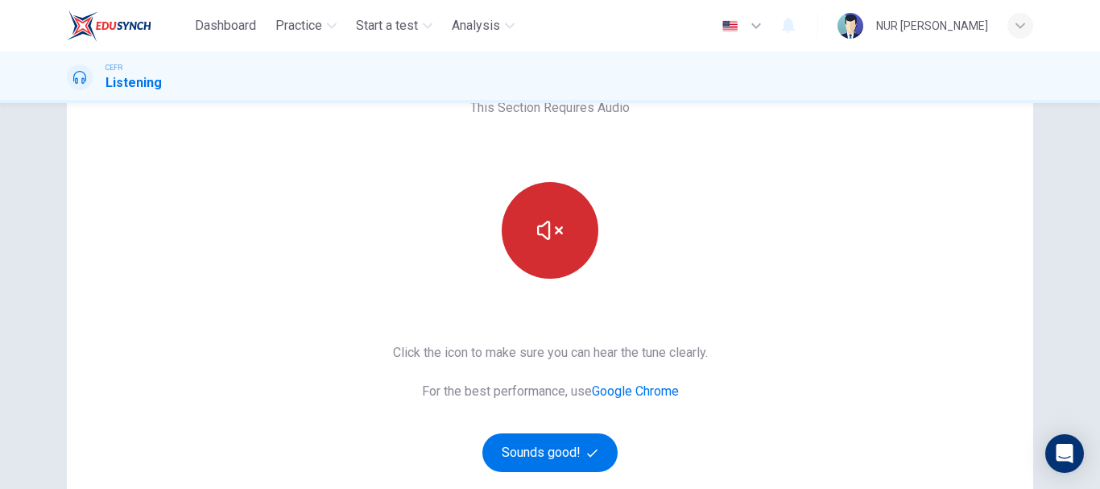
scroll to position [107, 0]
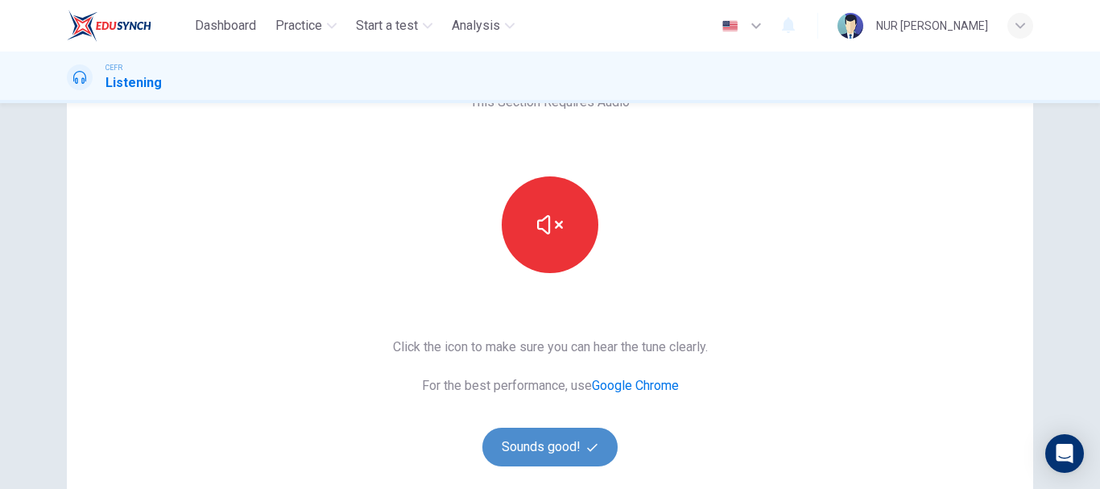
click at [551, 439] on button "Sounds good!" at bounding box center [549, 447] width 135 height 39
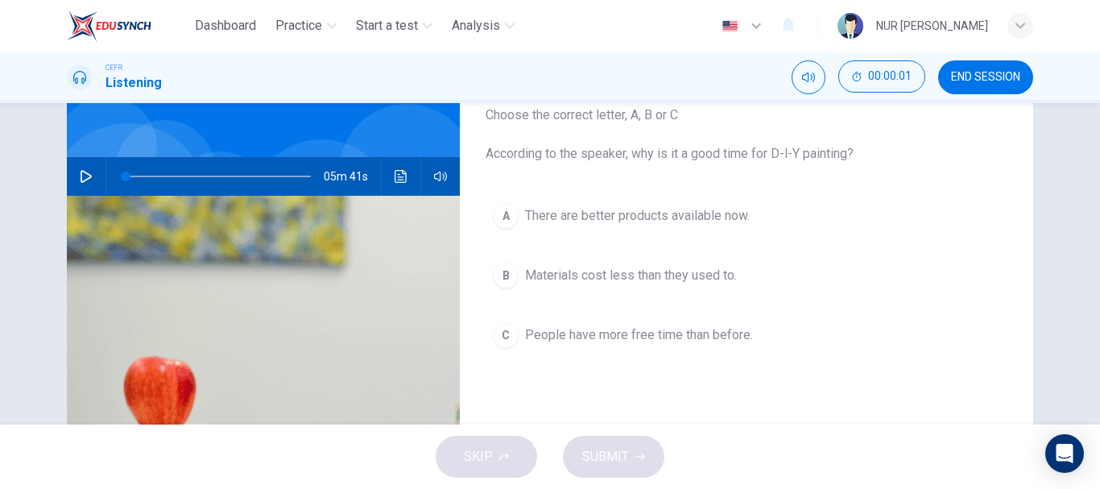
scroll to position [0, 0]
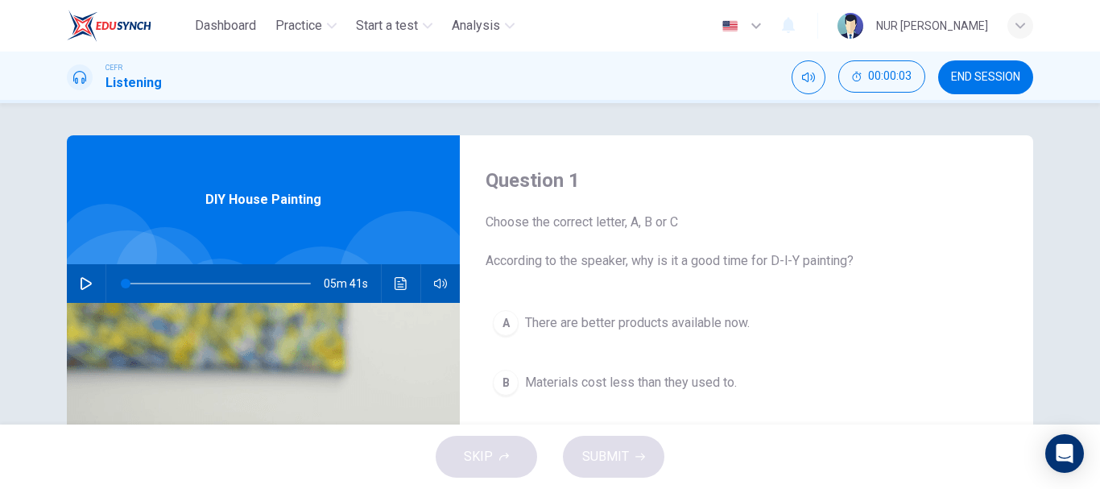
click at [80, 289] on icon "button" at bounding box center [86, 283] width 13 height 13
click at [137, 283] on span at bounding box center [140, 284] width 10 height 10
type input "0"
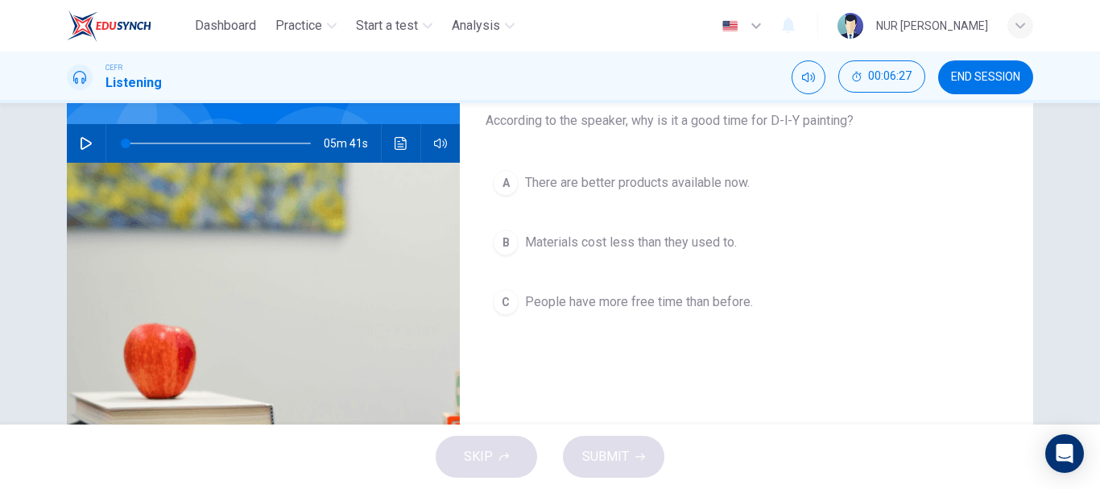
scroll to position [145, 0]
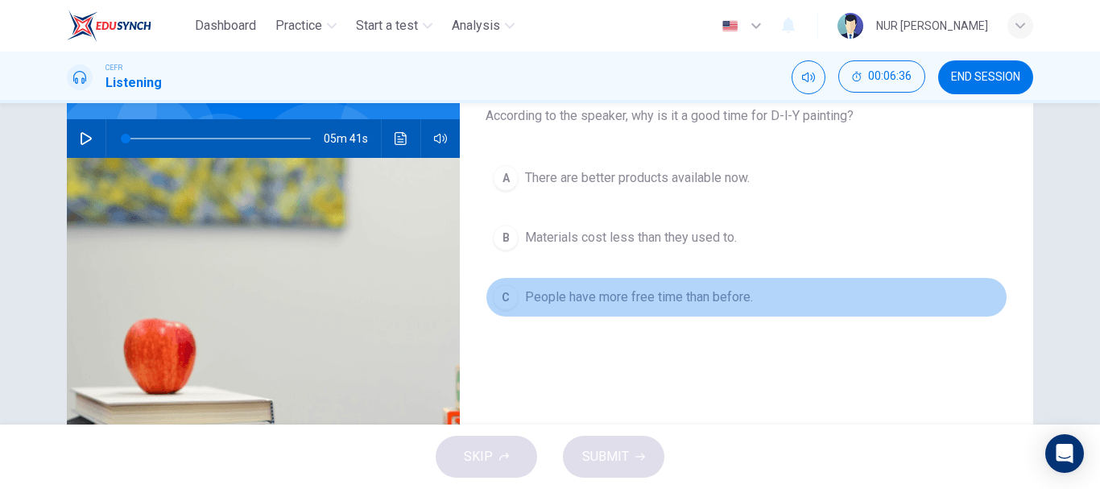
click at [631, 300] on span "People have more free time than before." at bounding box center [639, 297] width 228 height 19
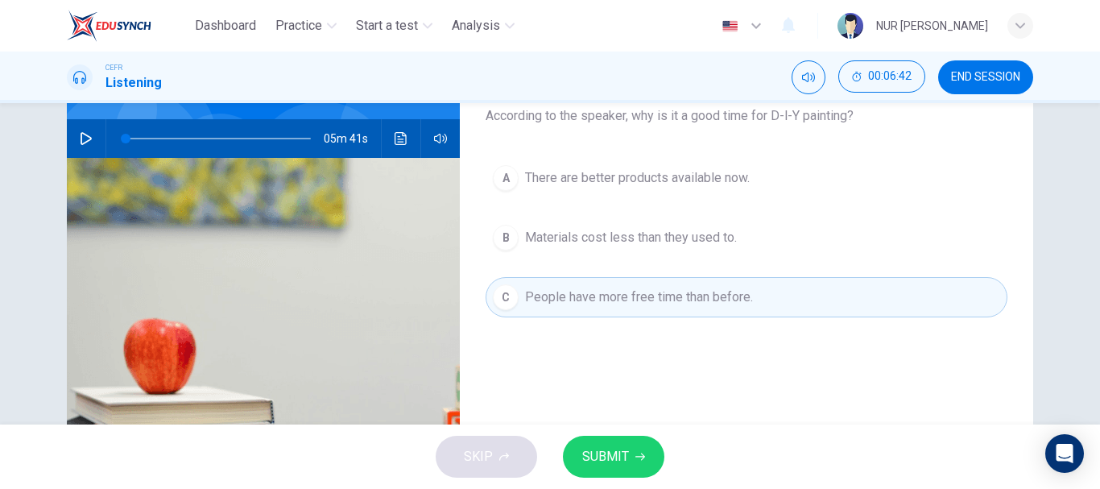
click at [624, 455] on span "SUBMIT" at bounding box center [605, 456] width 47 height 23
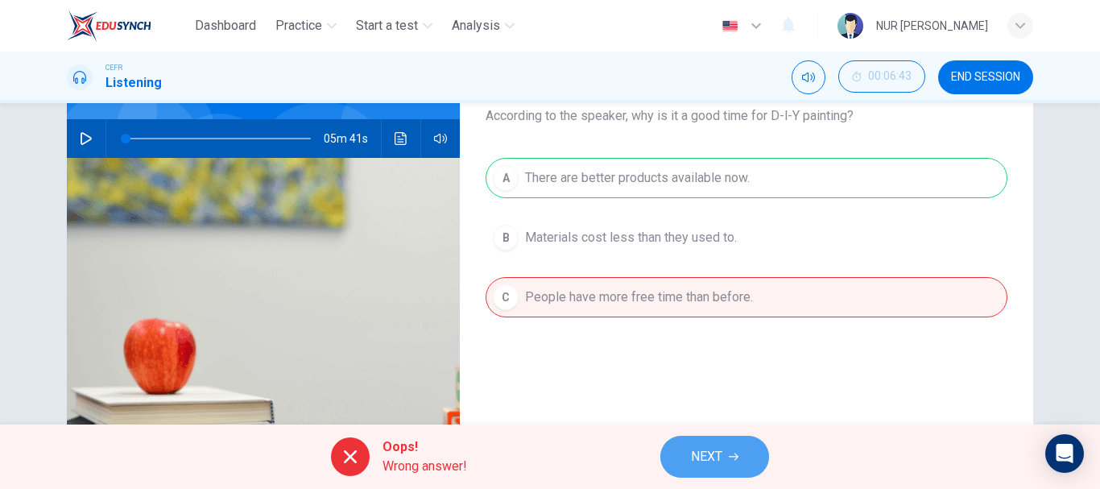
click at [710, 442] on button "NEXT" at bounding box center [714, 457] width 109 height 42
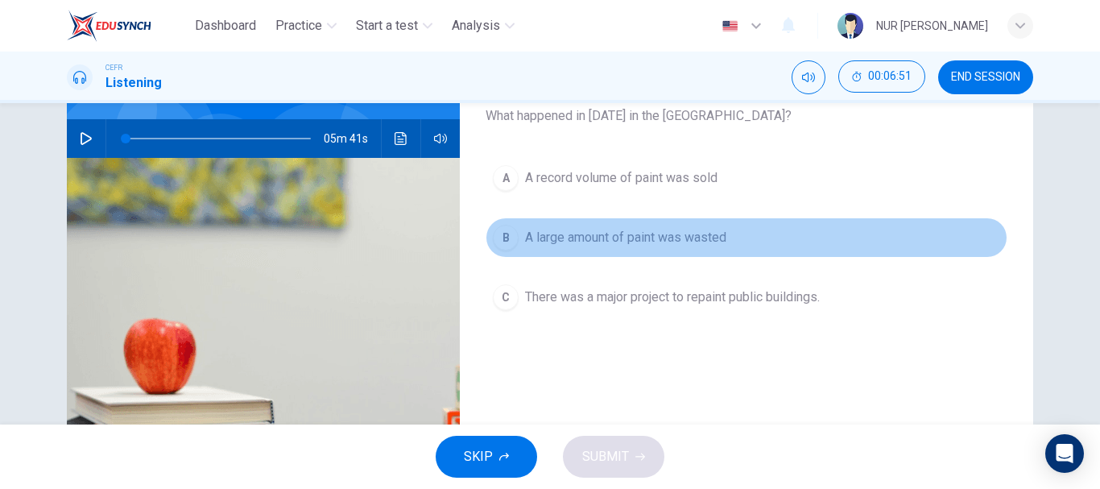
click at [664, 237] on span "A large amount of paint was wasted" at bounding box center [625, 237] width 201 height 19
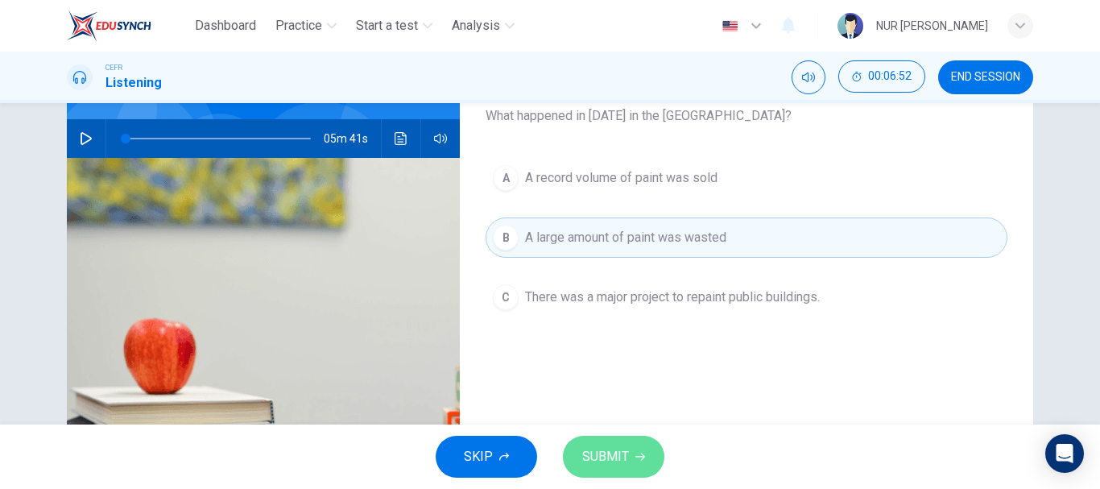
click at [606, 448] on span "SUBMIT" at bounding box center [605, 456] width 47 height 23
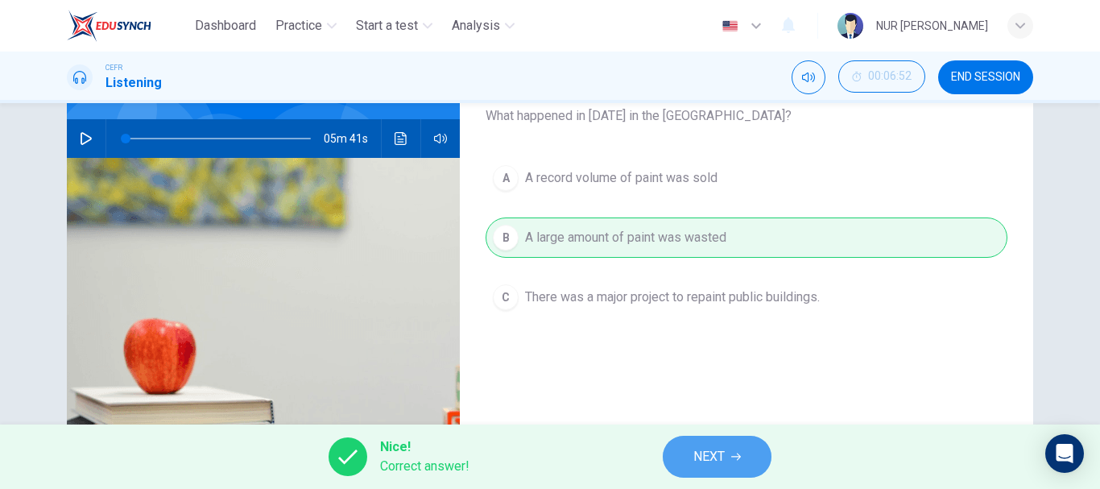
click at [760, 444] on button "NEXT" at bounding box center [717, 457] width 109 height 42
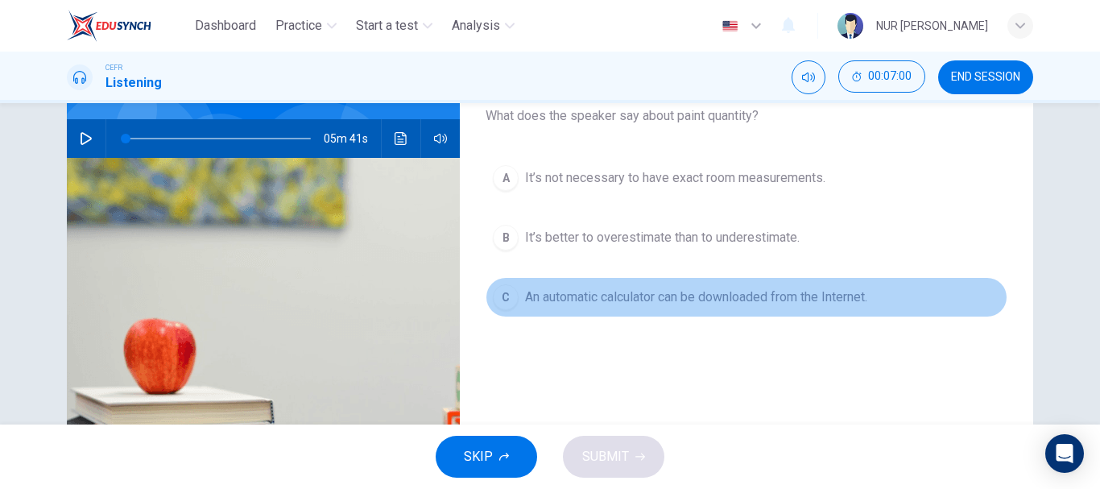
click at [649, 310] on button "C An automatic calculator can be downloaded from the Internet." at bounding box center [747, 297] width 522 height 40
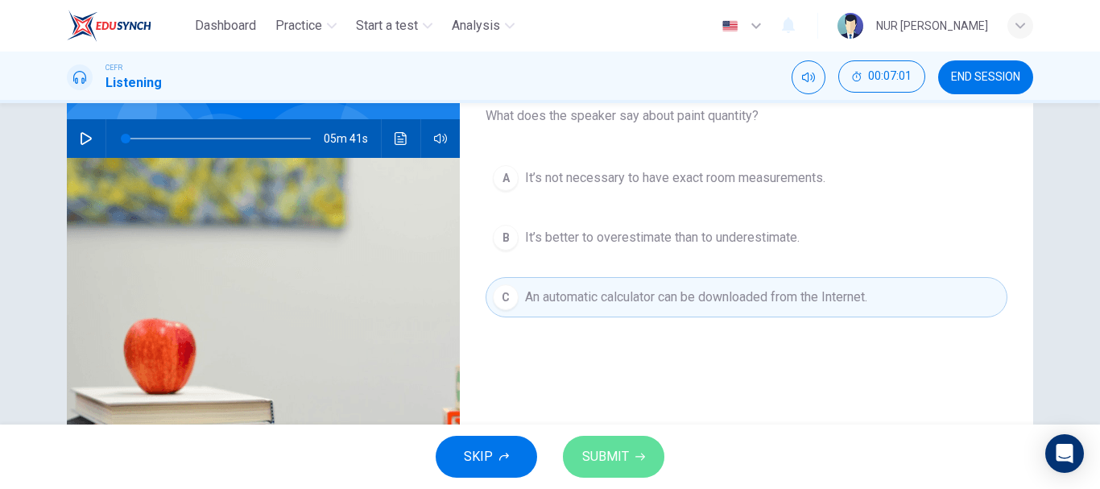
click at [633, 456] on button "SUBMIT" at bounding box center [613, 457] width 101 height 42
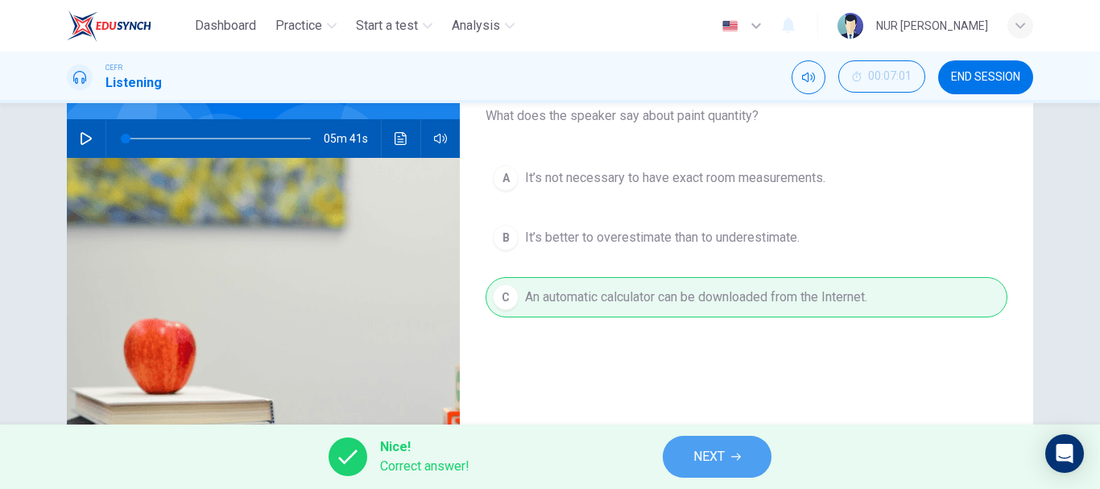
click at [714, 448] on span "NEXT" at bounding box center [708, 456] width 31 height 23
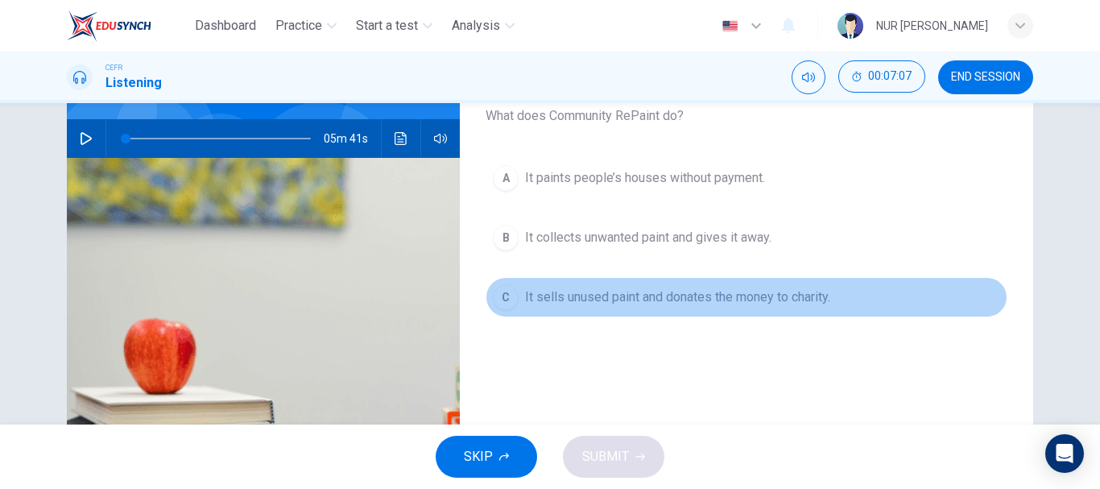
click at [648, 296] on span "It sells unused paint and donates the money to charity." at bounding box center [677, 297] width 305 height 19
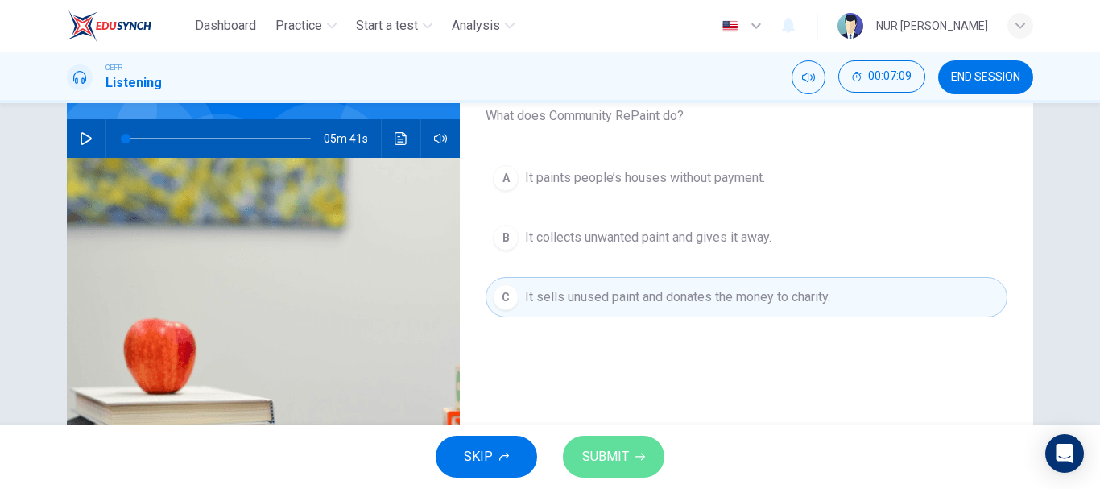
click at [631, 442] on button "SUBMIT" at bounding box center [613, 457] width 101 height 42
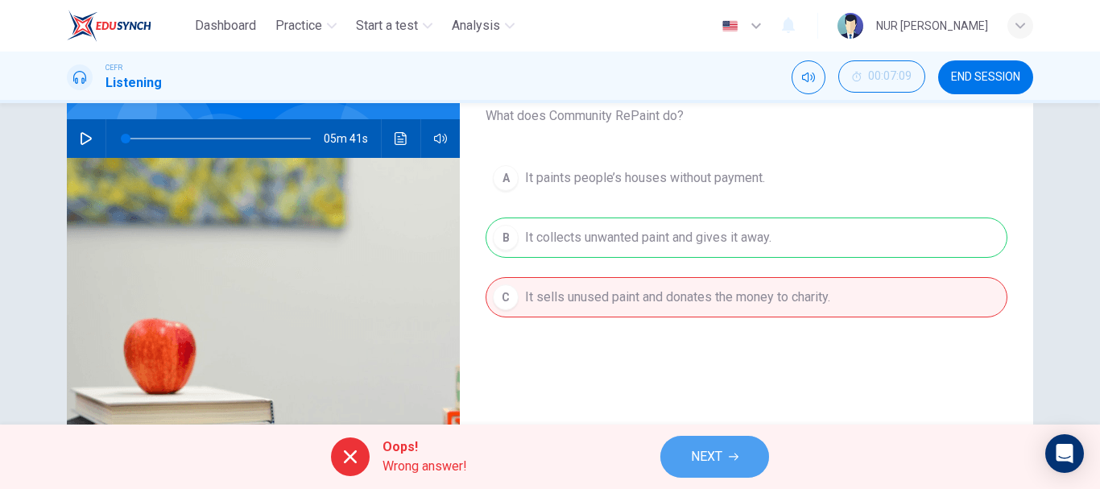
click at [707, 449] on span "NEXT" at bounding box center [706, 456] width 31 height 23
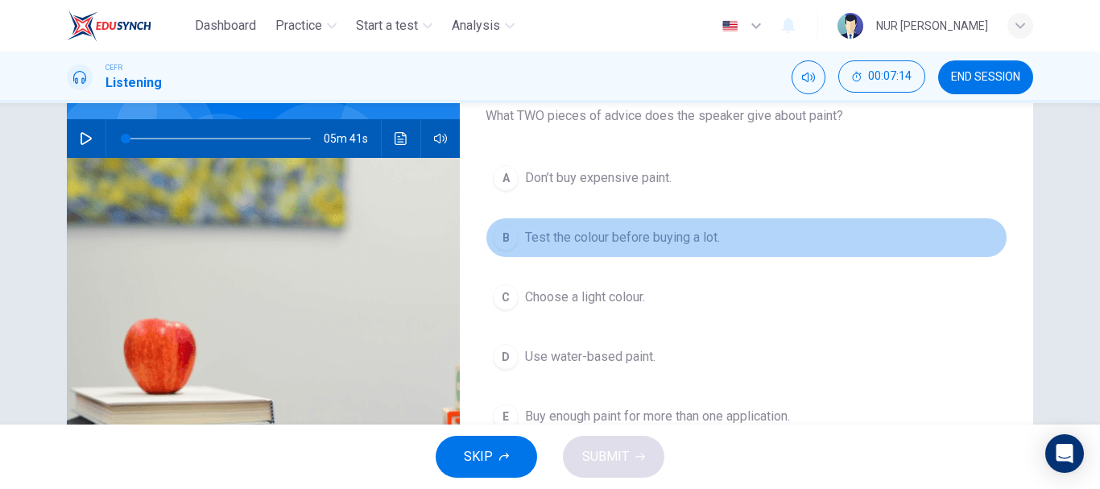
click at [664, 254] on button "B Test the colour before buying a lot." at bounding box center [747, 237] width 522 height 40
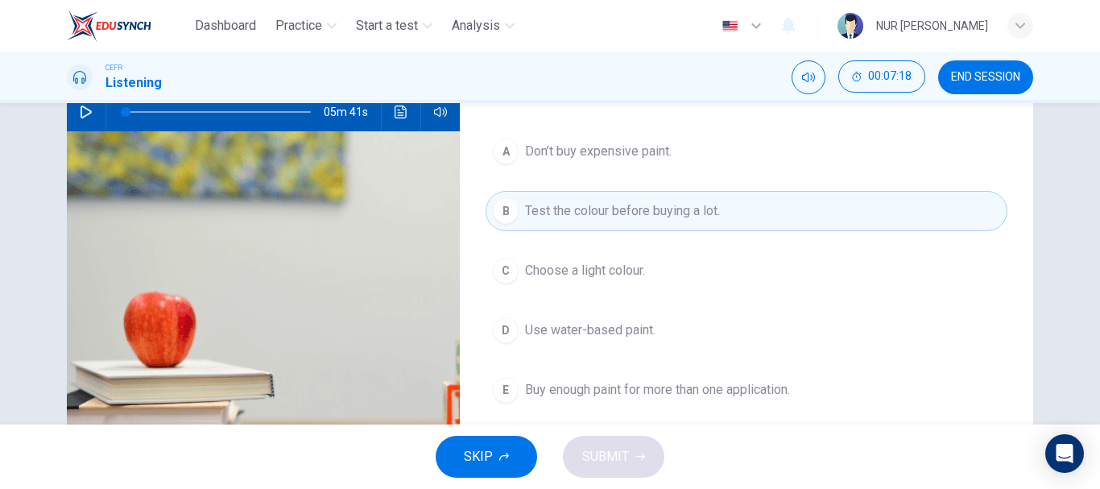
scroll to position [165, 0]
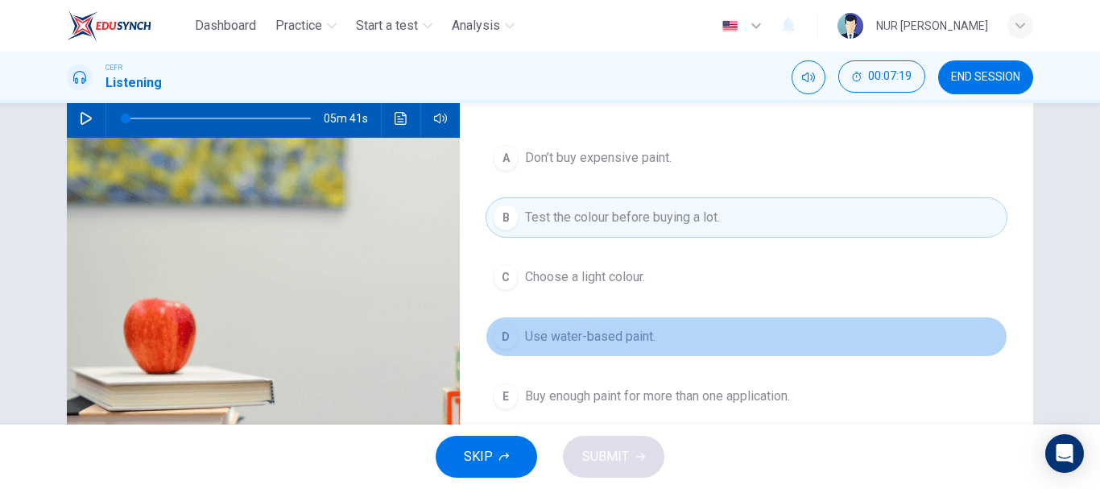
click at [582, 318] on button "D Use water-based paint." at bounding box center [747, 337] width 522 height 40
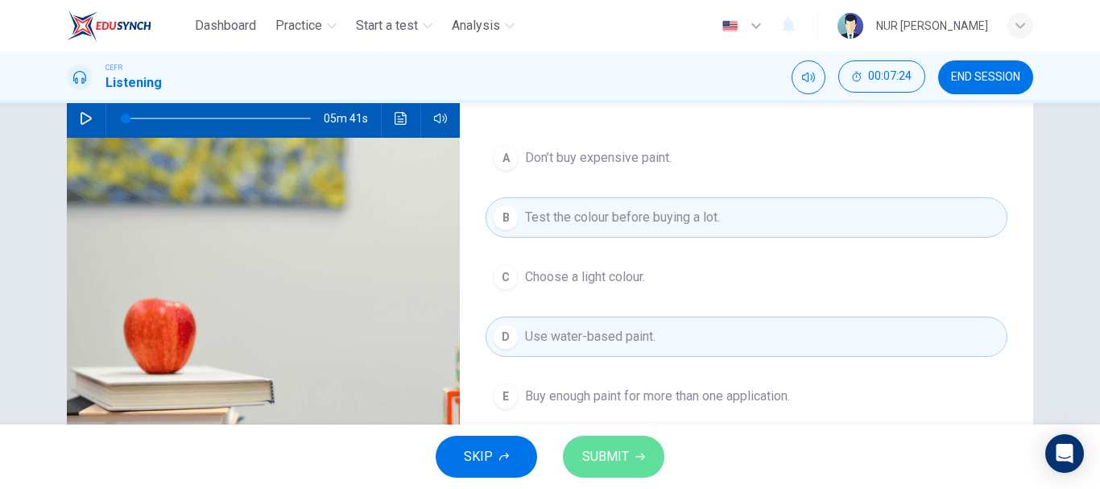
click at [609, 457] on span "SUBMIT" at bounding box center [605, 456] width 47 height 23
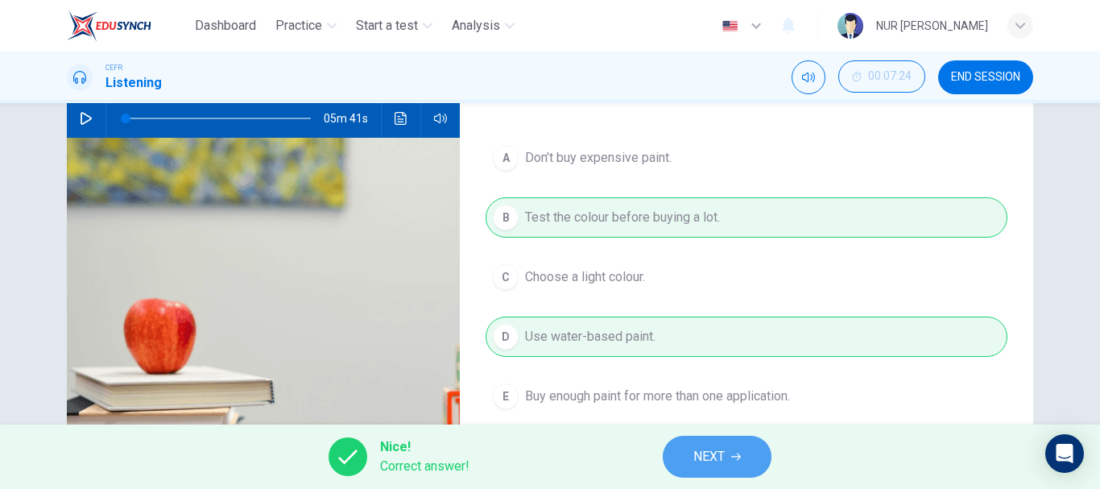
click at [689, 457] on button "NEXT" at bounding box center [717, 457] width 109 height 42
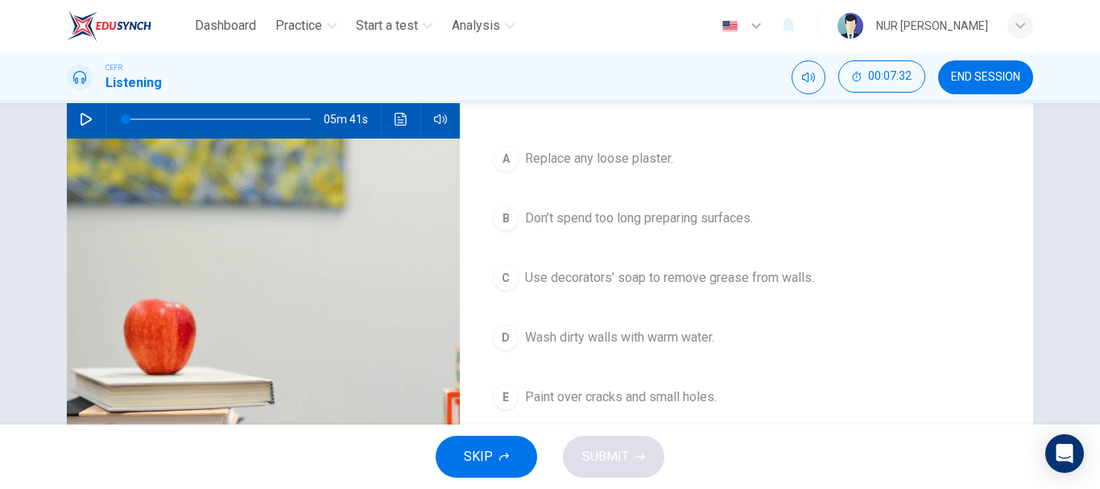
scroll to position [168, 0]
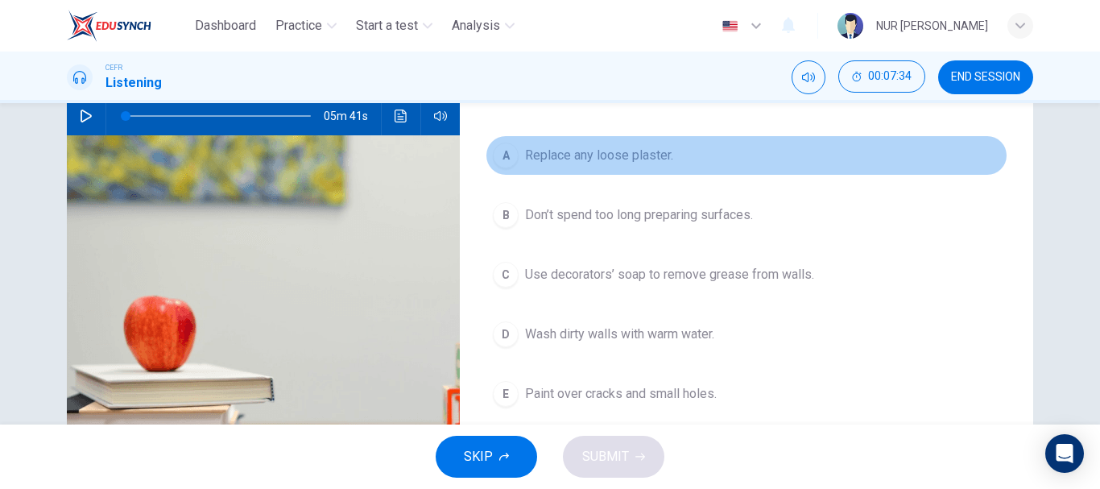
click at [631, 147] on span "Replace any loose plaster." at bounding box center [599, 155] width 148 height 19
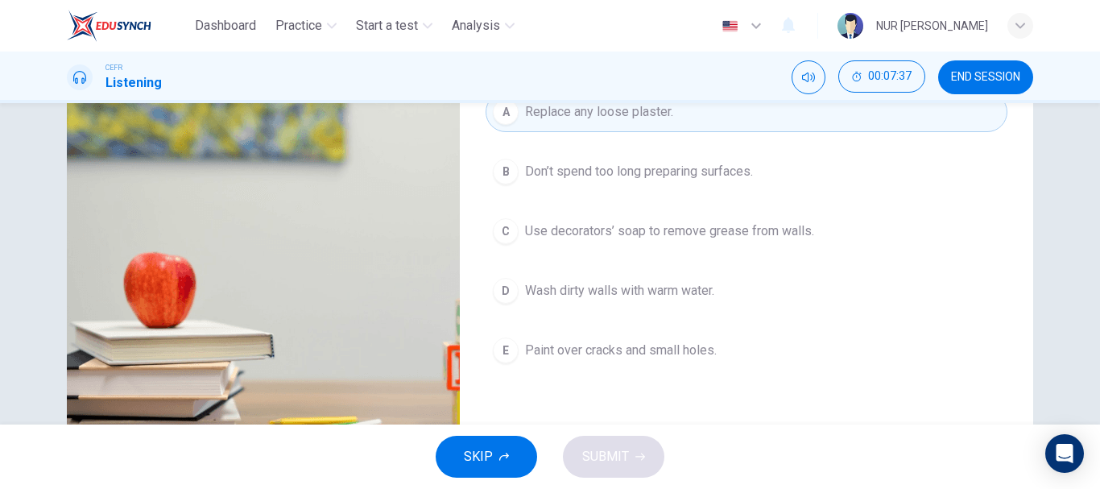
scroll to position [208, 0]
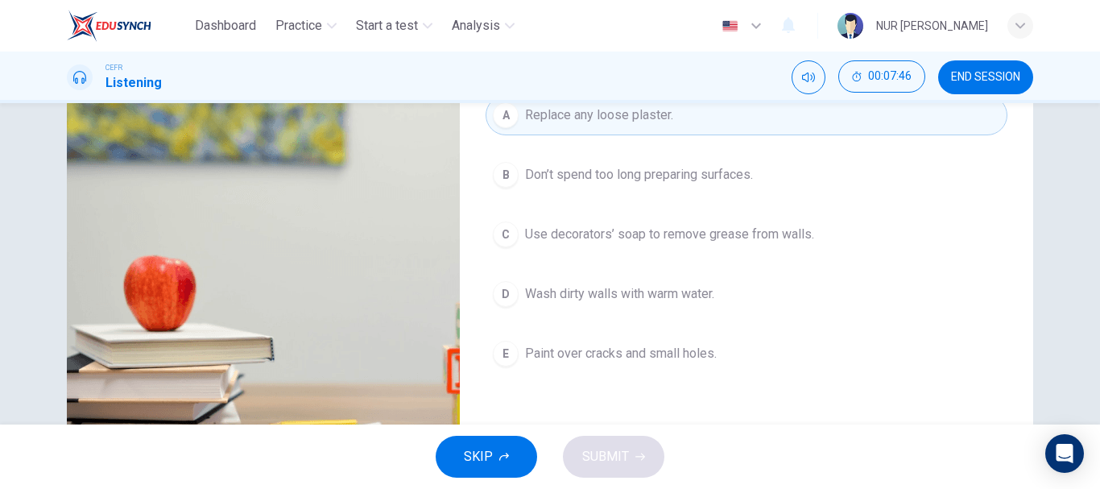
click at [633, 247] on button "C Use decorators’ soap to remove grease from walls." at bounding box center [747, 234] width 522 height 40
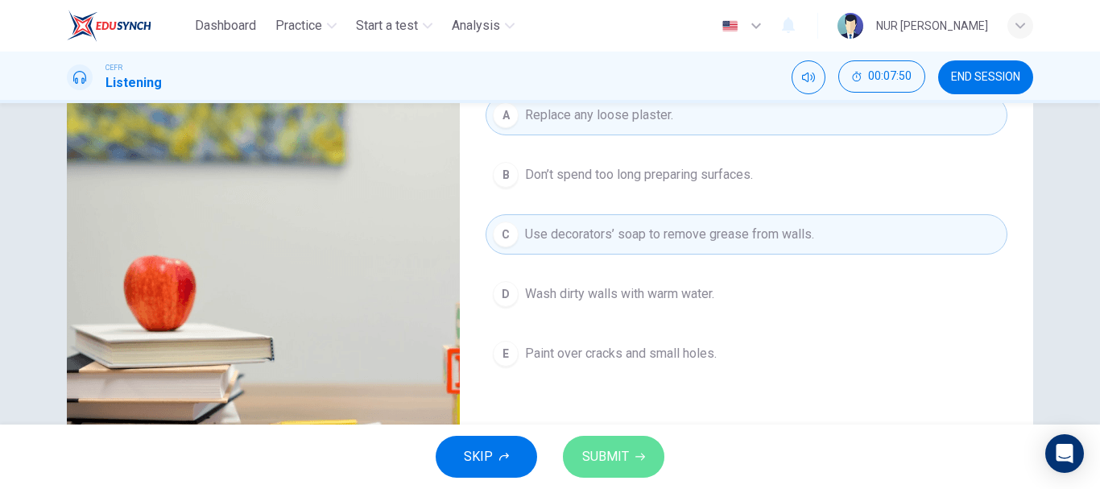
click at [639, 444] on button "SUBMIT" at bounding box center [613, 457] width 101 height 42
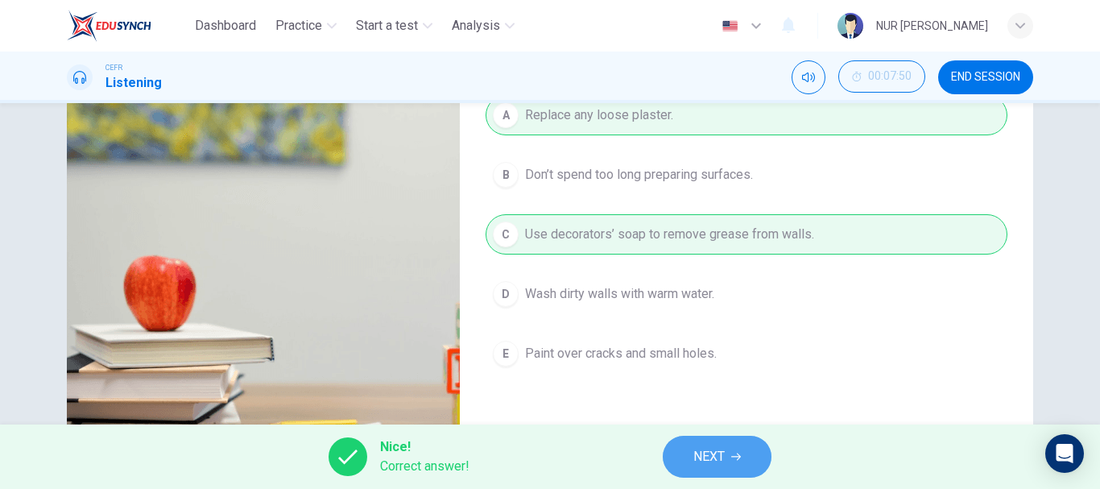
click at [730, 465] on button "NEXT" at bounding box center [717, 457] width 109 height 42
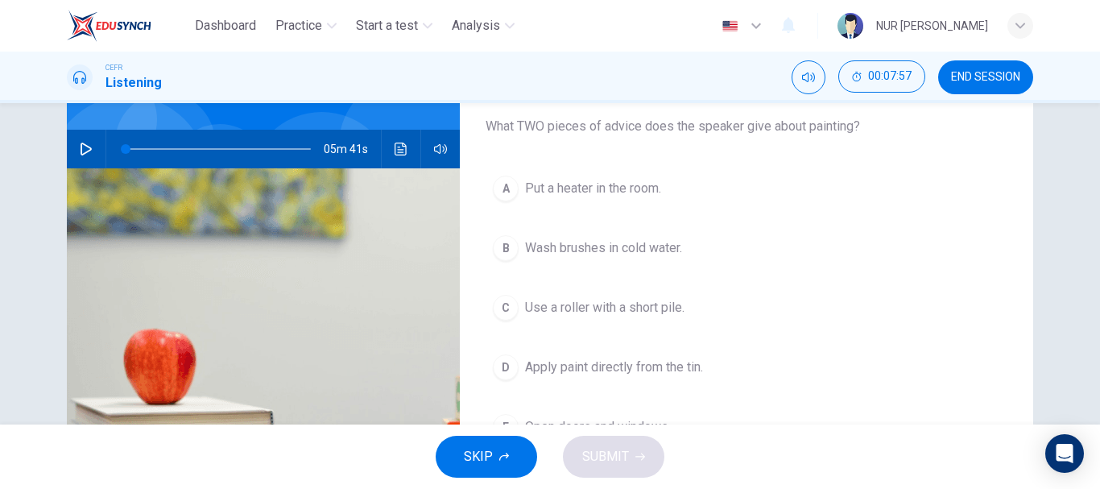
scroll to position [149, 0]
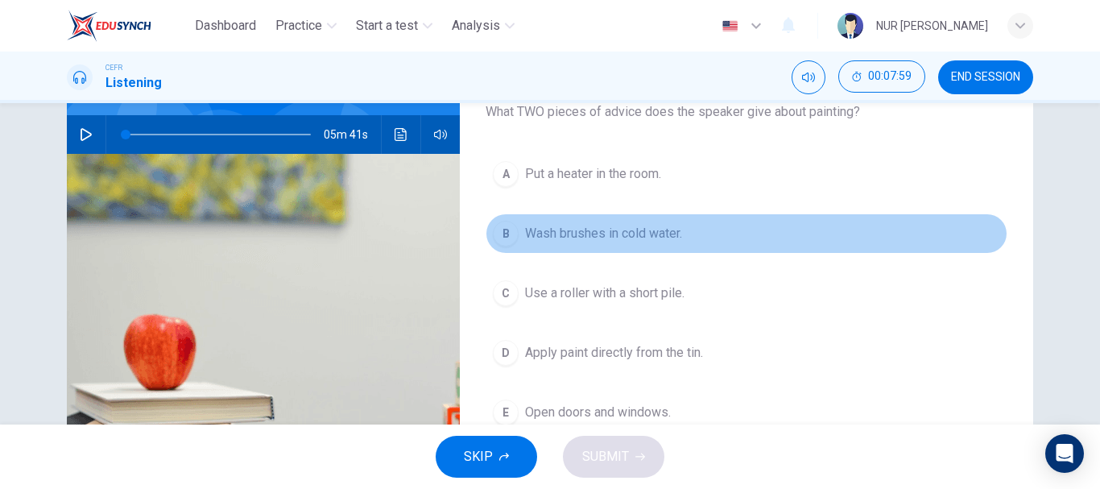
click at [594, 242] on span "Wash brushes in cold water." at bounding box center [603, 233] width 157 height 19
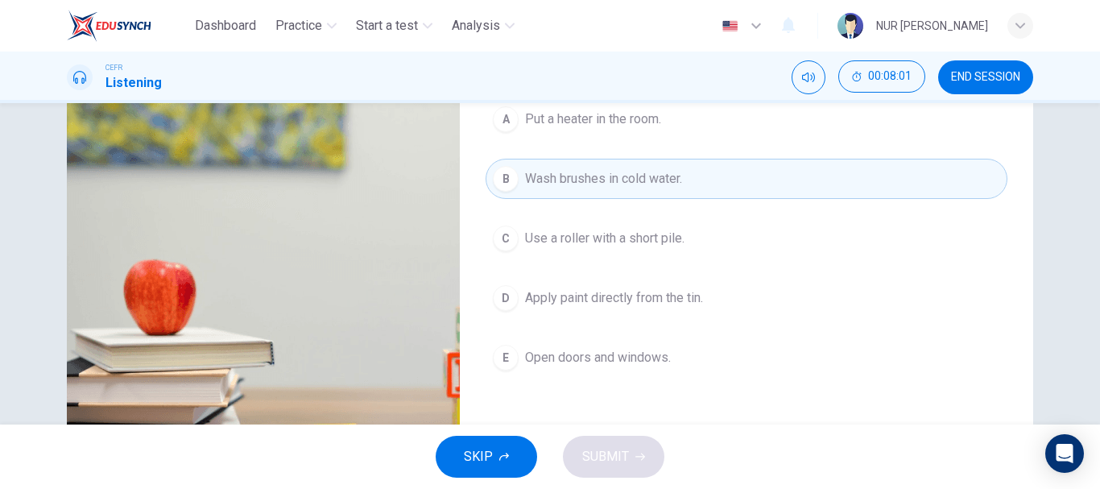
scroll to position [205, 0]
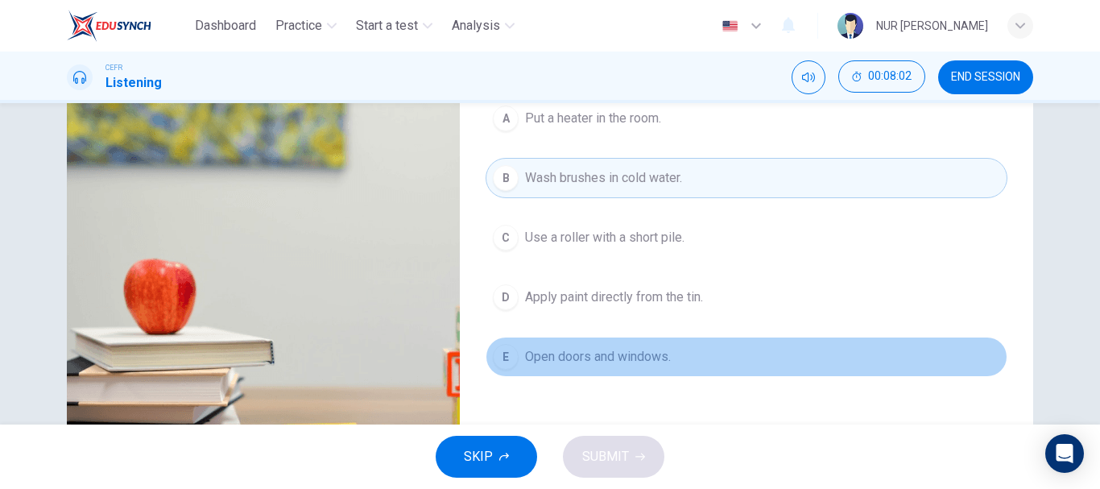
click at [614, 364] on span "Open doors and windows." at bounding box center [598, 356] width 146 height 19
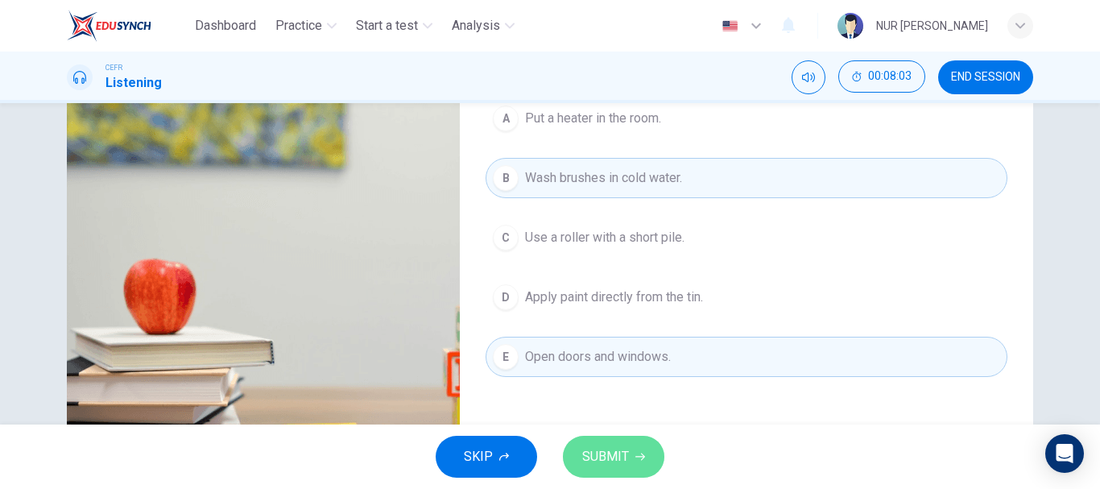
click at [613, 454] on span "SUBMIT" at bounding box center [605, 456] width 47 height 23
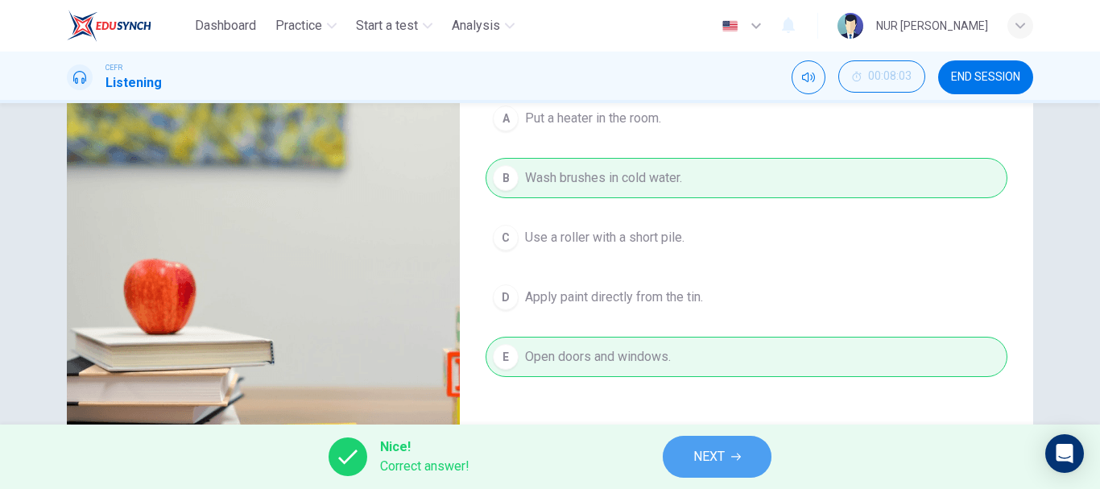
click at [693, 455] on button "NEXT" at bounding box center [717, 457] width 109 height 42
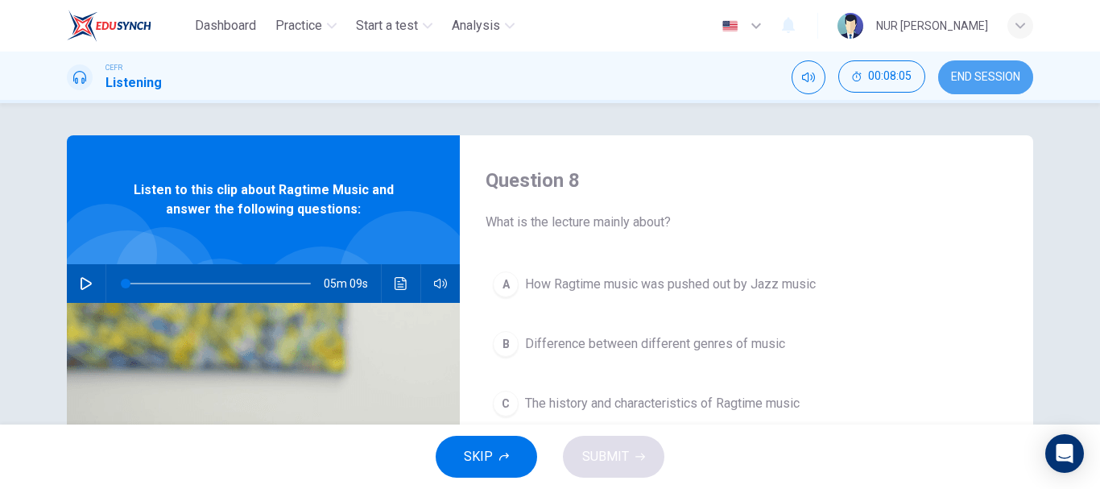
click at [989, 77] on span "END SESSION" at bounding box center [985, 77] width 69 height 13
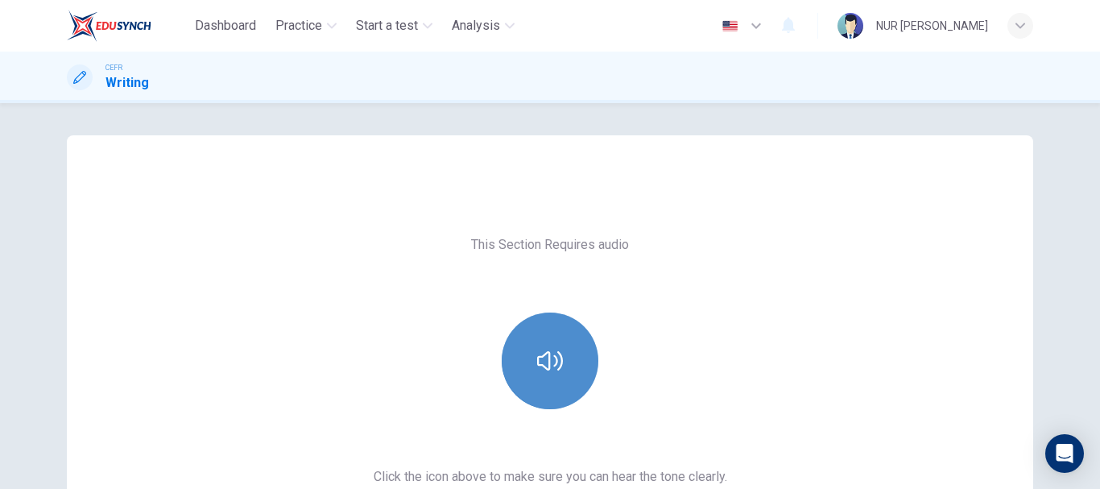
click at [573, 357] on button "button" at bounding box center [550, 360] width 97 height 97
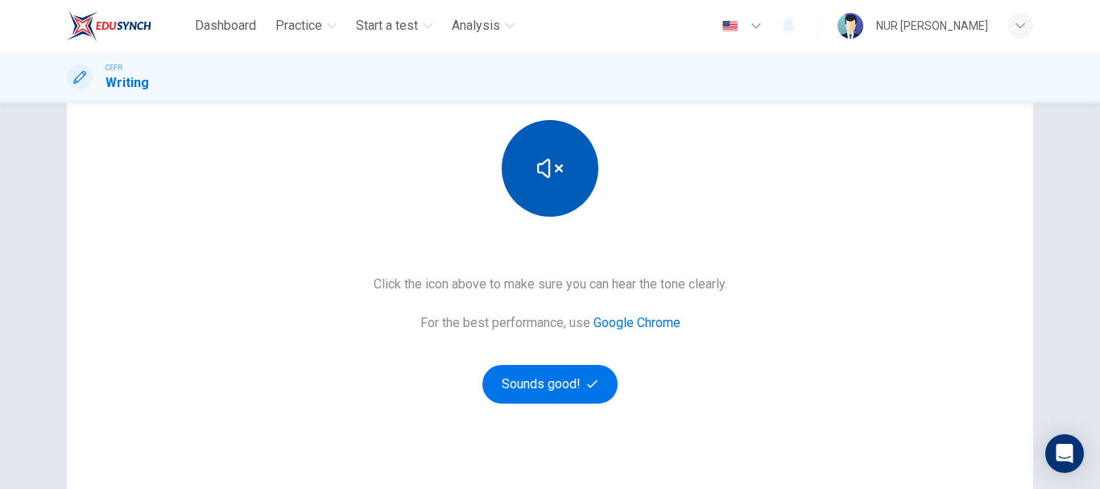
scroll to position [196, 0]
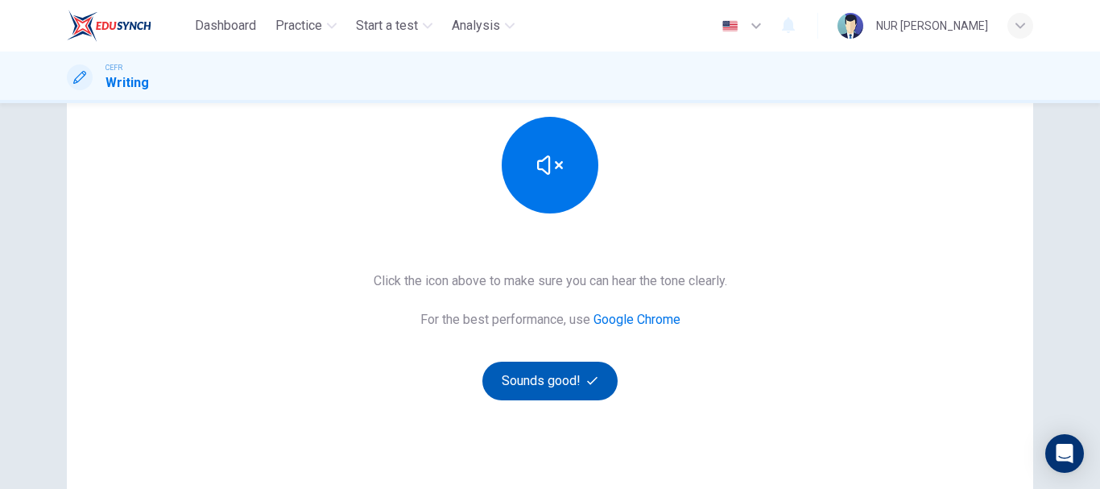
drag, startPoint x: 538, startPoint y: 400, endPoint x: 530, endPoint y: 377, distance: 24.7
click at [530, 377] on div "This Section Requires audio Click the icon above to make sure you can hear the …" at bounding box center [550, 219] width 966 height 425
click at [530, 377] on button "Sounds good!" at bounding box center [549, 381] width 135 height 39
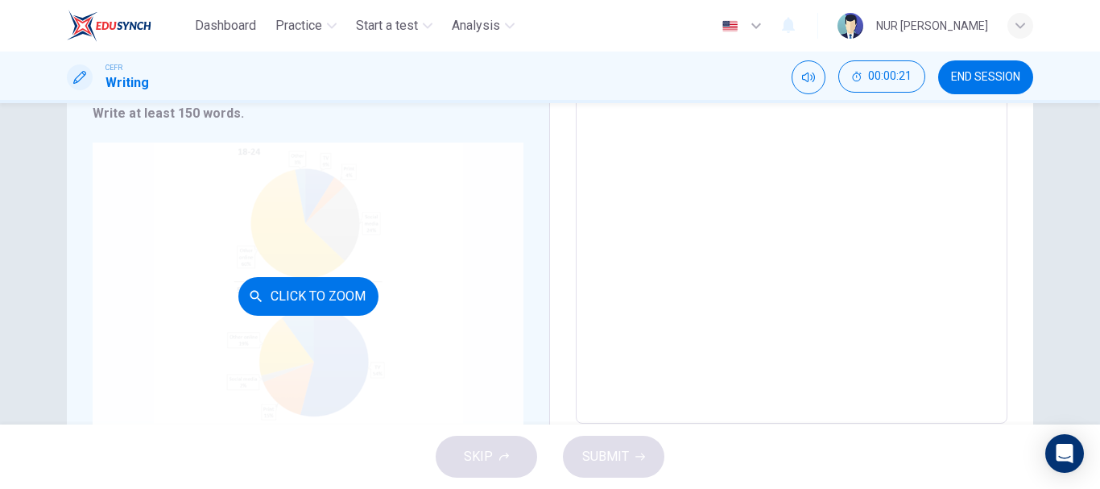
scroll to position [242, 0]
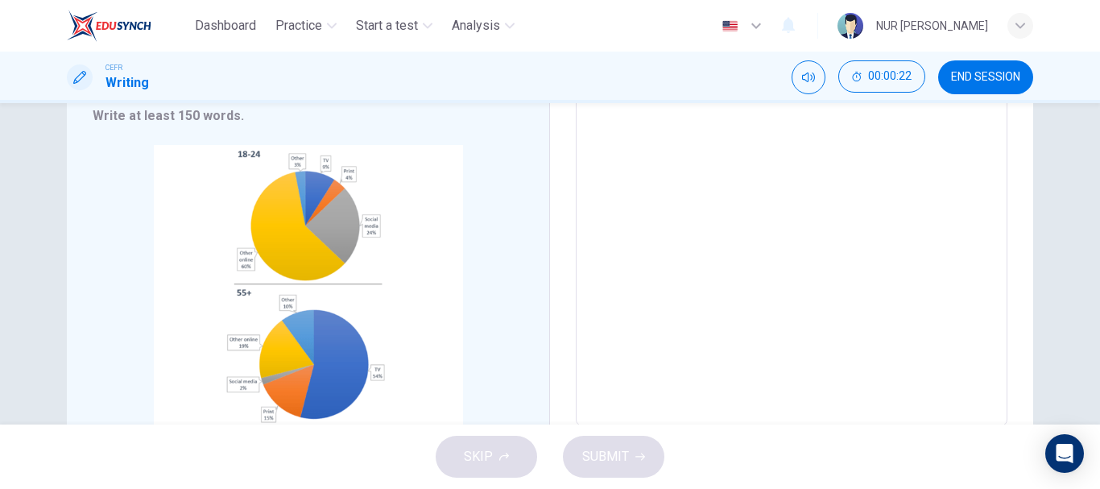
click at [687, 203] on textarea at bounding box center [791, 188] width 409 height 449
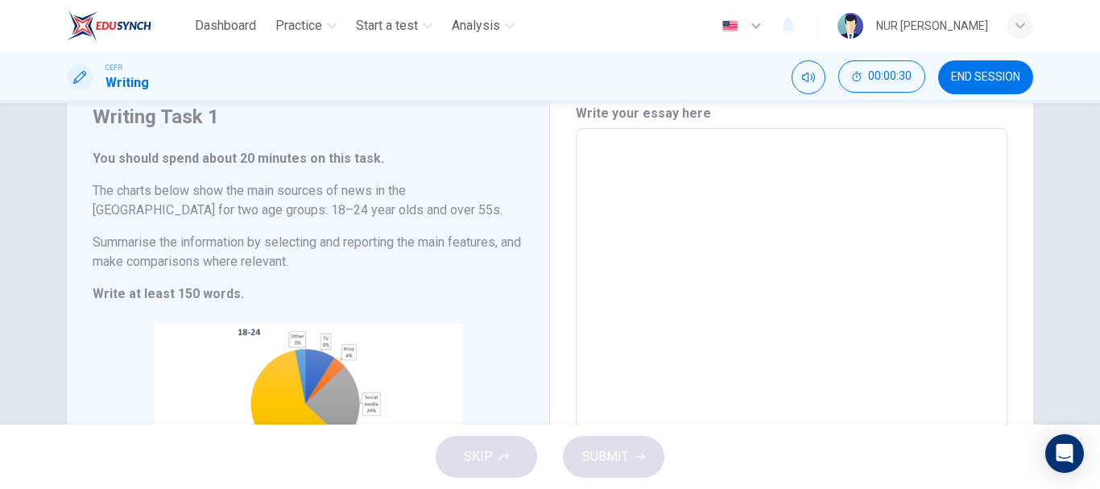
scroll to position [63, 0]
type textarea "T"
type textarea "x"
type textarea "Th"
type textarea "x"
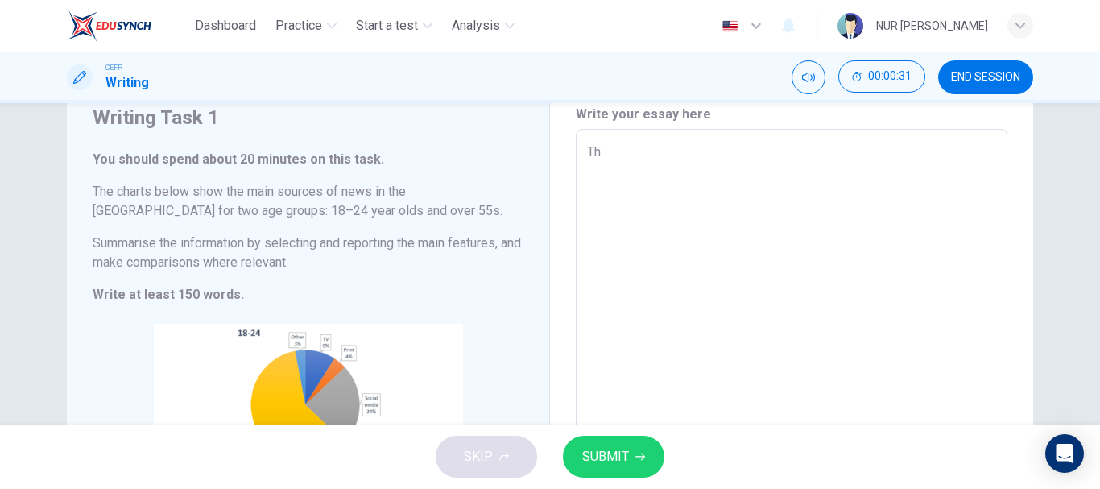
type textarea "The"
type textarea "x"
type textarea "The"
type textarea "x"
type textarea "The c"
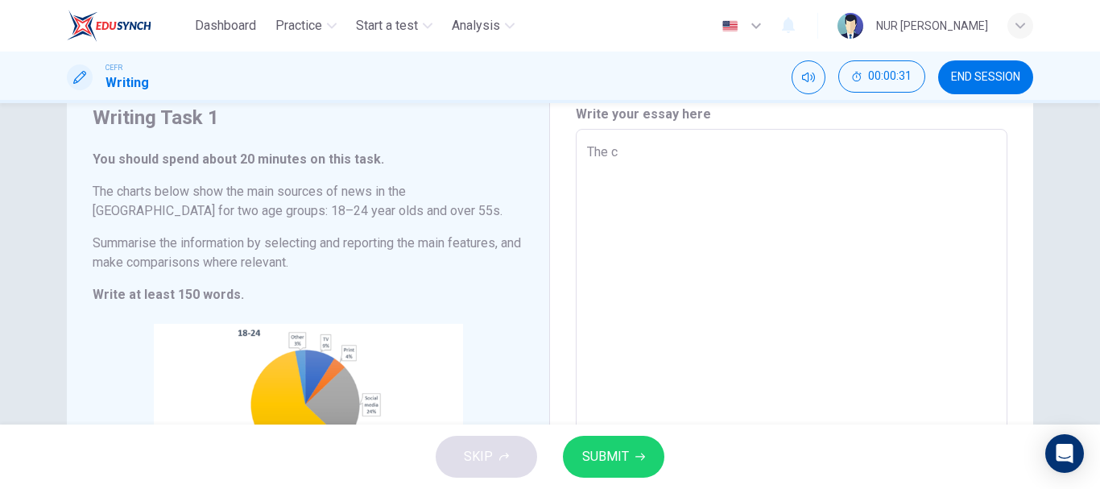
type textarea "x"
type textarea "The ch"
type textarea "x"
type textarea "The cha"
type textarea "x"
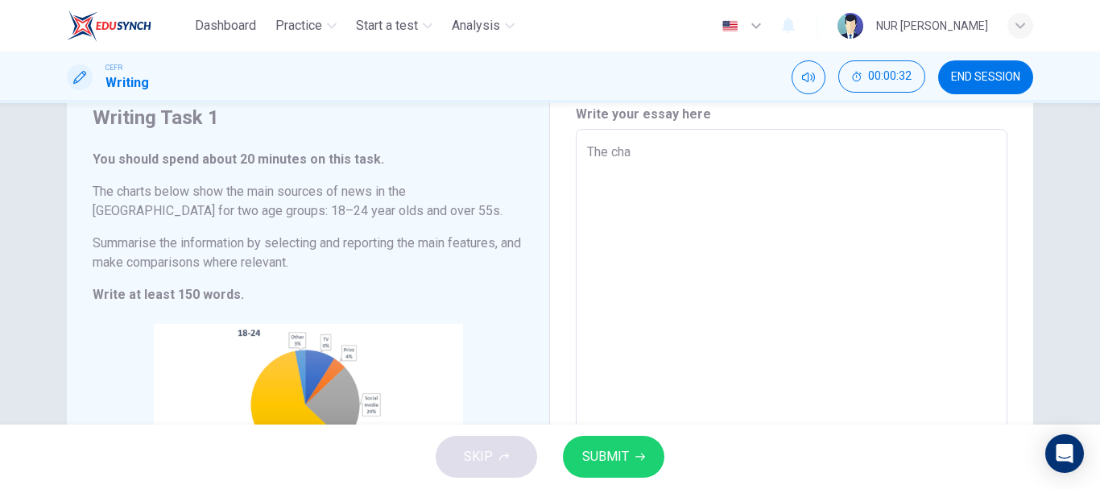
type textarea "The chat"
type textarea "x"
type textarea "The cha"
type textarea "x"
type textarea "The char"
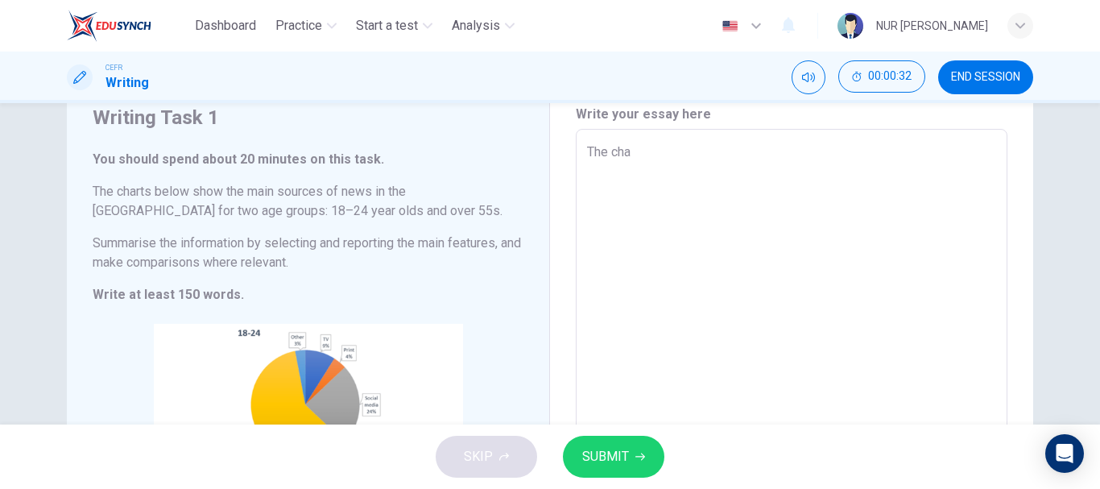
type textarea "x"
type textarea "The chart"
type textarea "x"
type textarea "The charts"
type textarea "x"
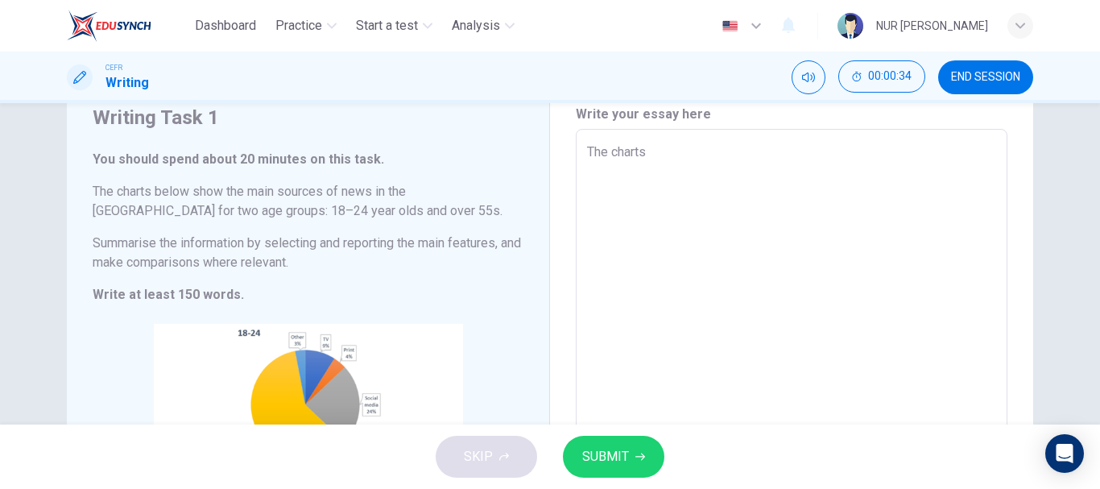
type textarea "The charts"
type textarea "x"
type textarea "The charts p"
type textarea "x"
type textarea "The charts pr"
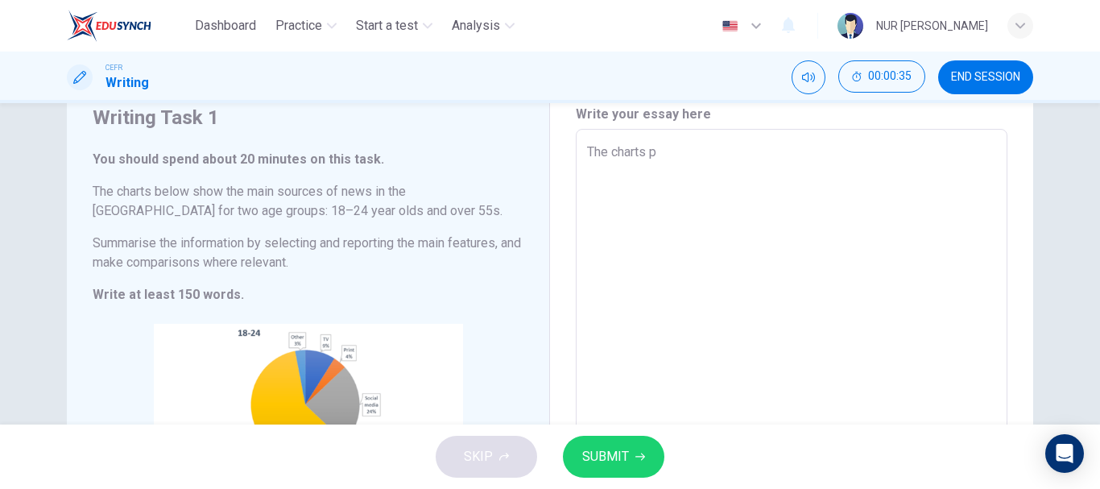
type textarea "x"
type textarea "The charts pro"
type textarea "x"
type textarea "The charts prov"
type textarea "x"
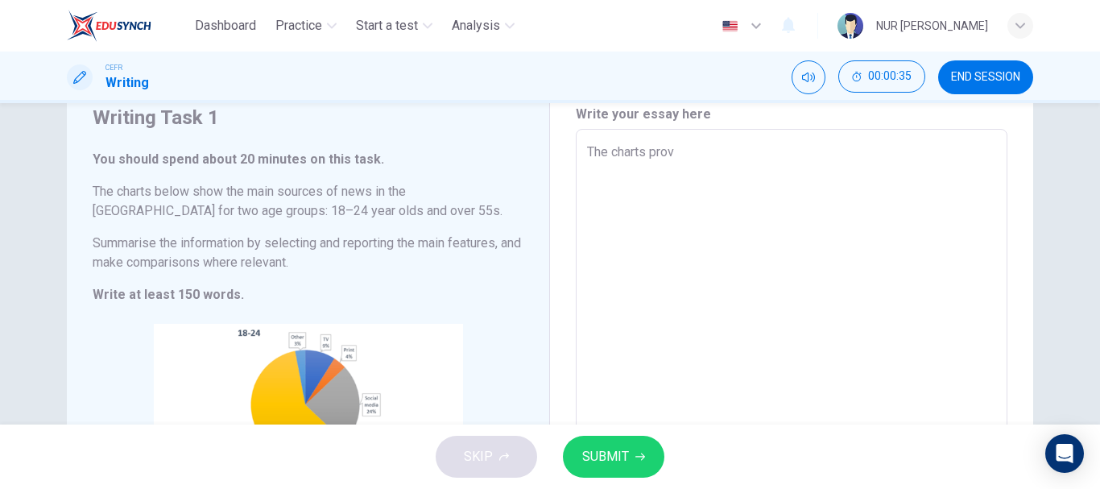
type textarea "The charts provi"
type textarea "x"
type textarea "The charts provid"
type textarea "x"
type textarea "The charts provide"
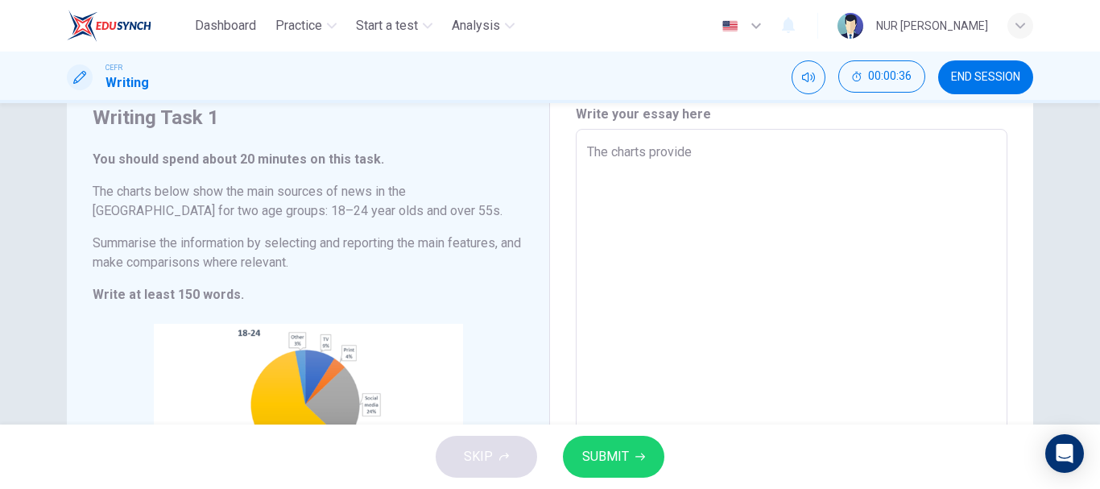
type textarea "x"
type textarea "The charts provided"
type textarea "x"
type textarea "The charts provided"
type textarea "x"
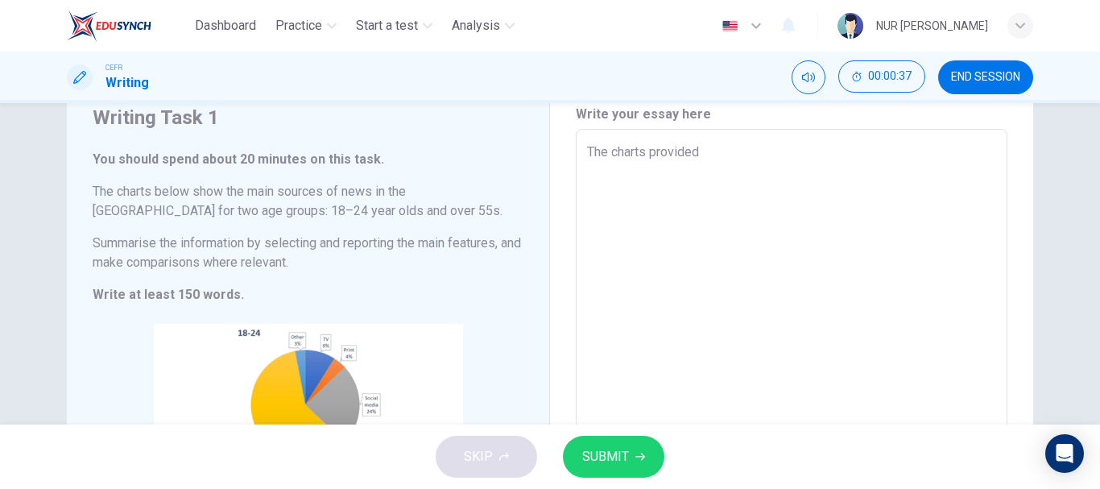
type textarea "The charts provided p"
type textarea "x"
type textarea "The charts provided pr"
type textarea "x"
type textarea "The charts provided pro"
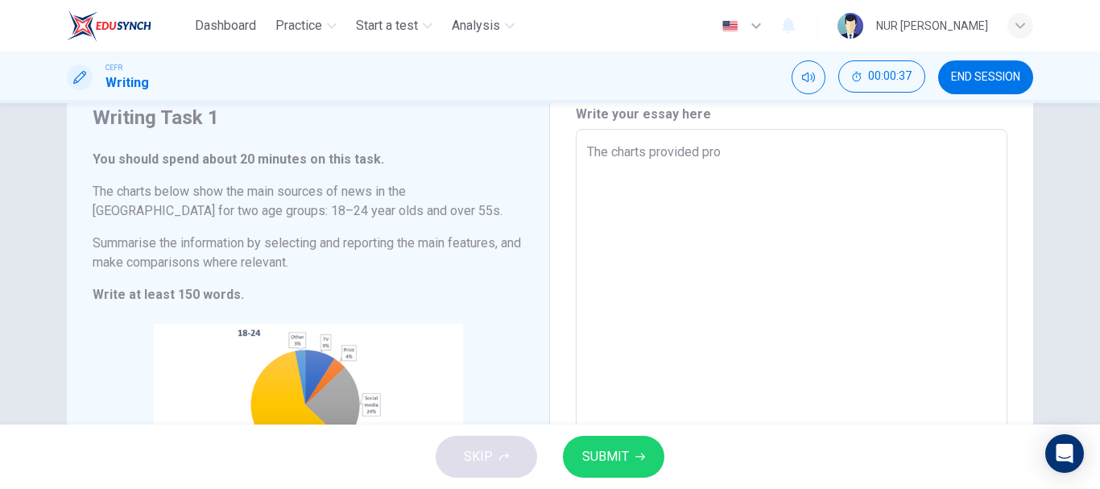
type textarea "x"
type textarea "The charts provided proj"
type textarea "x"
type textarea "The charts provided proje"
type textarea "x"
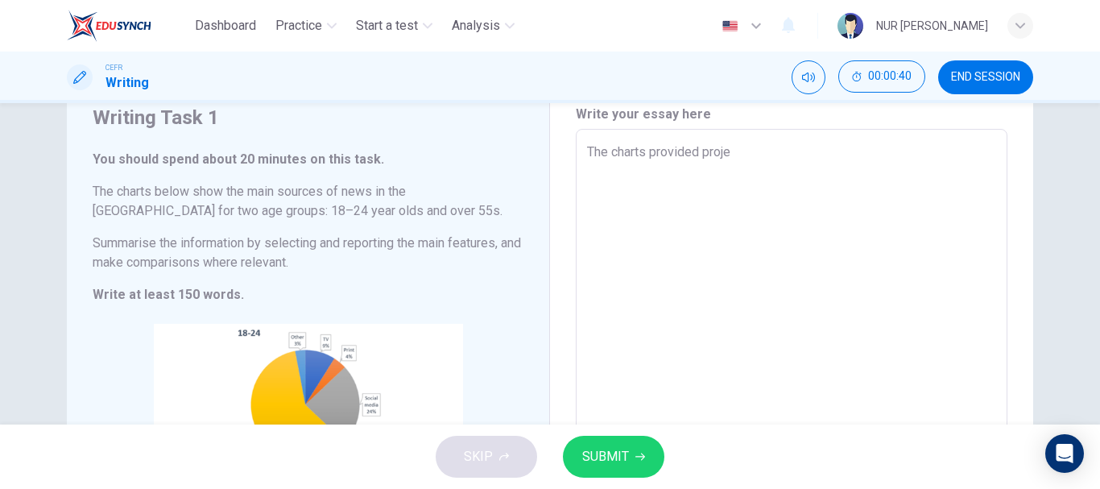
type textarea "The charts provided projec"
type textarea "x"
type textarea "The charts provided project"
type textarea "x"
type textarea "The charts provided projecte"
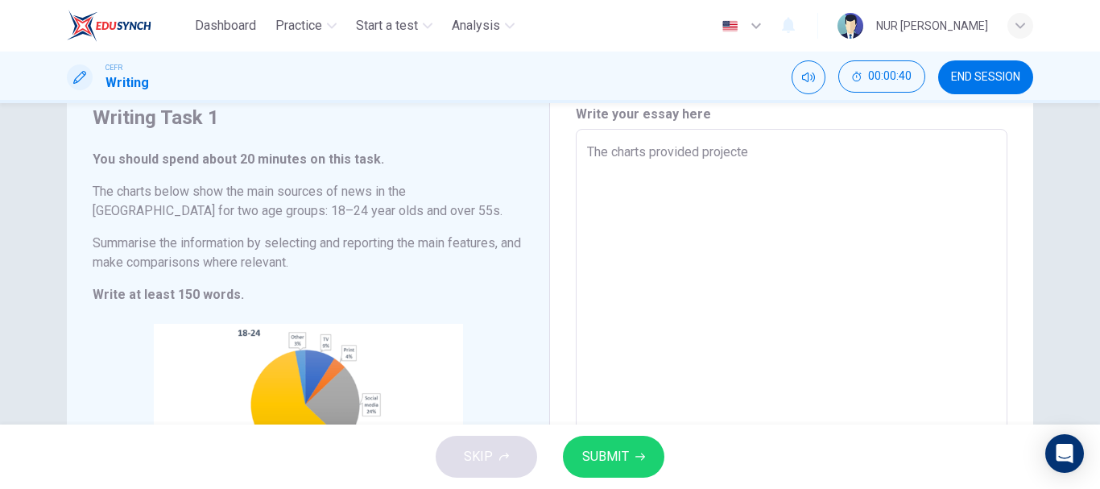
type textarea "x"
type textarea "The charts provided projected"
type textarea "x"
type textarea "The charts provided projected"
type textarea "x"
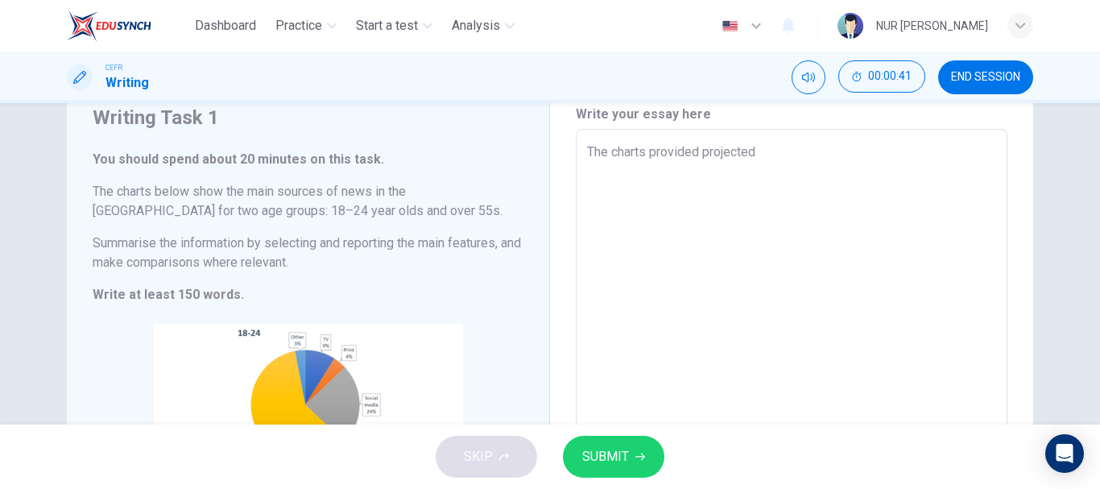
type textarea "The charts provided projected t"
type textarea "x"
type textarea "The charts provided projected th"
type textarea "x"
type textarea "The charts provided projected the"
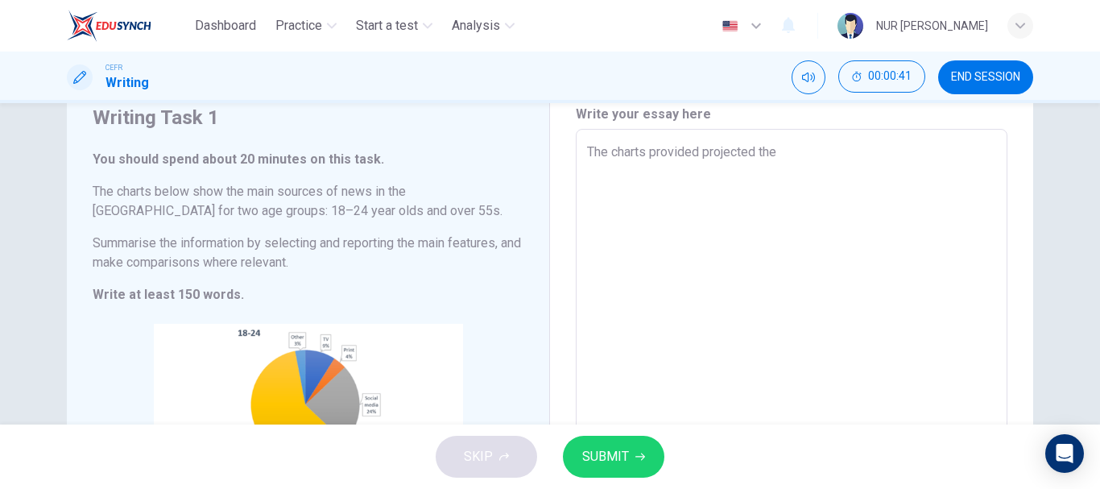
type textarea "x"
type textarea "The charts provided projected the"
type textarea "x"
type textarea "The charts provided projected the p"
type textarea "x"
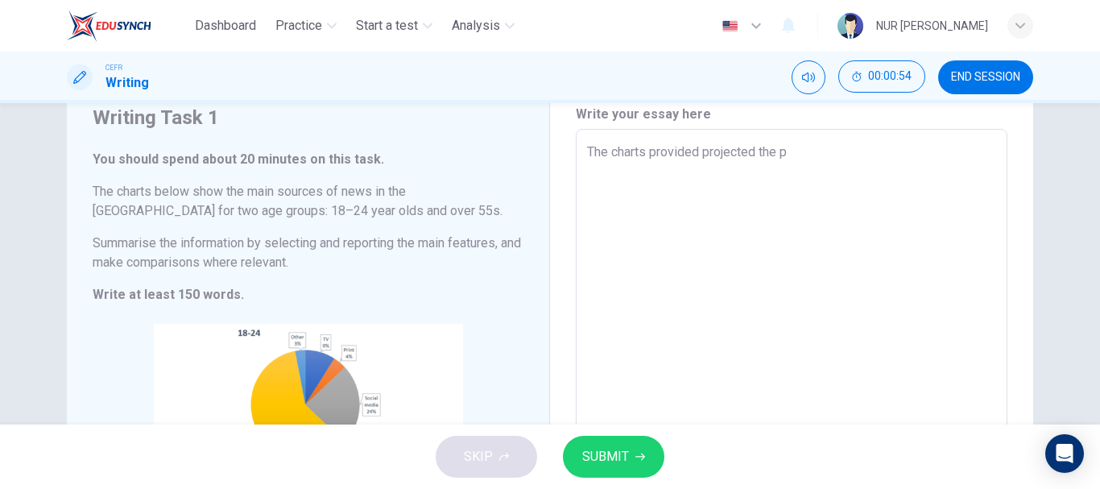
type textarea "The charts provided projected the pe"
type textarea "x"
type textarea "The charts provided projected the per"
type textarea "x"
type textarea "The charts provided projected the perc"
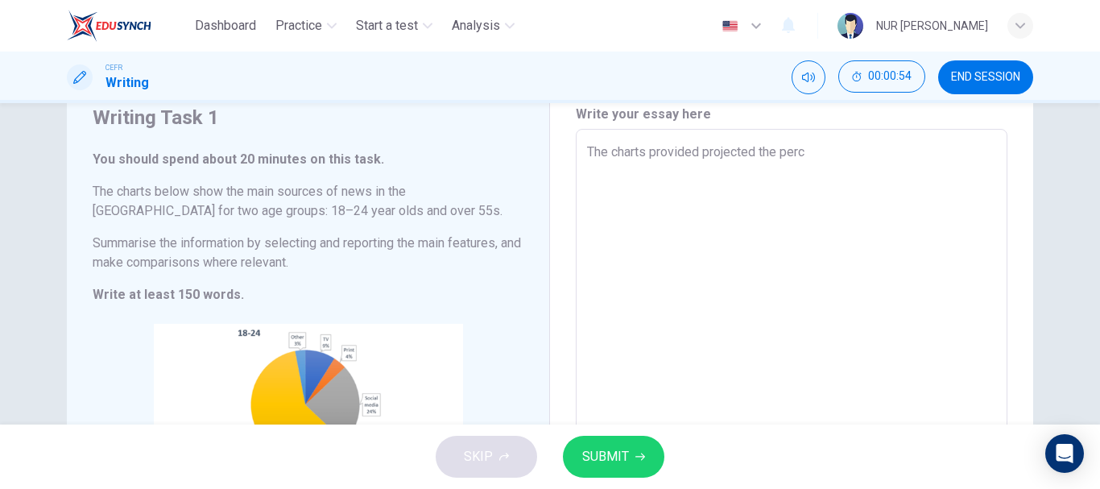
type textarea "x"
type textarea "The charts provided projected the perce"
type textarea "x"
type textarea "The charts provided projected the percen"
type textarea "x"
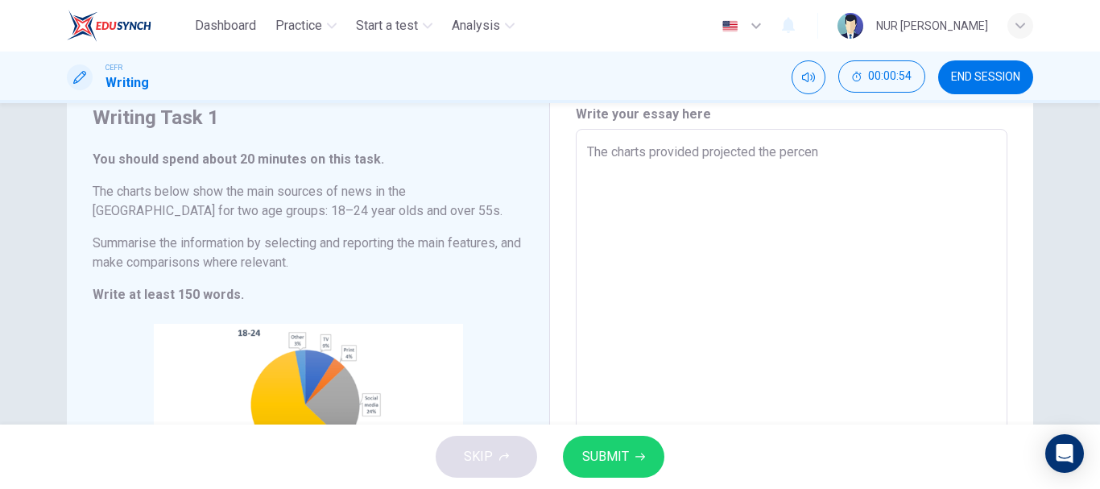
type textarea "The charts provided projected the percent"
type textarea "x"
type textarea "The charts provided projected the percenta"
type textarea "x"
type textarea "The charts provided projected the percentag"
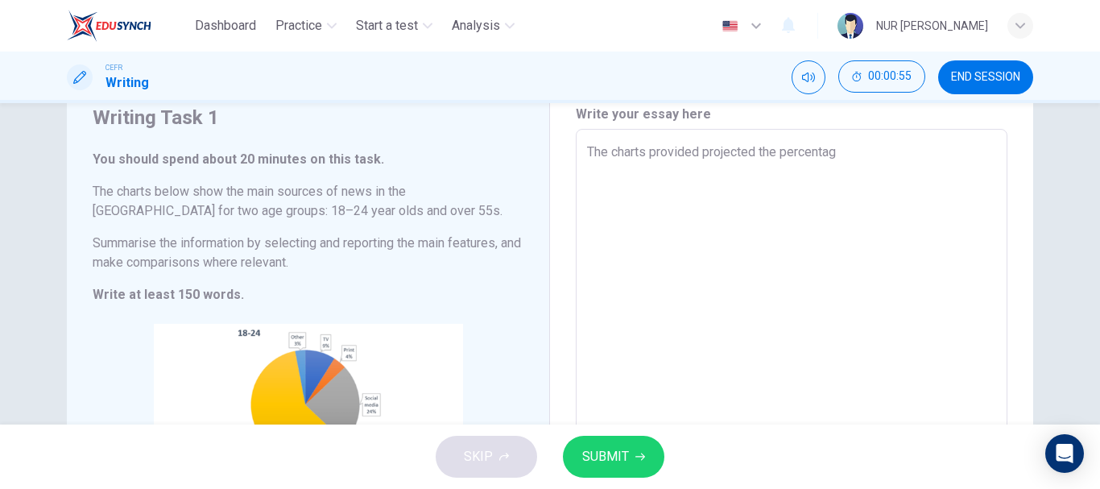
type textarea "x"
type textarea "The charts provided projected the percentage"
type textarea "x"
type textarea "The charts provided projected the percentage"
type textarea "x"
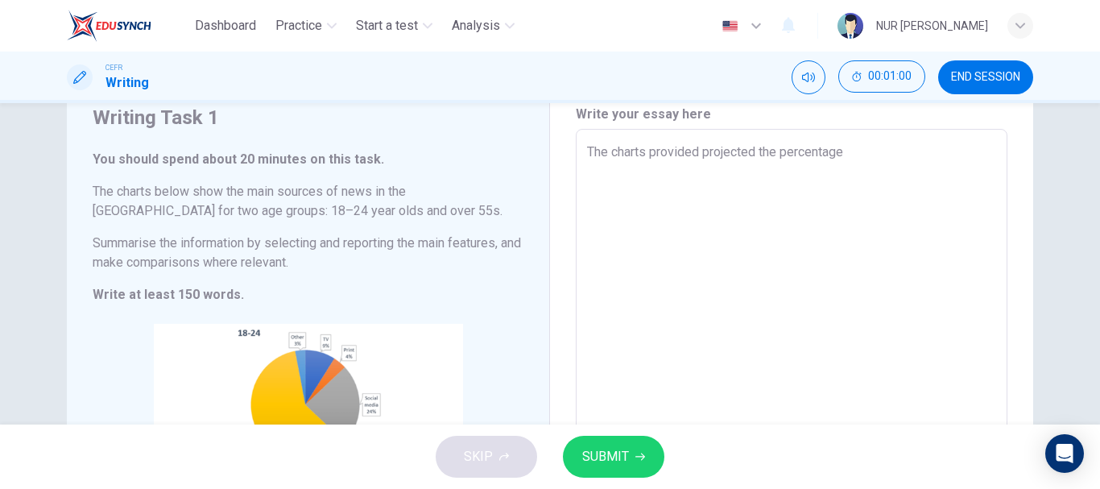
type textarea "The charts provided projected the percentage o"
type textarea "x"
type textarea "The charts provided projected the percentage of"
type textarea "x"
type textarea "The charts provided projected the percentage of"
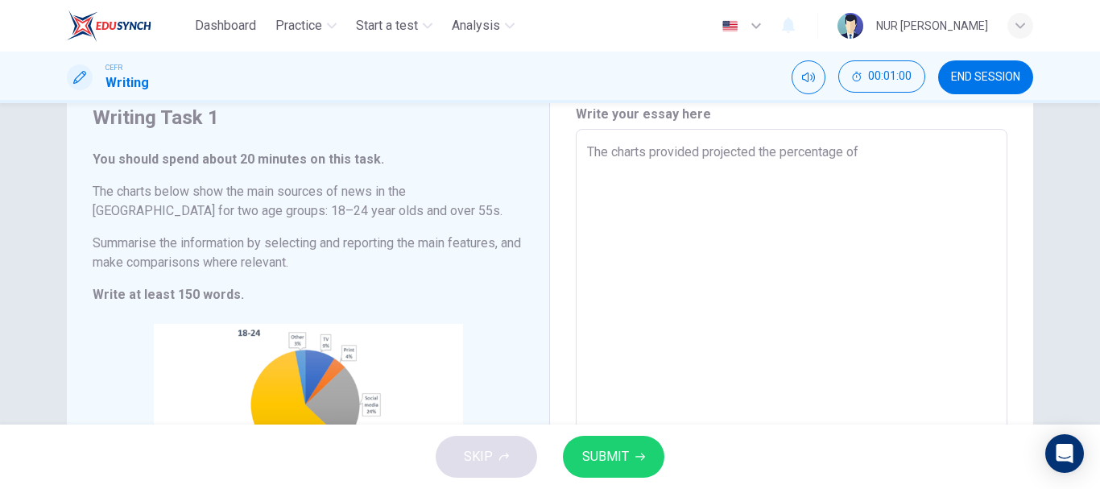
type textarea "x"
type textarea "The charts provided projected the percentage of m"
type textarea "x"
type textarea "The charts provided projected the percentage of ma"
type textarea "x"
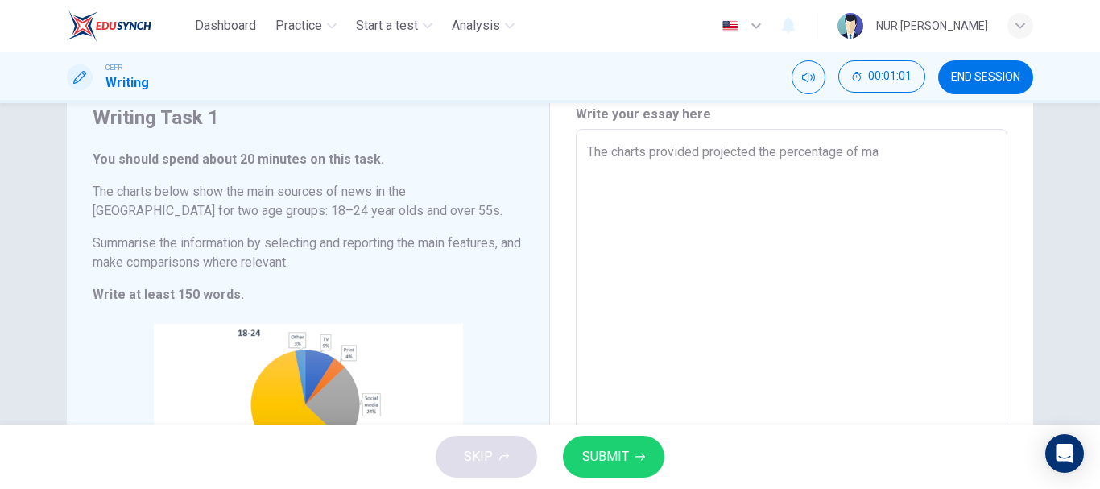
type textarea "The charts provided projected the percentage of mai"
type textarea "x"
type textarea "The charts provided projected the percentage of main"
type textarea "x"
type textarea "The charts provided projected the percentage of main"
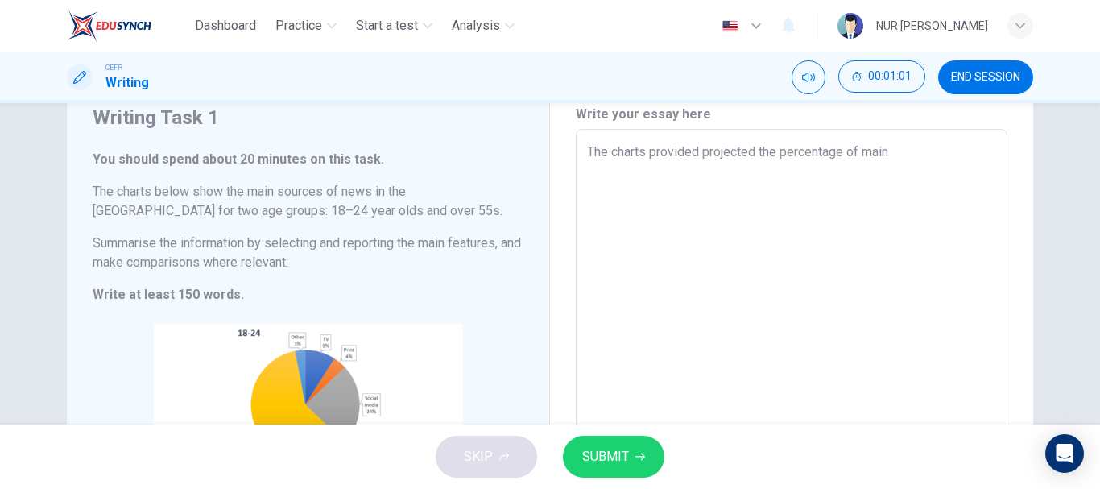
type textarea "x"
type textarea "The charts provided projected the percentage of main s"
type textarea "x"
type textarea "The charts provided projected the percentage of main so"
type textarea "x"
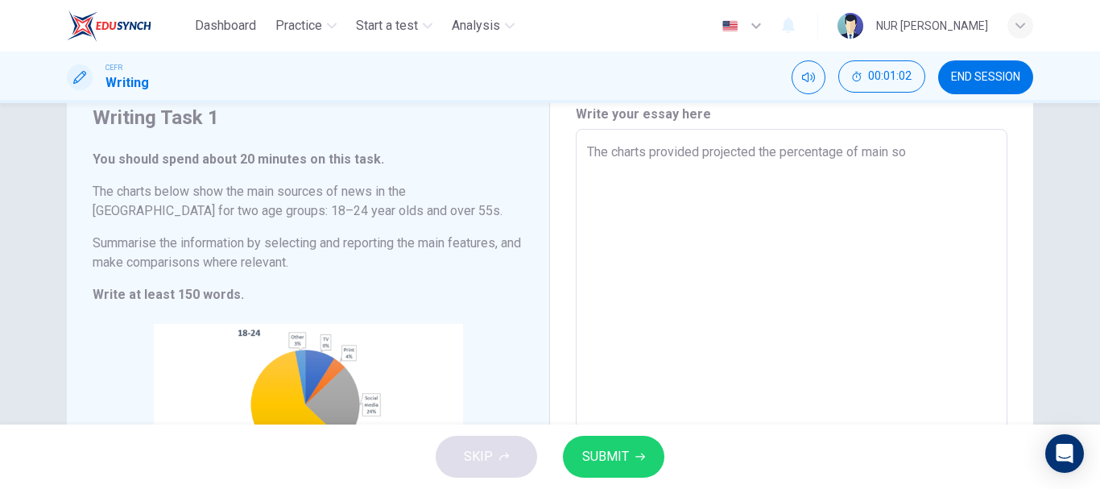
type textarea "The charts provided projected the percentage of main sou"
type textarea "x"
type textarea "The charts provided projected the percentage of main sour"
type textarea "x"
type textarea "The charts provided projected the percentage of main sourc"
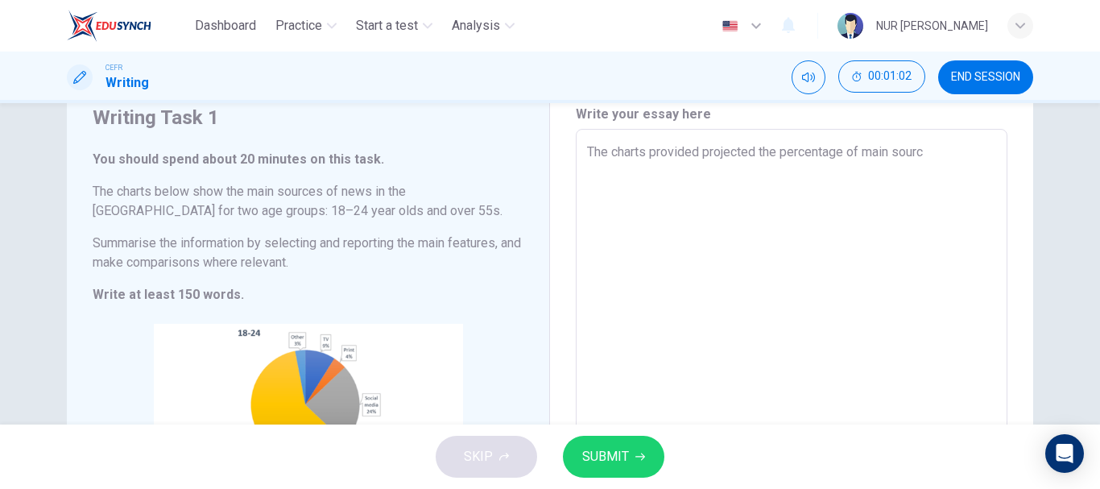
type textarea "x"
type textarea "The charts provided projected the percentage of main source"
type textarea "x"
type textarea "The charts provided projected the percentage of main sources"
type textarea "x"
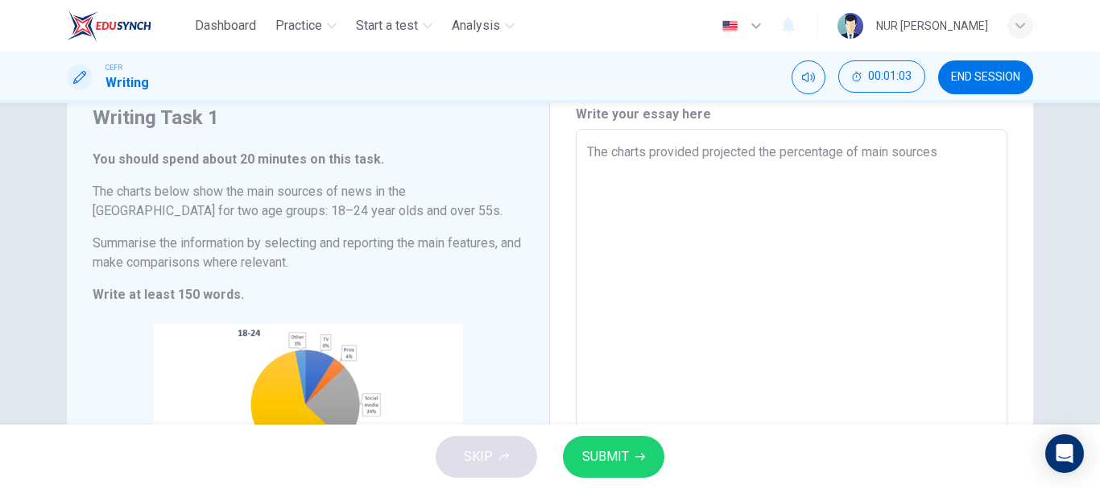
type textarea "The charts provided projected the percentage of main sources"
type textarea "x"
type textarea "The charts provided projected the percentage of main sources f"
type textarea "x"
type textarea "The charts provided projected the percentage of main sources"
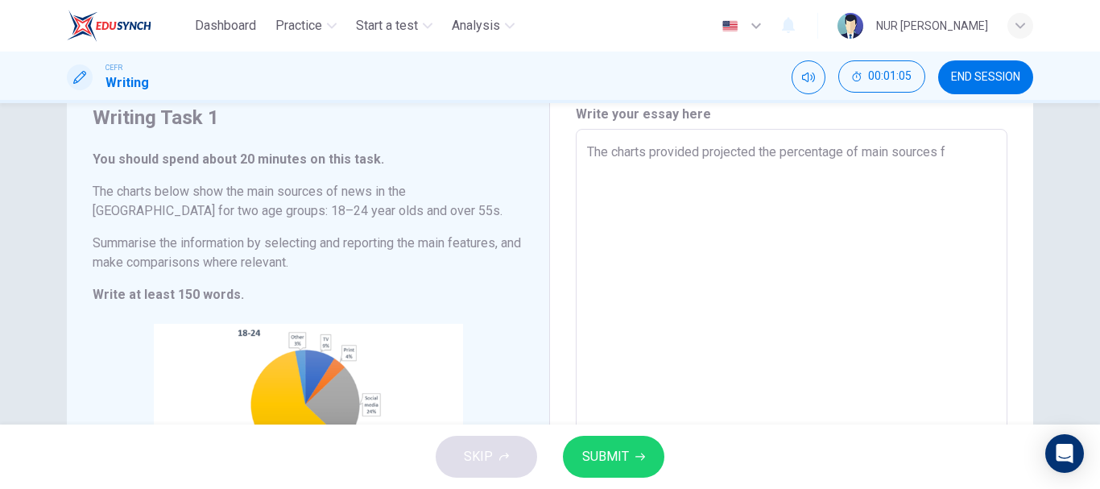
type textarea "x"
type textarea "The charts provided projected the percentage of main sources o"
type textarea "x"
type textarea "The charts provided projected the percentage of main sources of"
type textarea "x"
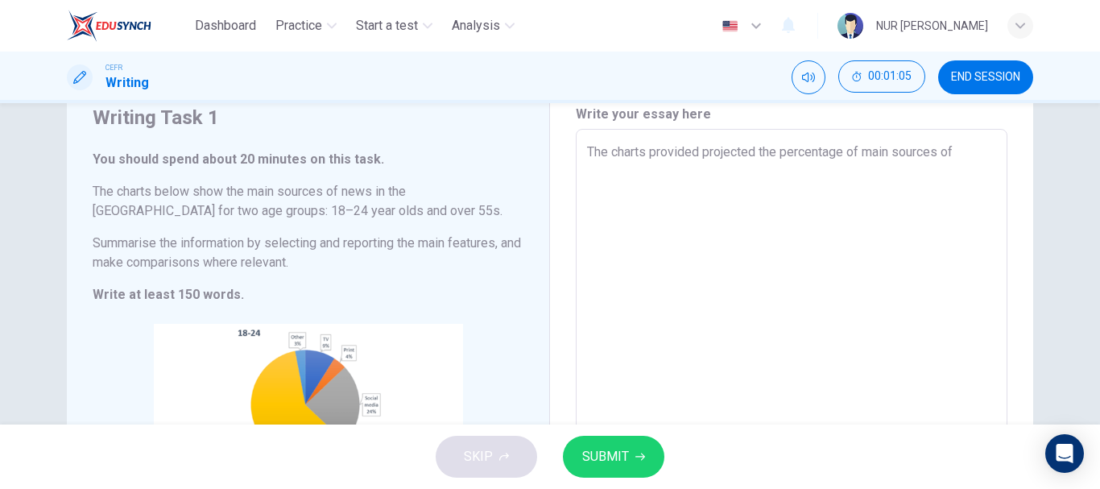
type textarea "The charts provided projected the percentage of main sources of"
type textarea "x"
type textarea "The charts provided projected the percentage of main sources of t"
type textarea "x"
type textarea "The charts provided projected the percentage of main sources of th"
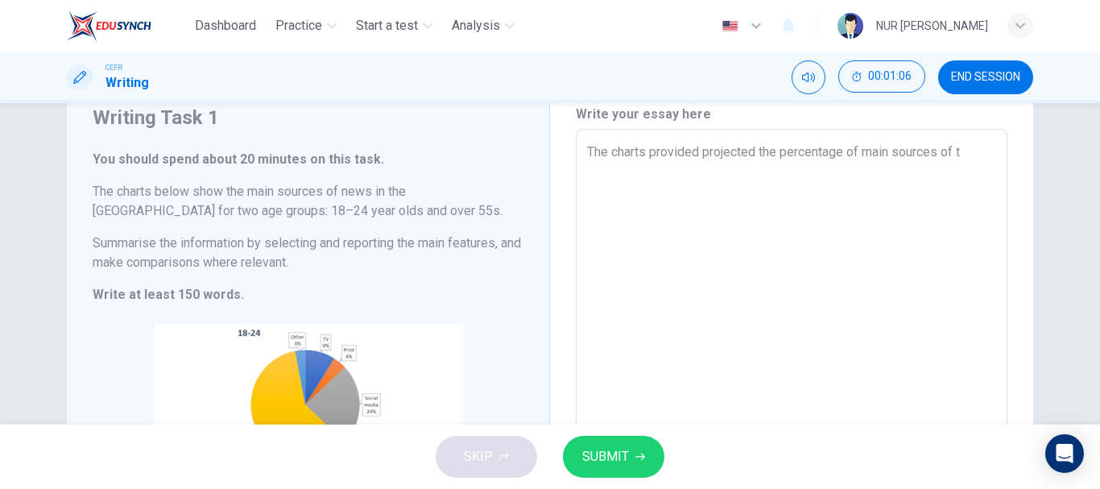
type textarea "x"
type textarea "The charts provided projected the percentage of main sources of the"
type textarea "x"
type textarea "The charts provided projected the percentage of main sources of the"
type textarea "x"
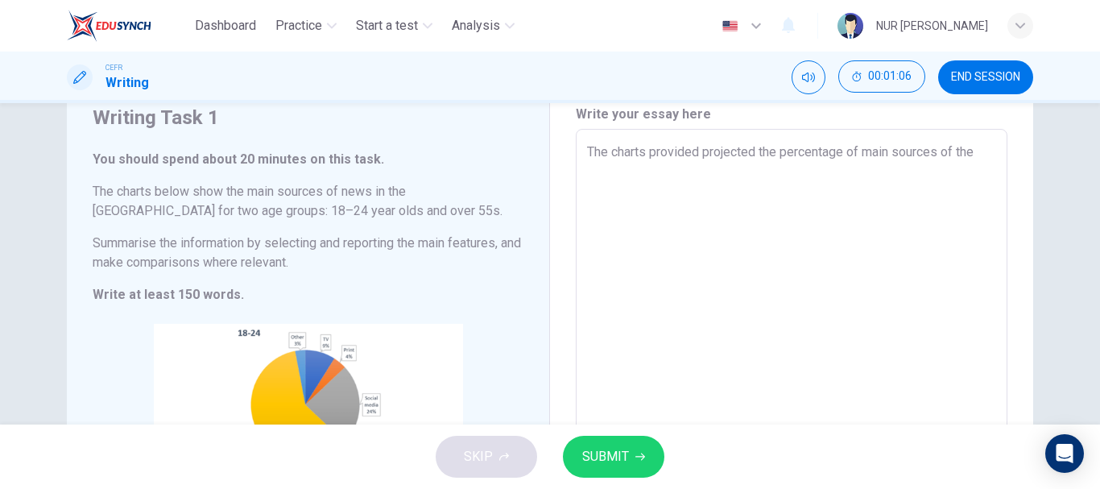
type textarea "The charts provided projected the percentage of main sources of the n"
type textarea "x"
type textarea "The charts provided projected the percentage of main sources of the ne"
type textarea "x"
type textarea "The charts provided projected the percentage of main sources of the new"
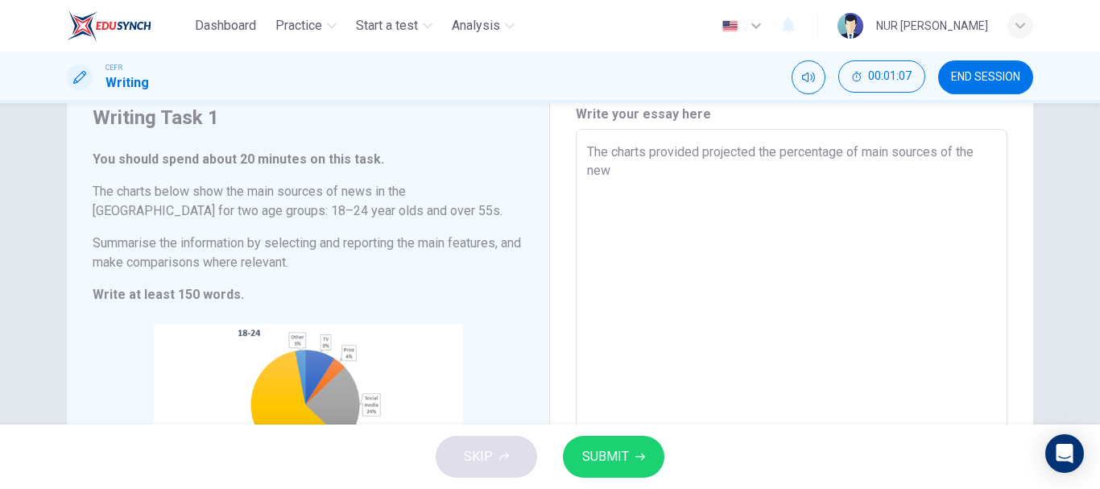
type textarea "x"
type textarea "The charts provided projected the percentage of main sources of the news"
type textarea "x"
type textarea "The charts provided projected the percentage of main sources of the news"
type textarea "x"
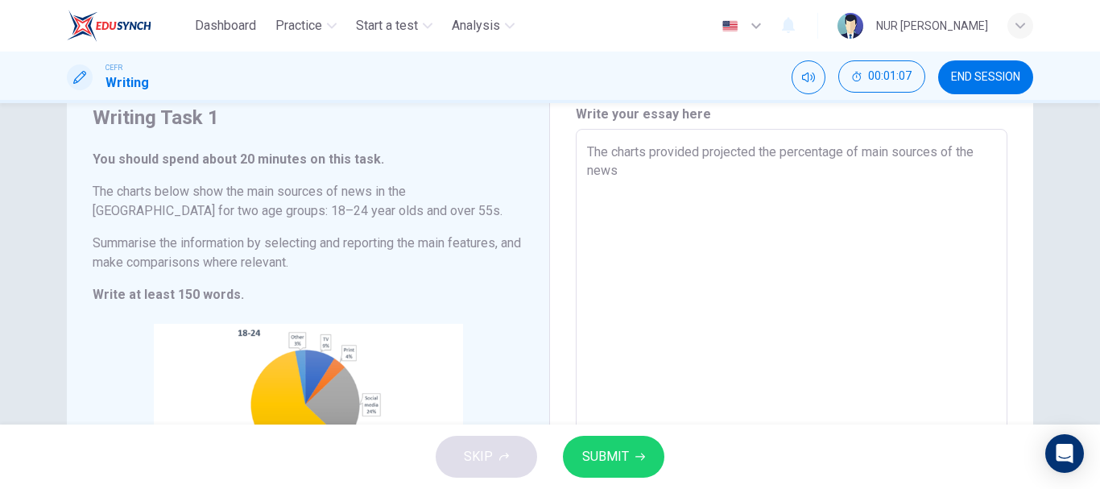
type textarea "The charts provided projected the percentage of main sources of the news c"
type textarea "x"
type textarea "The charts provided projected the percentage of main sources of the news co"
type textarea "x"
type textarea "The charts provided projected the percentage of main sources of the news con"
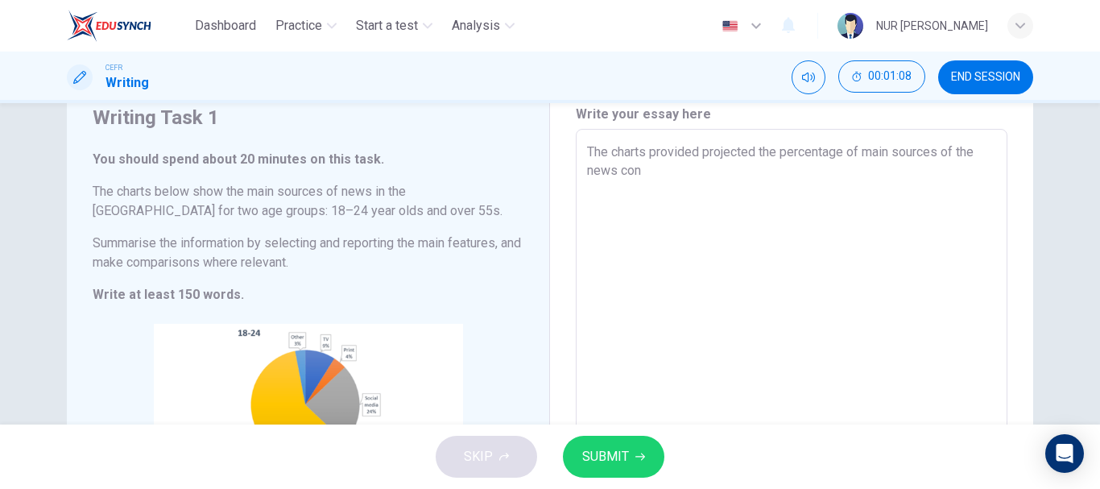
type textarea "x"
type textarea "The charts provided projected the percentage of main sources of the news cons"
type textarea "x"
type textarea "The charts provided projected the percentage of main sources of the news consu"
type textarea "x"
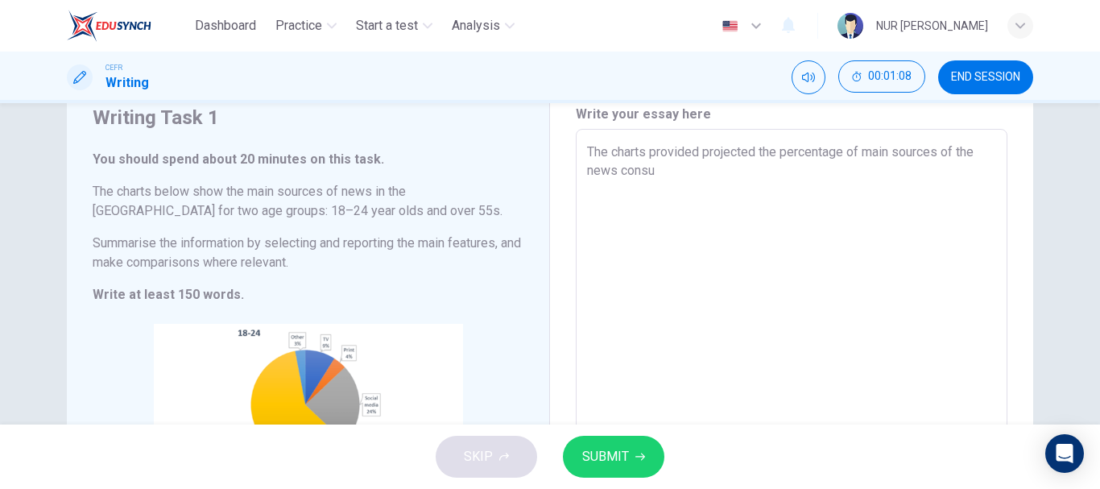
type textarea "The charts provided projected the percentage of main sources of the news cons"
type textarea "x"
type textarea "The charts provided projected the percentage of main sources of the news consu"
type textarea "x"
type textarea "The charts provided projected the percentage of main sources of the news consum"
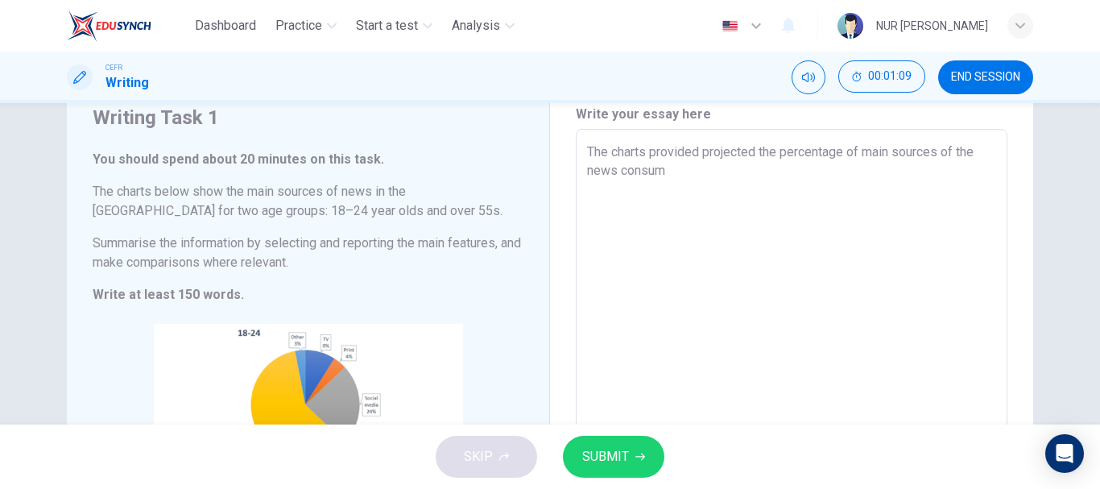
type textarea "x"
type textarea "The charts provided projected the percentage of main sources of the news consume"
type textarea "x"
type textarea "The charts provided projected the percentage of main sources of the news consum…"
type textarea "x"
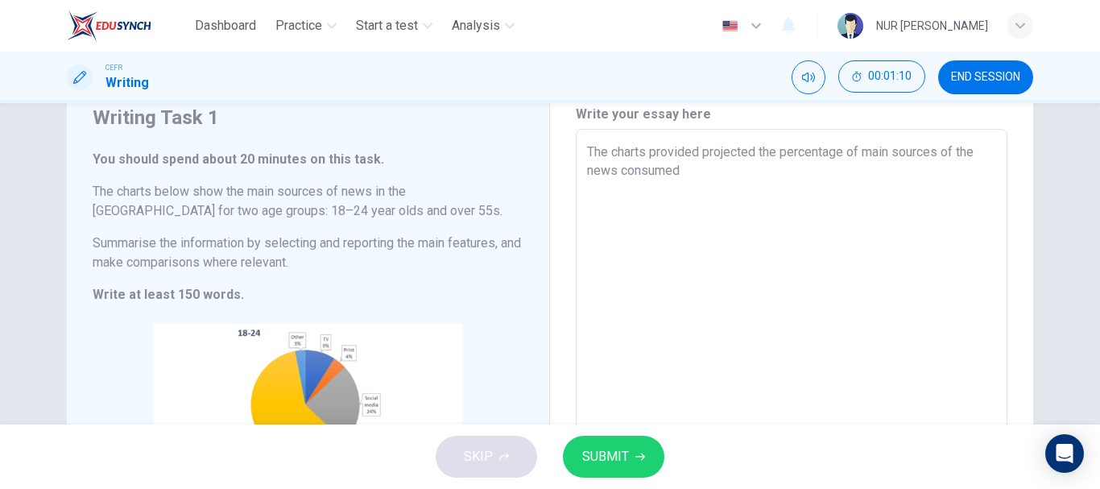
type textarea "The charts provided projected the percentage of main sources of the news consum…"
type textarea "x"
type textarea "The charts provided projected the percentage of main sources of the news consum…"
type textarea "x"
type textarea "The charts provided projected the percentage of main sources of the news consum…"
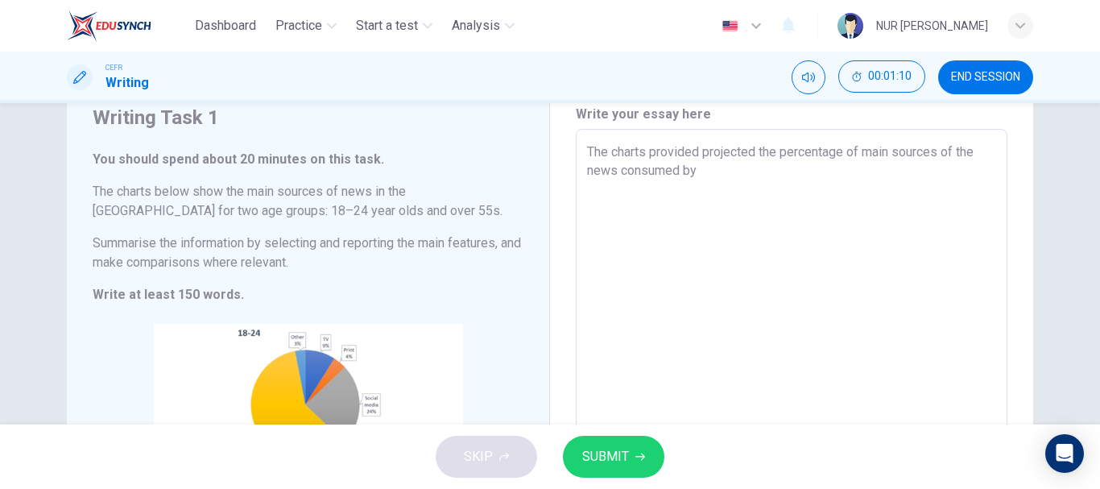
type textarea "x"
type textarea "The charts provided projected the percentage of main sources of the news consum…"
type textarea "x"
type textarea "The charts provided projected the percentage of main sources of the news consum…"
type textarea "x"
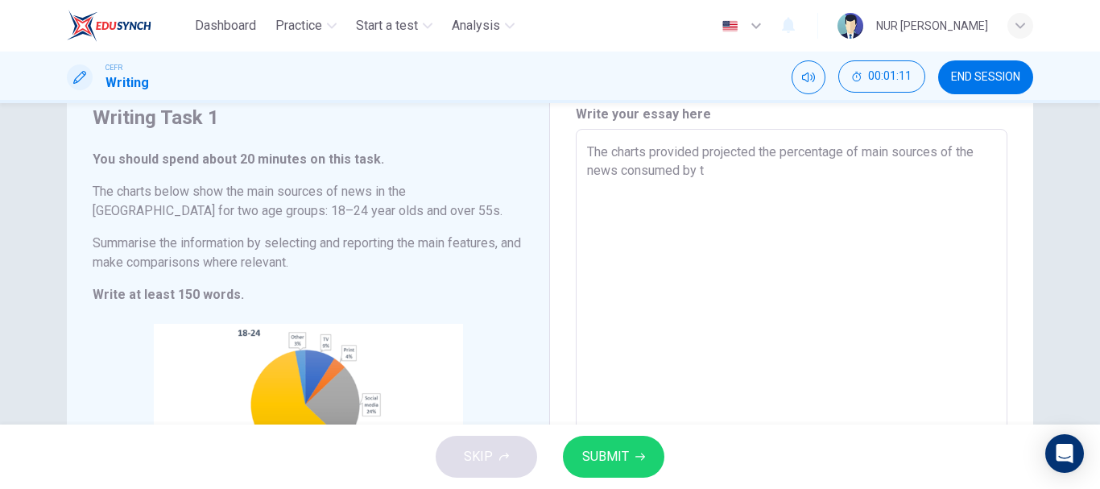
type textarea "The charts provided projected the percentage of main sources of the news consum…"
type textarea "x"
type textarea "The charts provided projected the percentage of main sources of the news consum…"
type textarea "x"
type textarea "The charts provided projected the percentage of main sources of the news consum…"
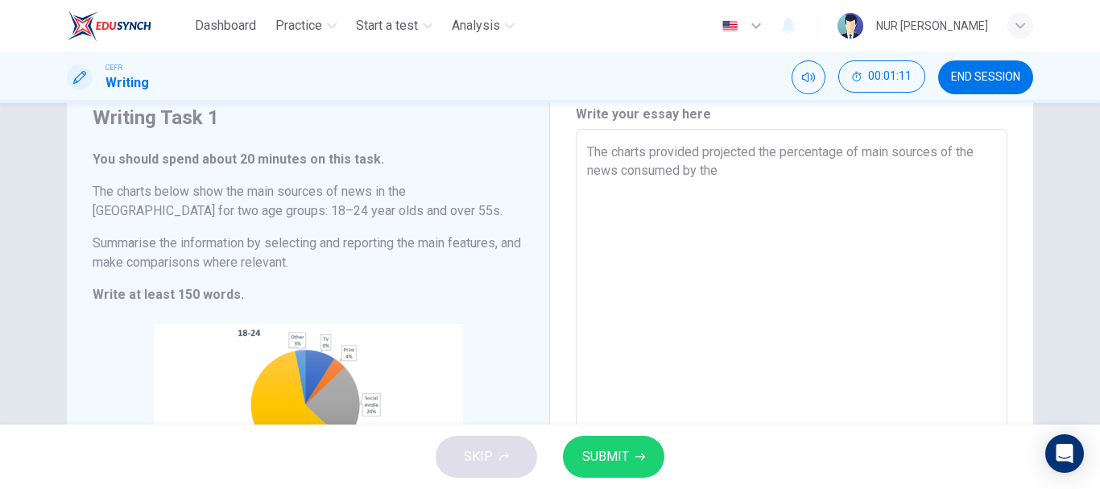
type textarea "x"
type textarea "The charts provided projected the percentage of main sources of the news consum…"
type textarea "x"
type textarea "The charts provided projected the percentage of main sources of the news consum…"
type textarea "x"
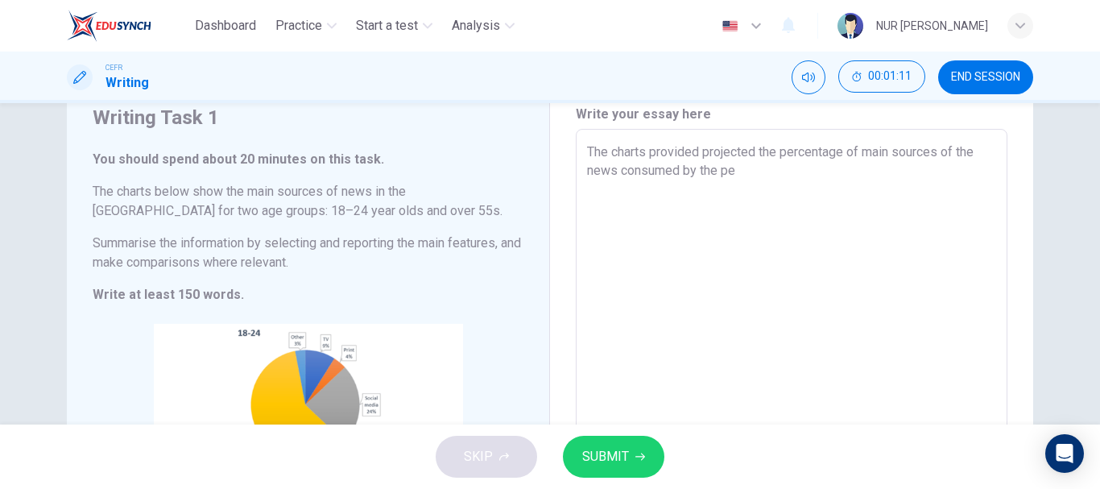
type textarea "The charts provided projected the percentage of main sources of the news consum…"
type textarea "x"
type textarea "The charts provided projected the percentage of main sources of the news consum…"
type textarea "x"
type textarea "The charts provided projected the percentage of main sources of the news consum…"
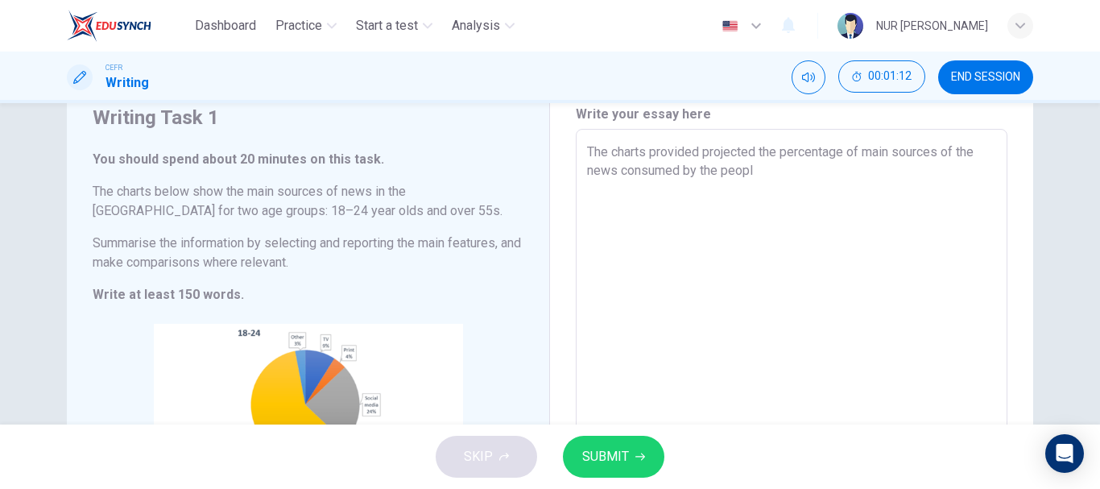
type textarea "x"
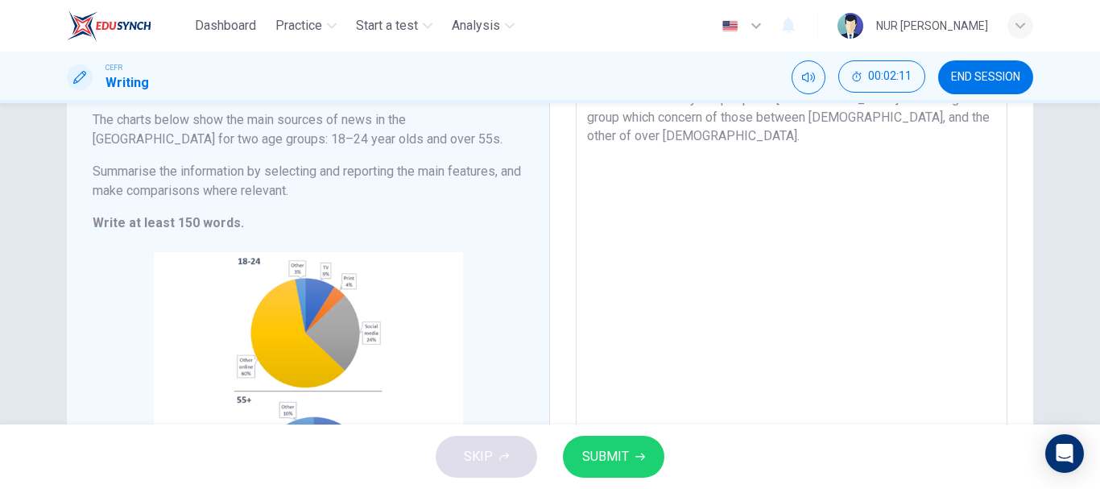
scroll to position [128, 0]
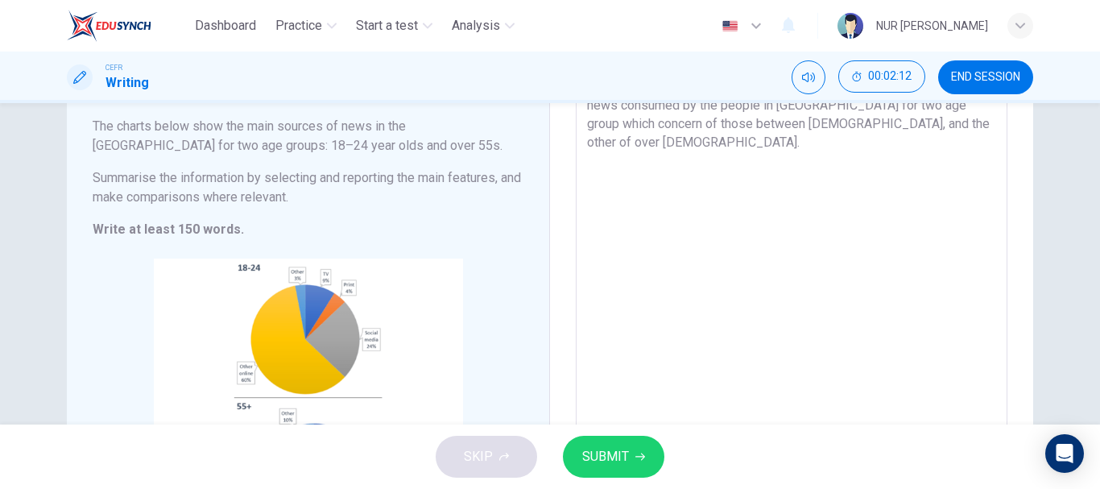
click at [675, 210] on textarea "The charts provided projected the percentage of main sources of the news consum…" at bounding box center [791, 301] width 409 height 449
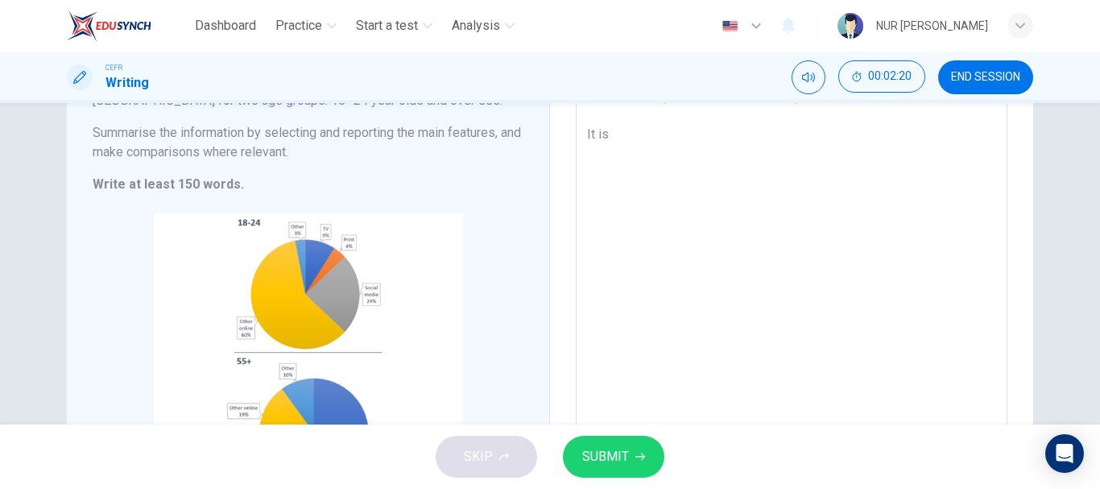
scroll to position [174, 0]
click at [685, 139] on textarea "The charts provided projected the percentage of main sources of the news consum…" at bounding box center [791, 255] width 409 height 449
click at [765, 139] on textarea "The charts provided projected the percentage of main sources of the news consum…" at bounding box center [791, 255] width 409 height 449
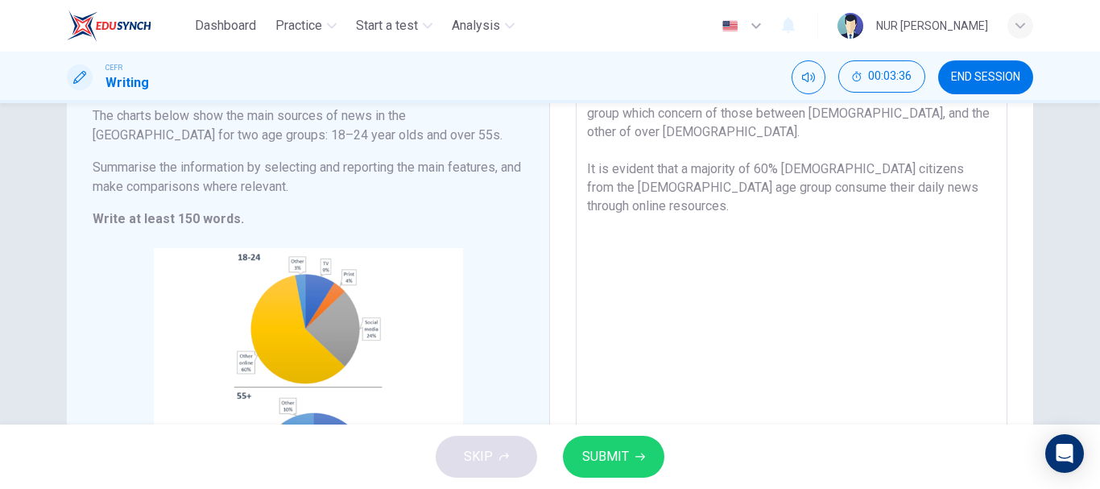
scroll to position [138, 0]
click at [974, 81] on span "END SESSION" at bounding box center [985, 77] width 69 height 13
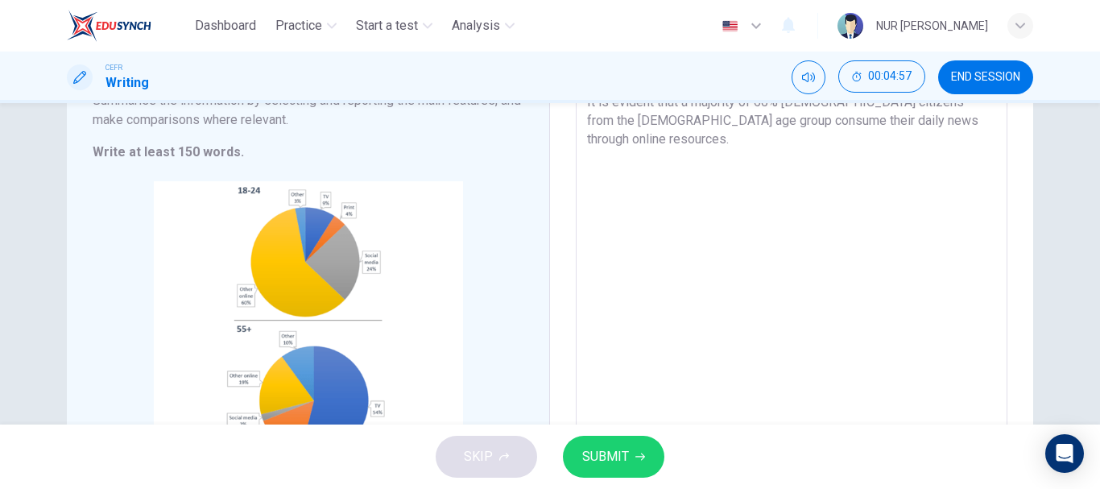
scroll to position [205, 0]
click at [980, 133] on textarea "The charts provided projected the percentage of main sources of the news consum…" at bounding box center [791, 225] width 409 height 449
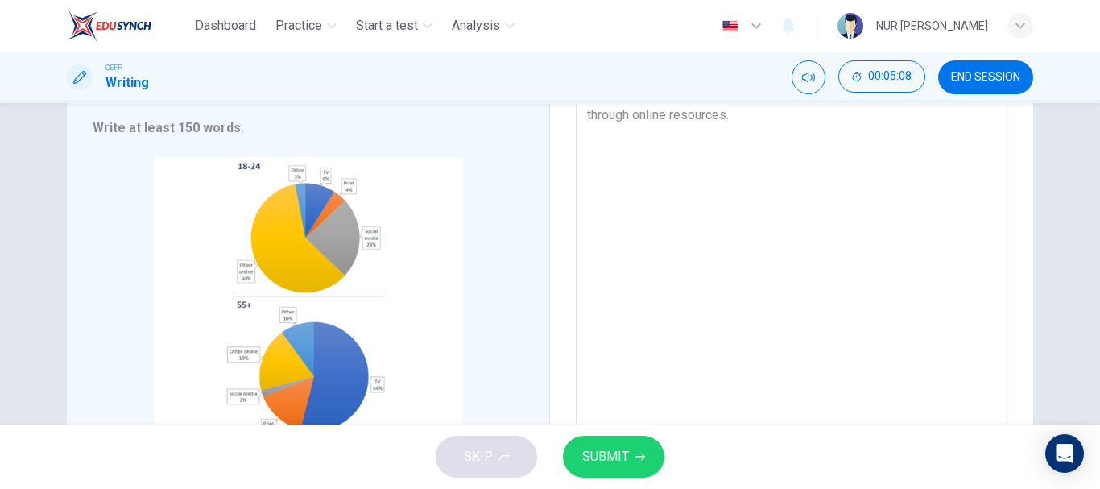
scroll to position [230, 0]
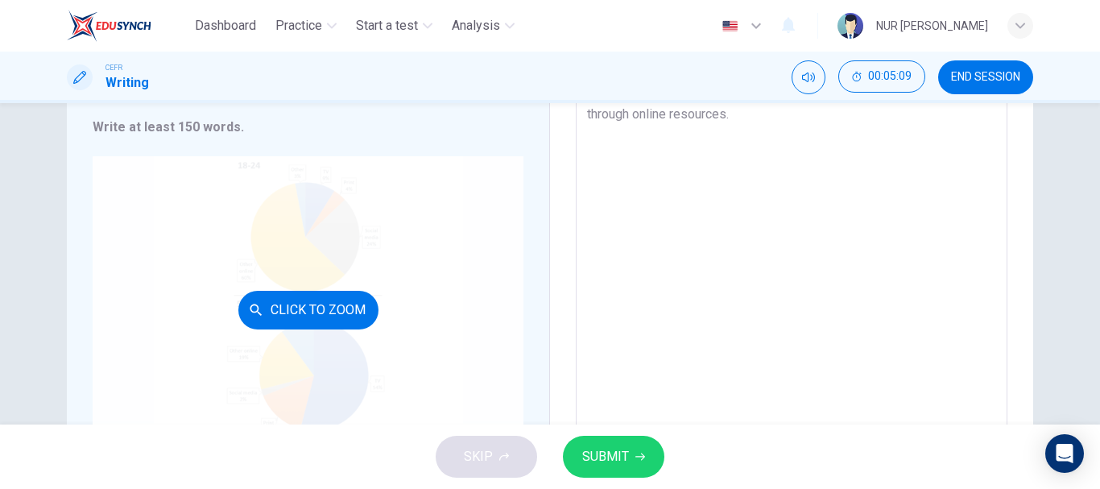
click at [420, 230] on div "Click to Zoom" at bounding box center [308, 309] width 431 height 307
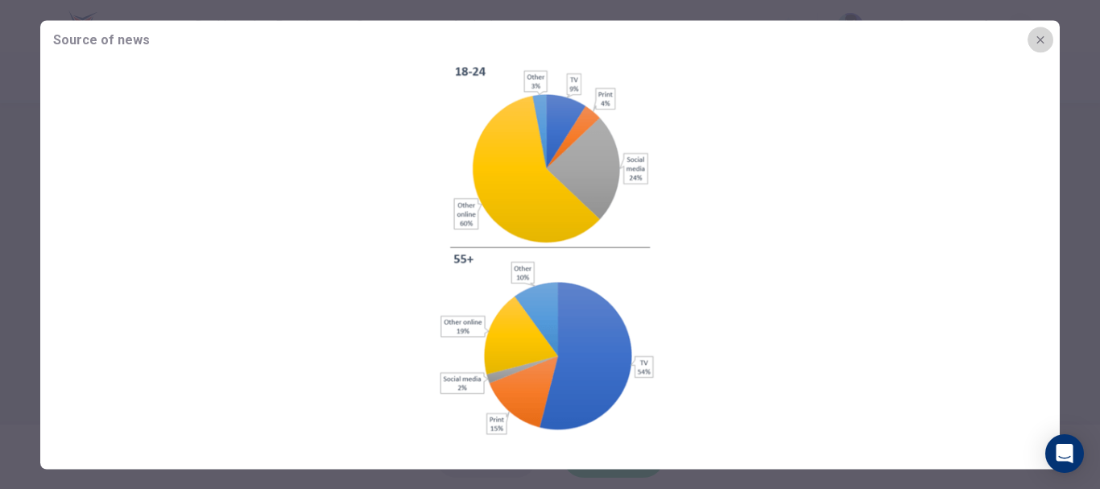
click at [1045, 36] on icon "button" at bounding box center [1040, 39] width 13 height 13
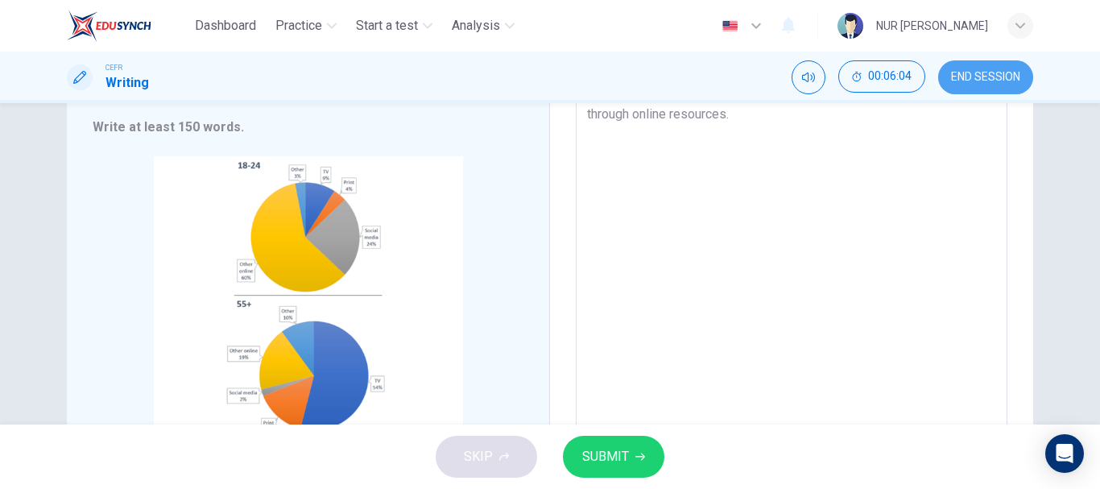
click at [957, 86] on button "END SESSION" at bounding box center [985, 77] width 95 height 34
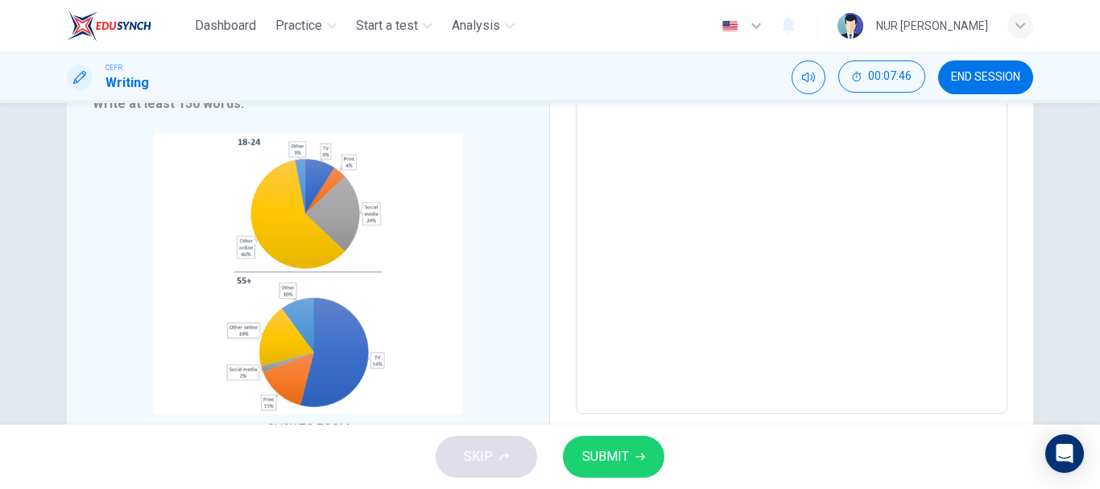
scroll to position [148, 0]
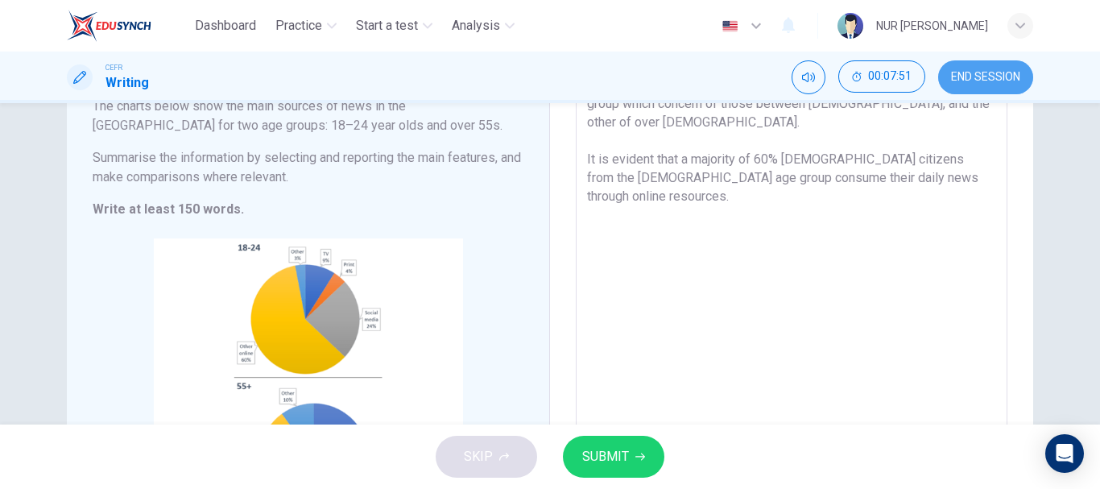
click at [965, 72] on span "END SESSION" at bounding box center [985, 77] width 69 height 13
click at [992, 193] on div "The charts provided projected the percentage of main sources of the news consum…" at bounding box center [792, 281] width 432 height 476
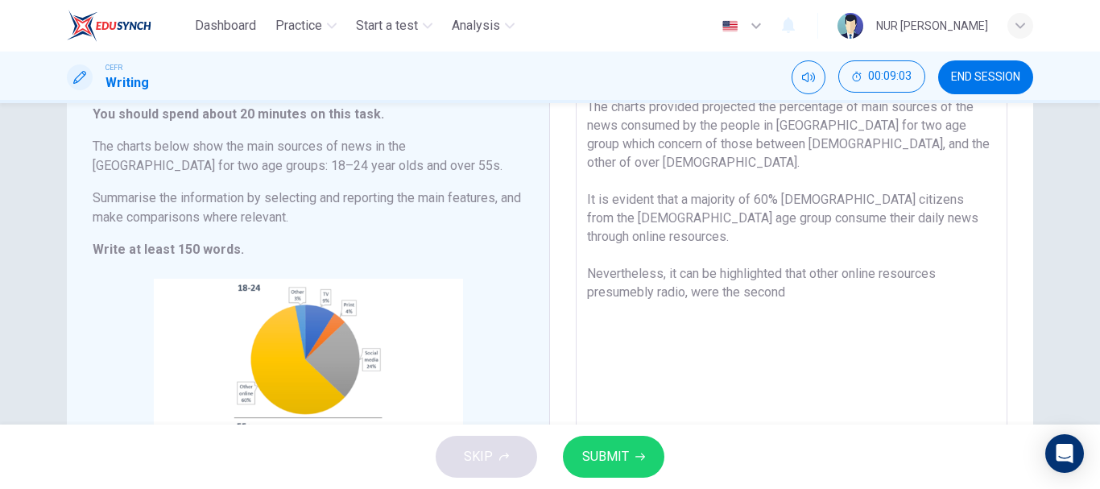
scroll to position [107, 0]
click at [916, 259] on textarea "The charts provided projected the percentage of main sources of the news consum…" at bounding box center [791, 322] width 409 height 449
click at [810, 275] on textarea "The charts provided projected the percentage of main sources of the news consum…" at bounding box center [791, 322] width 409 height 449
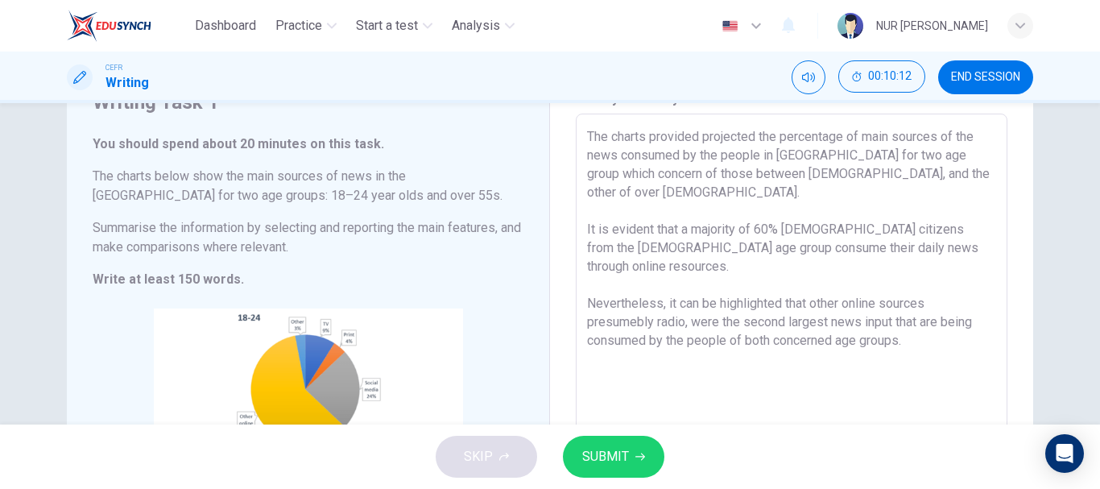
scroll to position [77, 0]
click at [964, 248] on textarea "The charts provided projected the percentage of main sources of the news consum…" at bounding box center [791, 353] width 409 height 449
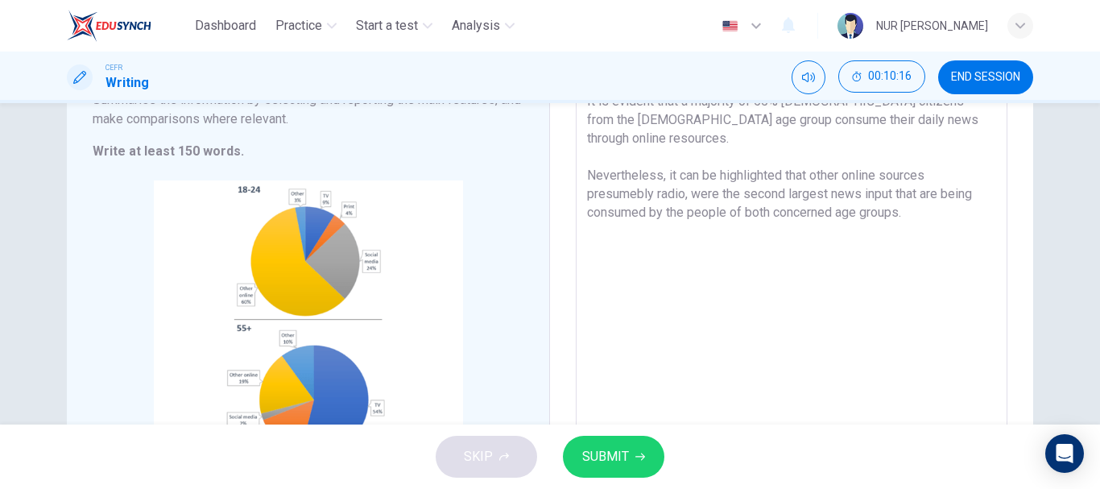
scroll to position [249, 0]
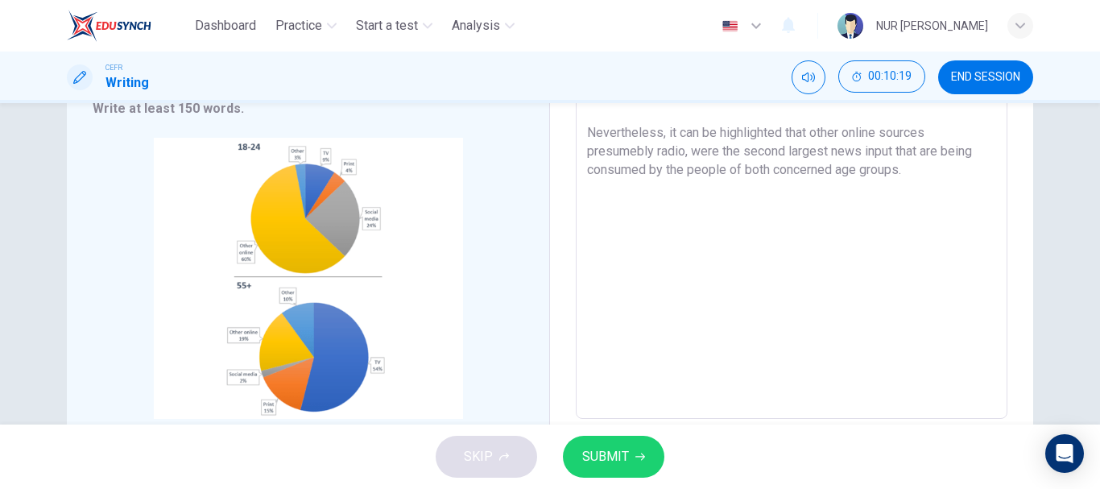
click at [761, 261] on textarea "The charts provided projected the percentage of main sources of the news consum…" at bounding box center [791, 181] width 409 height 449
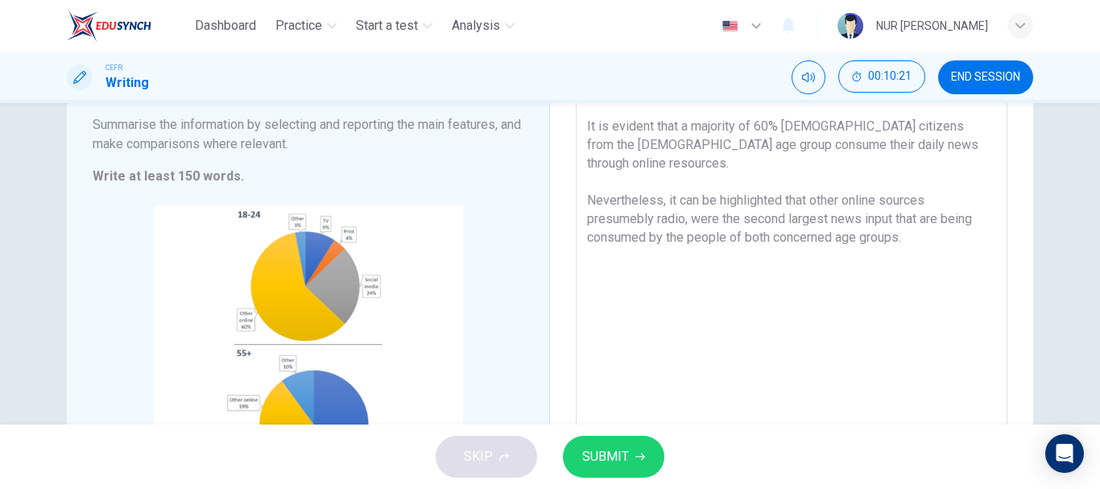
scroll to position [55, 0]
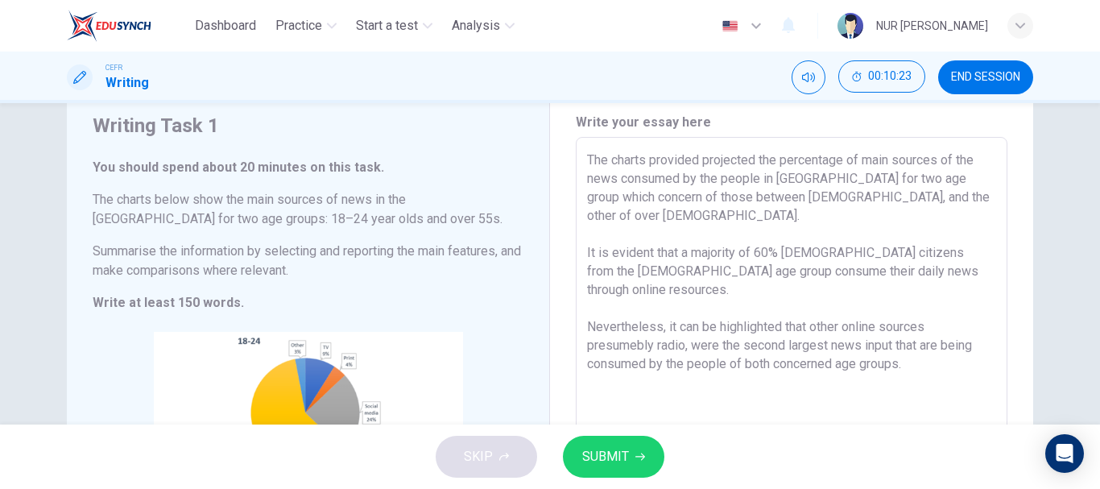
click at [962, 266] on textarea "The charts provided projected the percentage of main sources of the news consum…" at bounding box center [791, 375] width 409 height 449
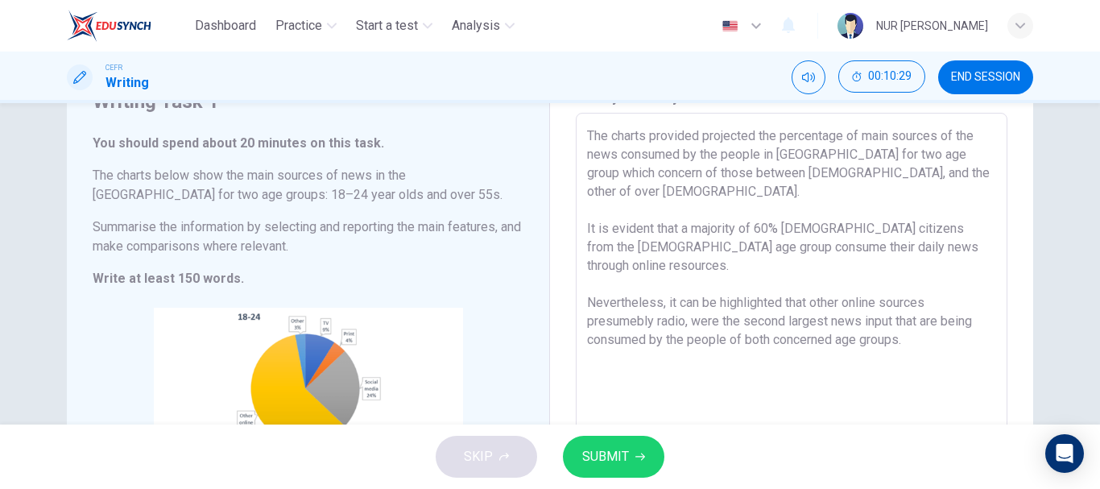
scroll to position [80, 0]
click at [581, 225] on div "The charts provided projected the percentage of main sources of the news consum…" at bounding box center [792, 350] width 432 height 476
click at [587, 229] on textarea "The charts provided projected the percentage of main sources of the news consum…" at bounding box center [791, 350] width 409 height 449
click at [660, 271] on textarea "The charts provided projected the percentage of main sources of the news consum…" at bounding box center [791, 350] width 409 height 449
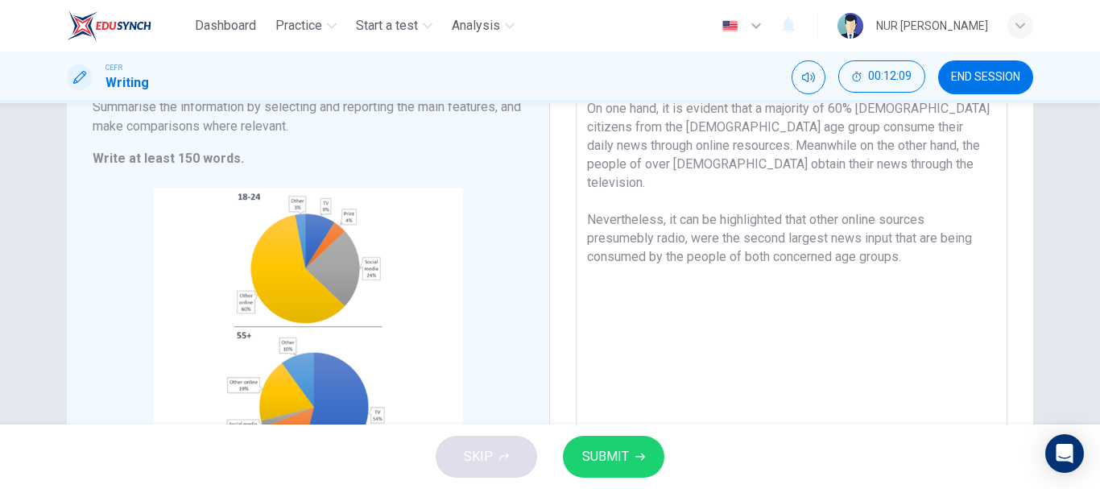
scroll to position [201, 0]
click at [656, 223] on textarea "The charts provided projected the percentage of main sources of the news consum…" at bounding box center [791, 229] width 409 height 449
click at [729, 218] on textarea "The charts provided projected the percentage of main sources of the news consum…" at bounding box center [791, 229] width 409 height 449
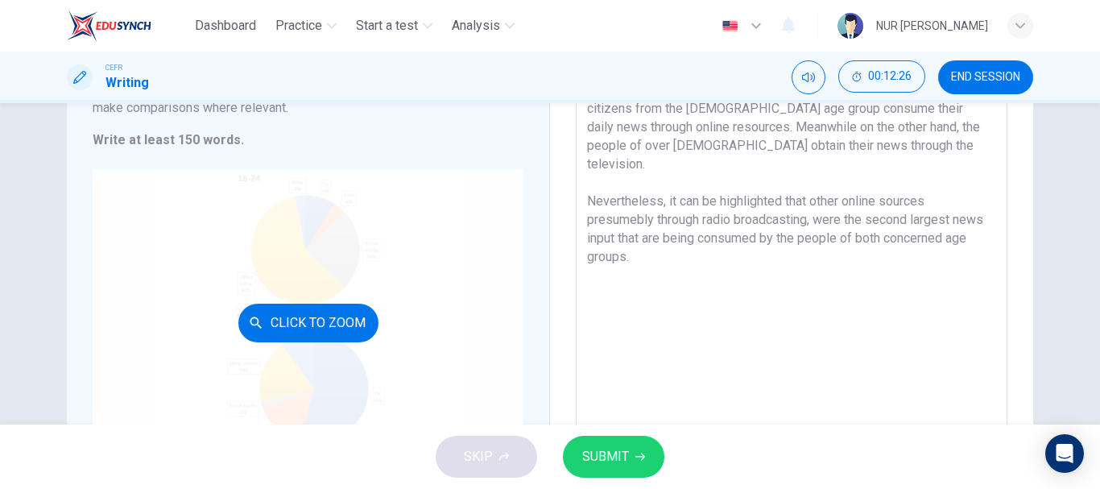
scroll to position [218, 0]
click at [416, 264] on div "Click to Zoom" at bounding box center [308, 321] width 431 height 307
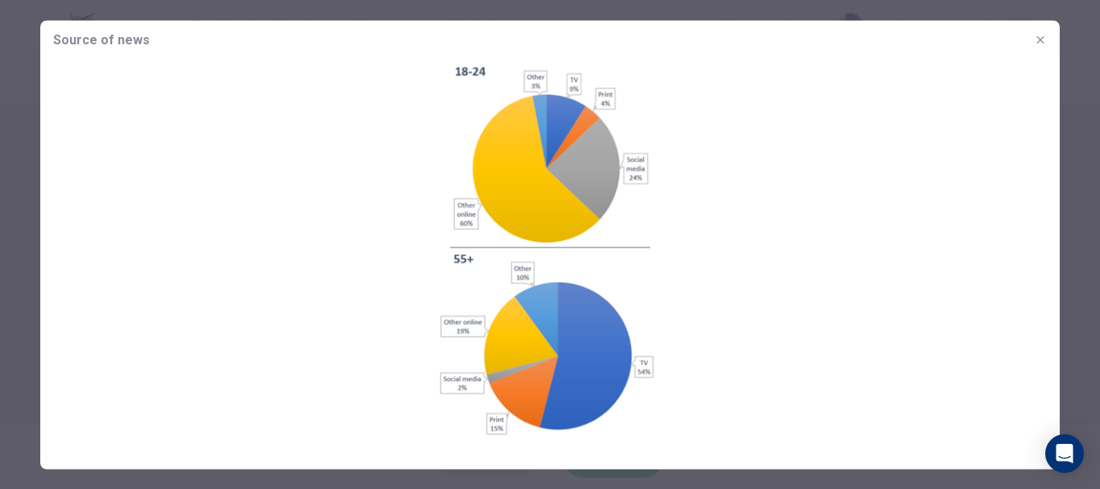
click at [1047, 40] on button "button" at bounding box center [1041, 40] width 26 height 26
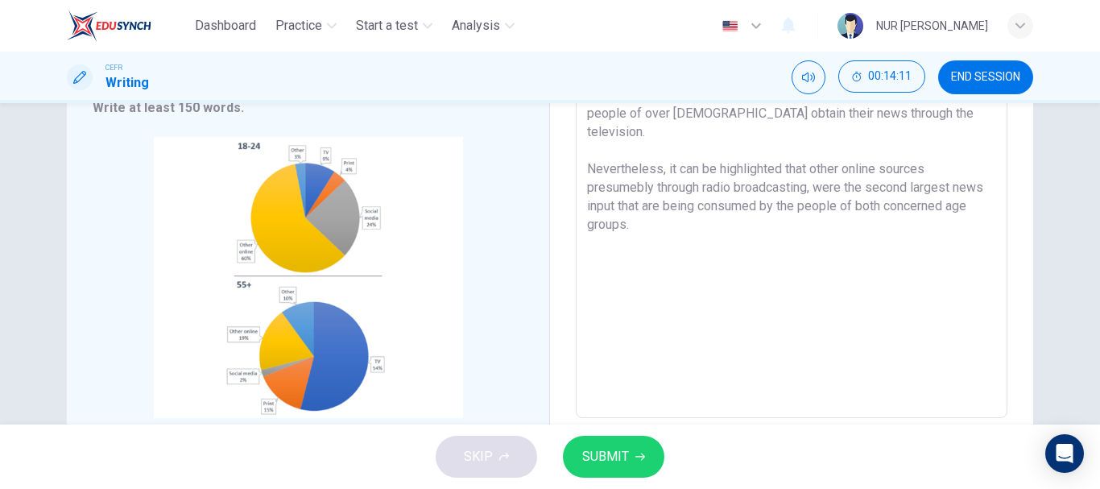
scroll to position [249, 0]
drag, startPoint x: 798, startPoint y: 190, endPoint x: 811, endPoint y: 201, distance: 17.1
click at [811, 201] on textarea "The charts provided projected the percentage of main sources of the news consum…" at bounding box center [791, 181] width 409 height 449
click at [734, 313] on textarea "The charts provided projected the percentage of main sources of the news consum…" at bounding box center [791, 181] width 409 height 449
click at [881, 175] on textarea "The charts provided projected the percentage of main sources of the news consum…" at bounding box center [791, 181] width 409 height 449
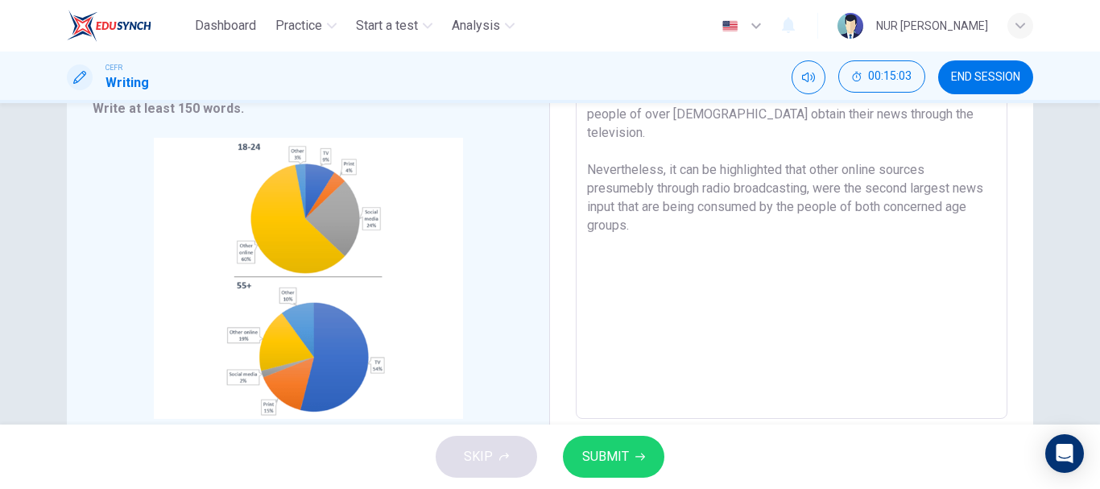
click at [881, 175] on textarea "The charts provided projected the percentage of main sources of the news consum…" at bounding box center [791, 181] width 409 height 449
click at [875, 174] on textarea "The charts provided projected the percentage of main sources of the news consum…" at bounding box center [791, 181] width 409 height 449
click at [851, 210] on textarea "The charts provided projected the percentage of main sources of the news consum…" at bounding box center [791, 181] width 409 height 449
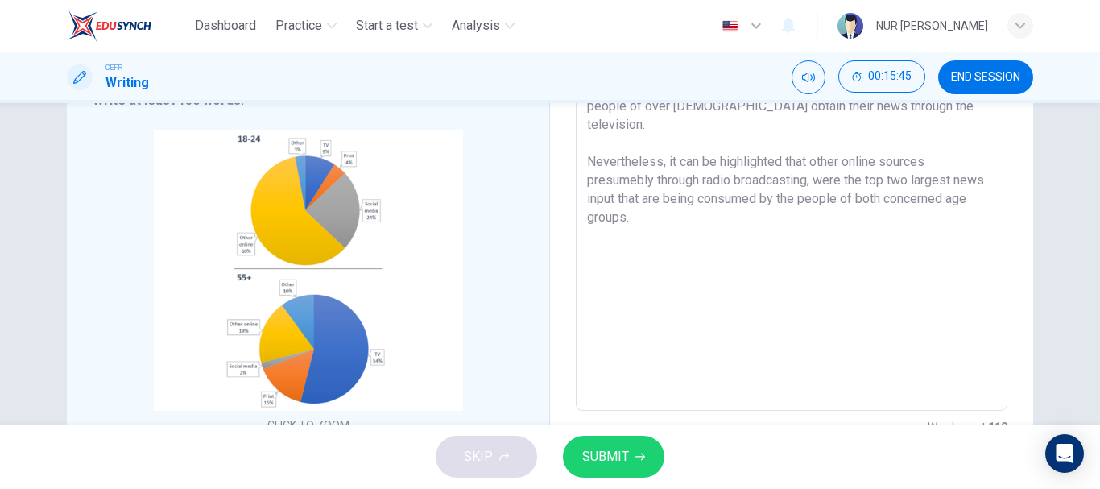
scroll to position [258, 0]
click at [750, 339] on textarea "The charts provided projected the percentage of main sources of the news consum…" at bounding box center [791, 172] width 409 height 449
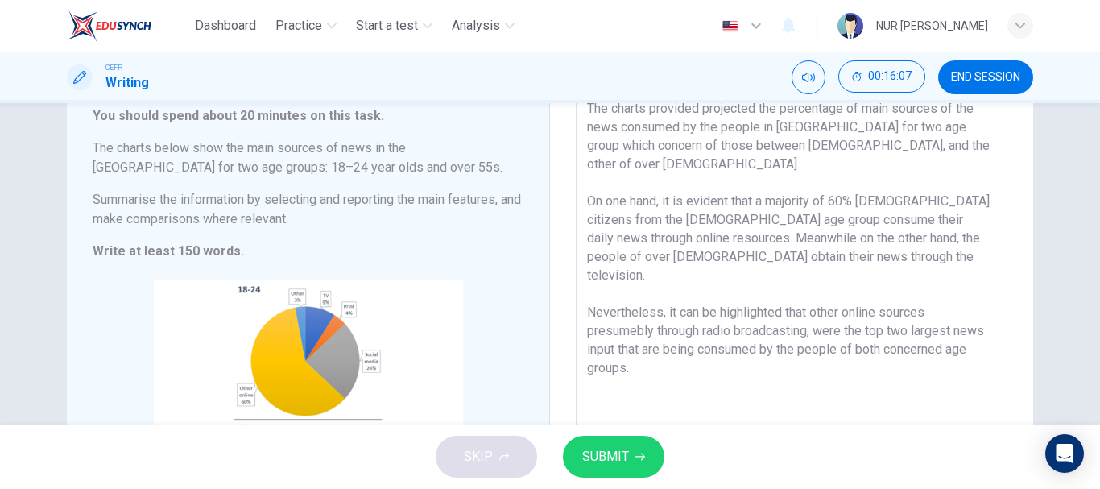
scroll to position [74, 0]
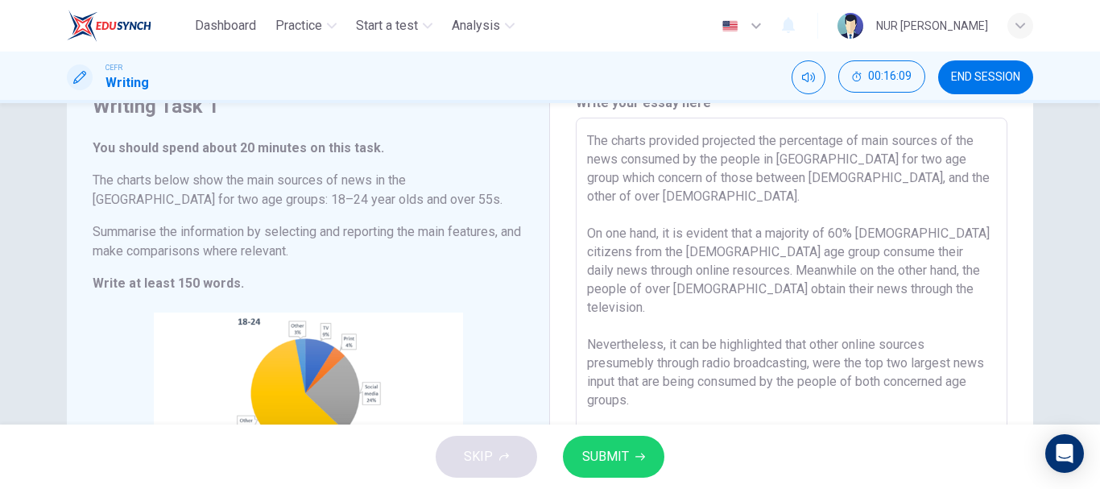
click at [701, 414] on textarea "The charts provided projected the percentage of main sources of the news consum…" at bounding box center [791, 355] width 409 height 449
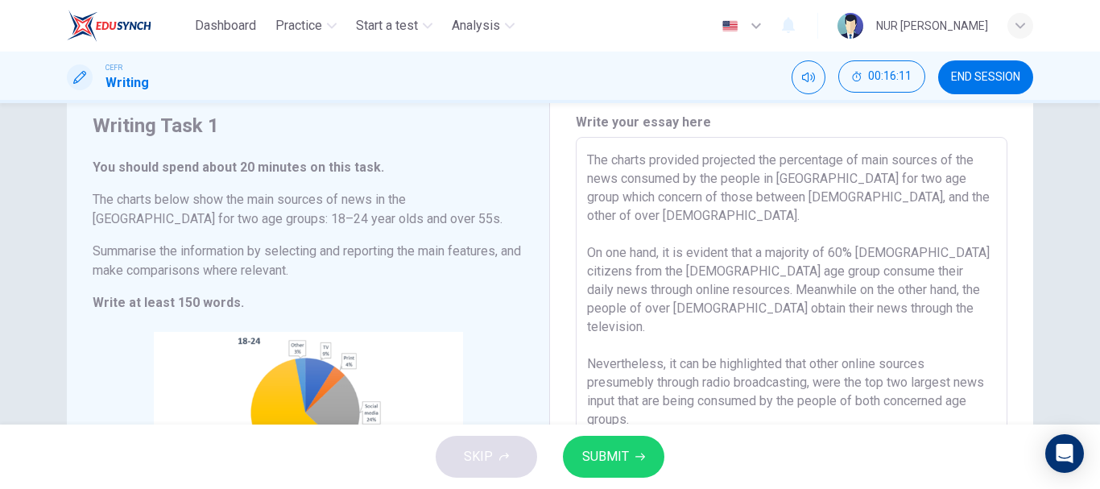
scroll to position [53, 0]
click at [592, 459] on span "SUBMIT" at bounding box center [605, 456] width 47 height 23
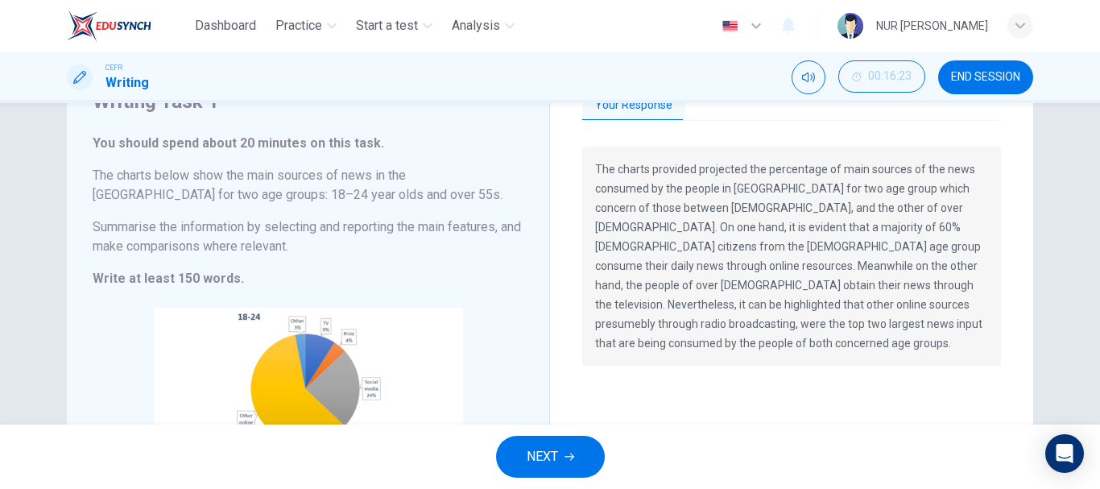
scroll to position [78, 0]
click at [553, 447] on span "NEXT" at bounding box center [542, 456] width 31 height 23
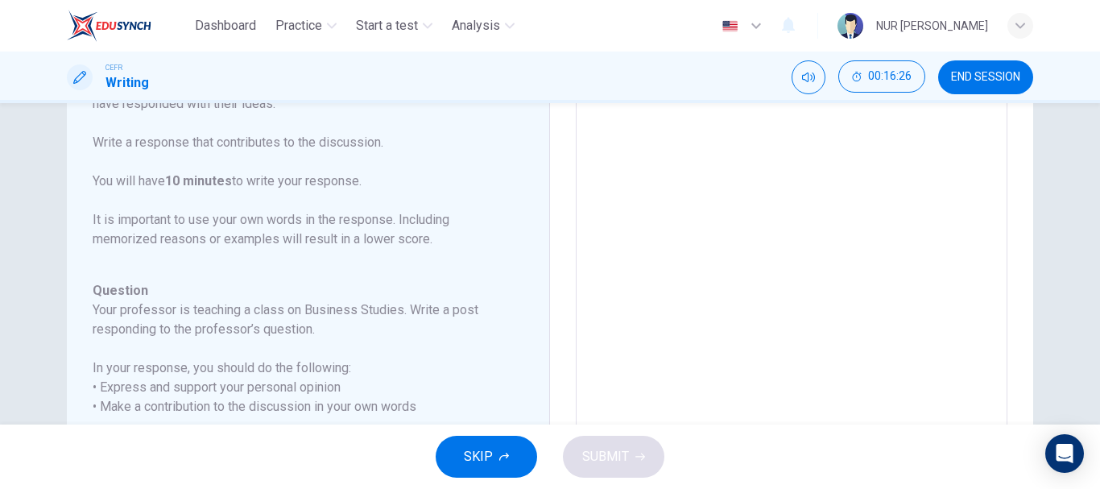
scroll to position [395, 0]
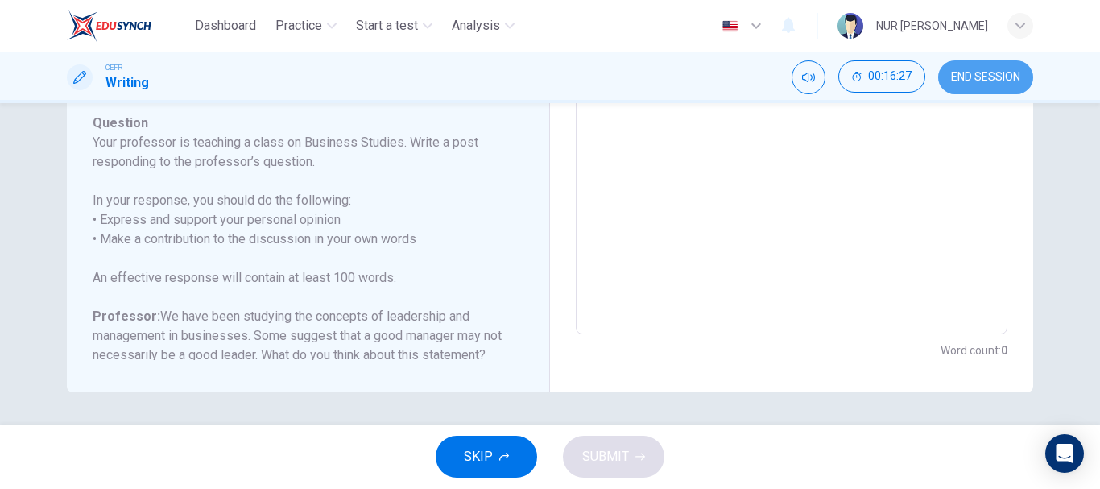
click at [1000, 72] on span "END SESSION" at bounding box center [985, 77] width 69 height 13
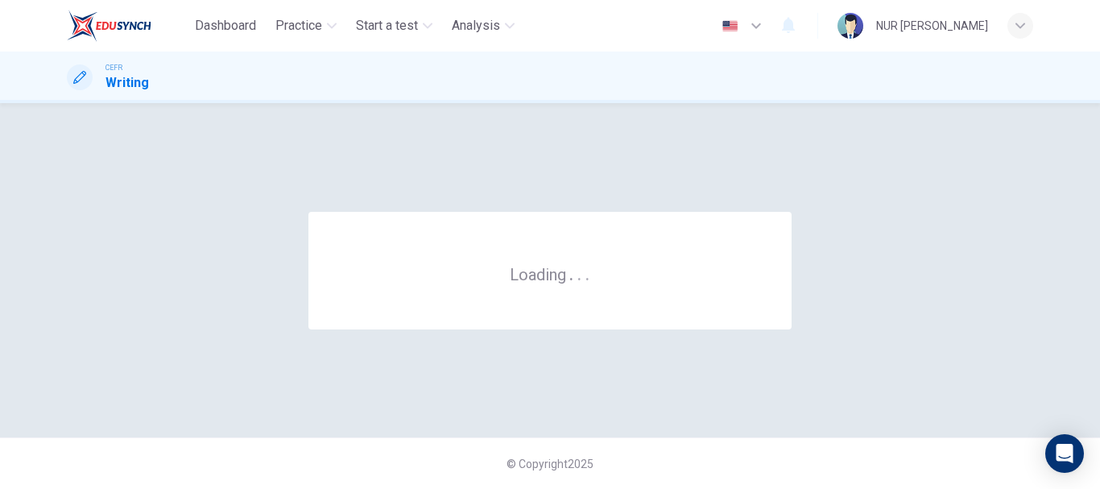
scroll to position [0, 0]
